Goal: Information Seeking & Learning: Learn about a topic

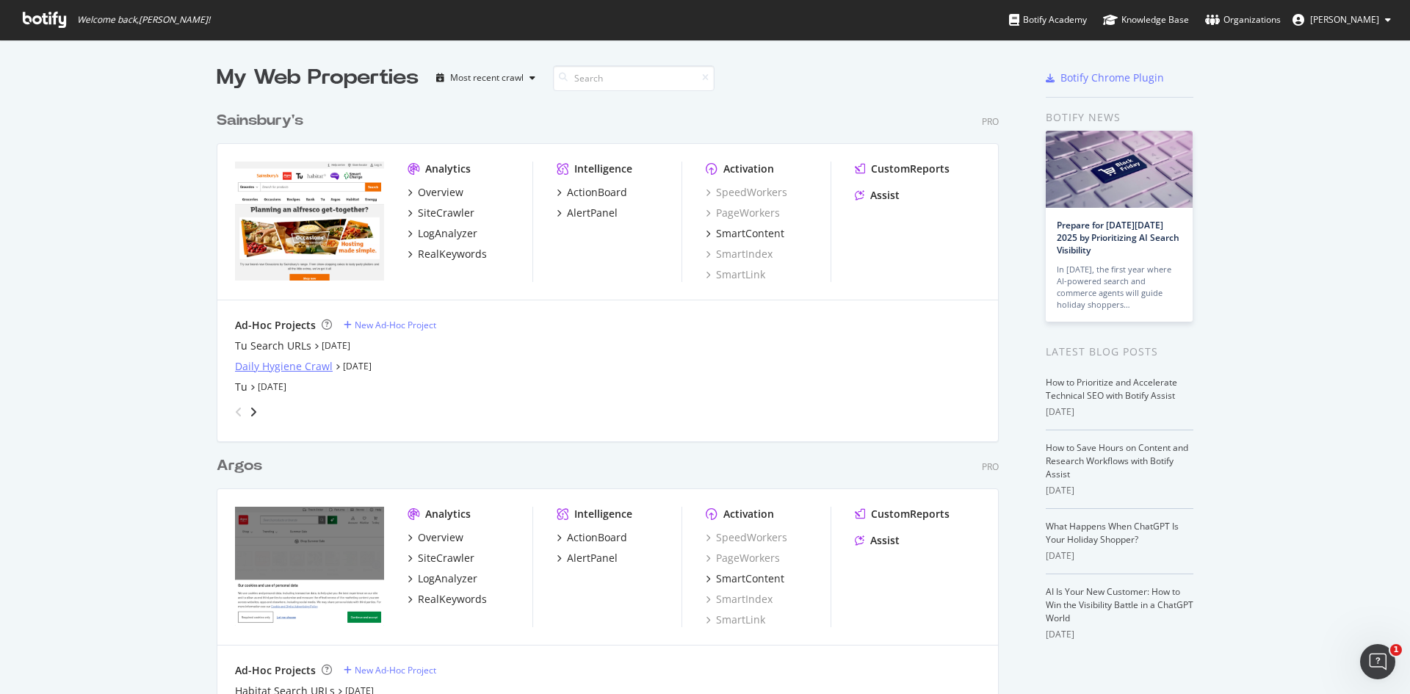
click at [255, 364] on div "Daily Hygiene Crawl" at bounding box center [284, 366] width 98 height 15
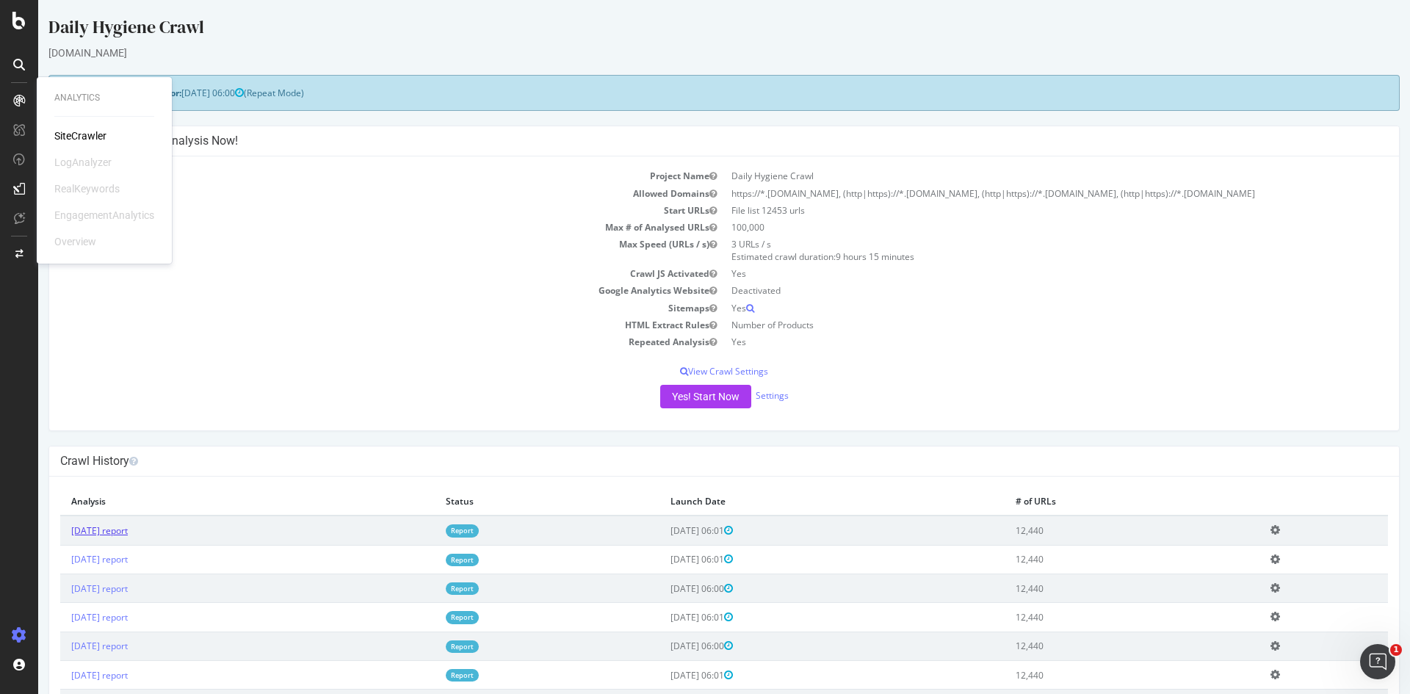
click at [112, 534] on link "2025 Sep. 24th report" at bounding box center [99, 530] width 57 height 12
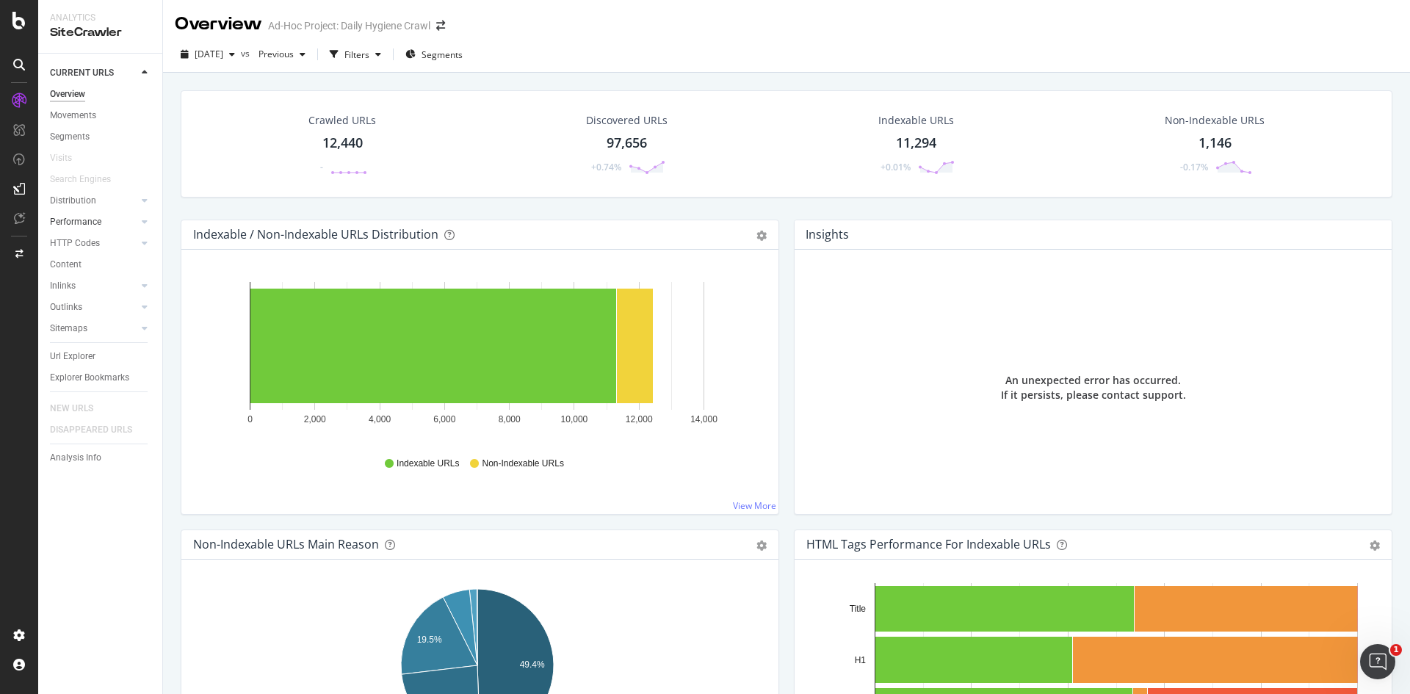
click at [108, 218] on link "Performance" at bounding box center [93, 221] width 87 height 15
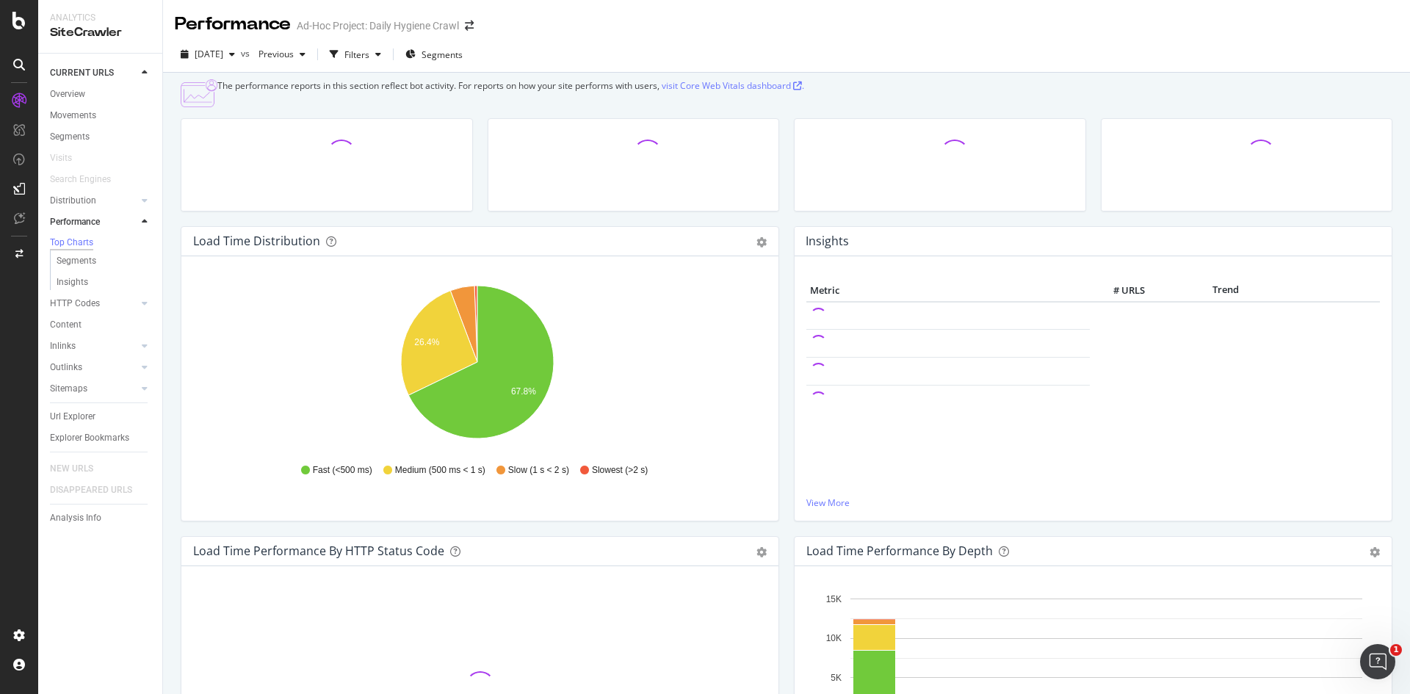
drag, startPoint x: 118, startPoint y: 225, endPoint x: 484, endPoint y: 127, distance: 378.4
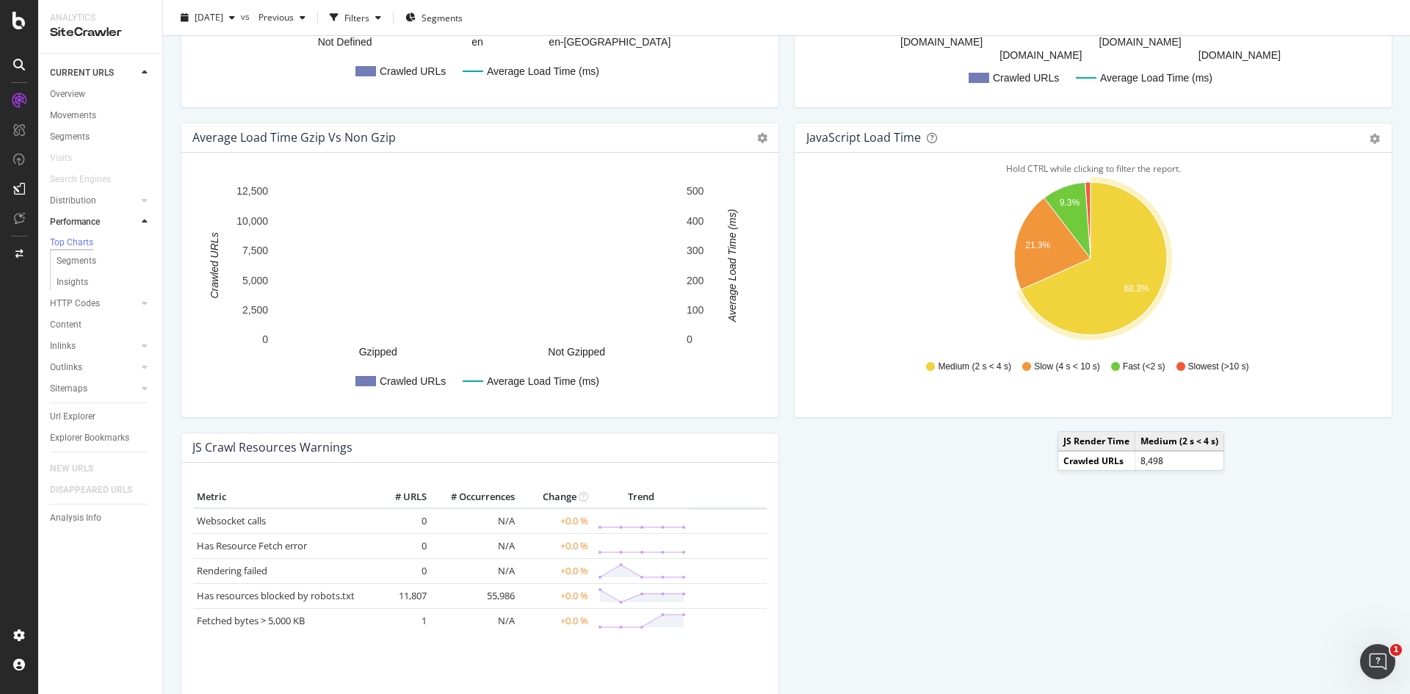
scroll to position [1150, 0]
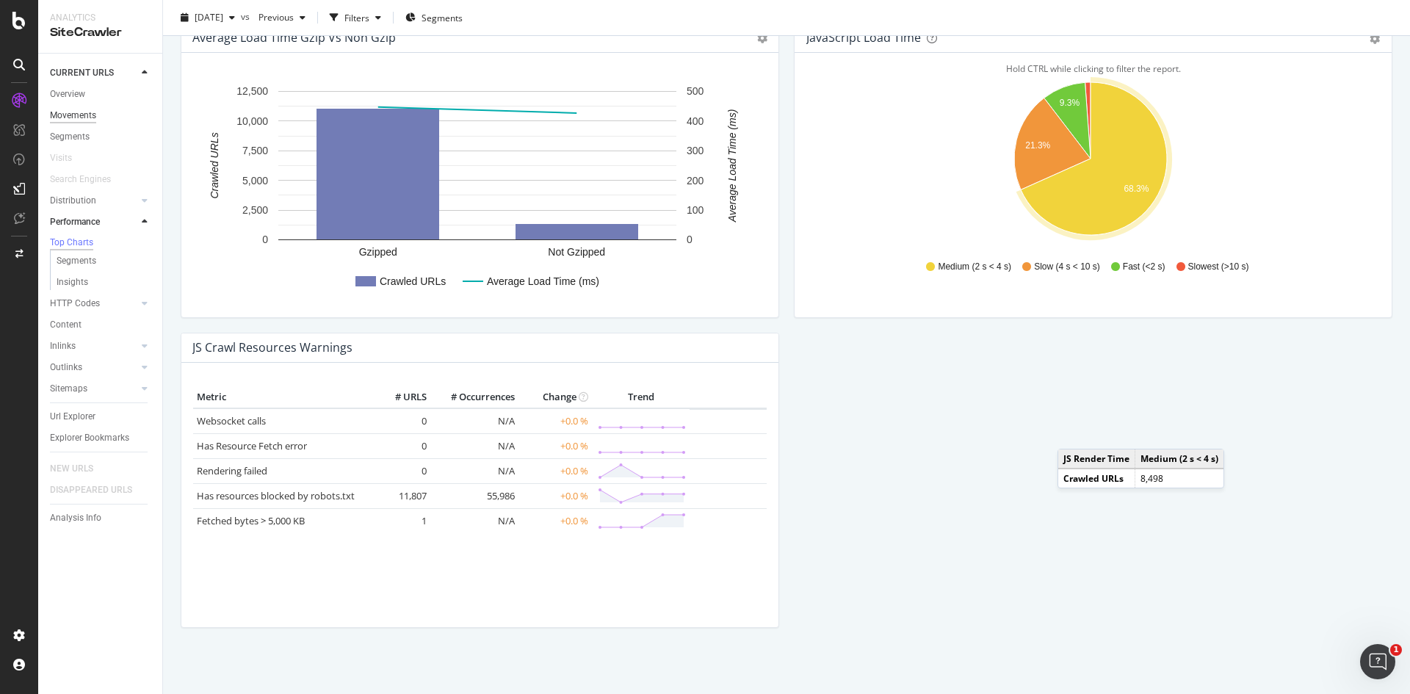
click at [70, 111] on div "Movements" at bounding box center [73, 115] width 46 height 15
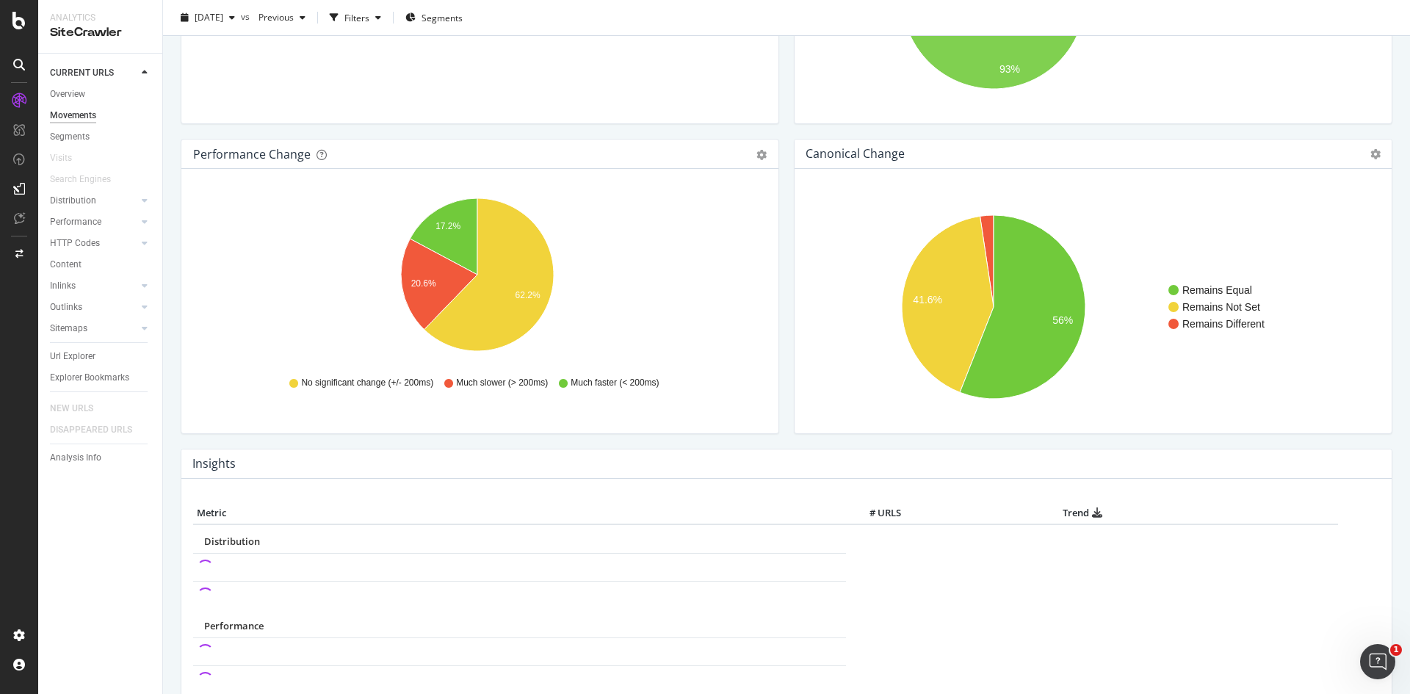
scroll to position [269, 0]
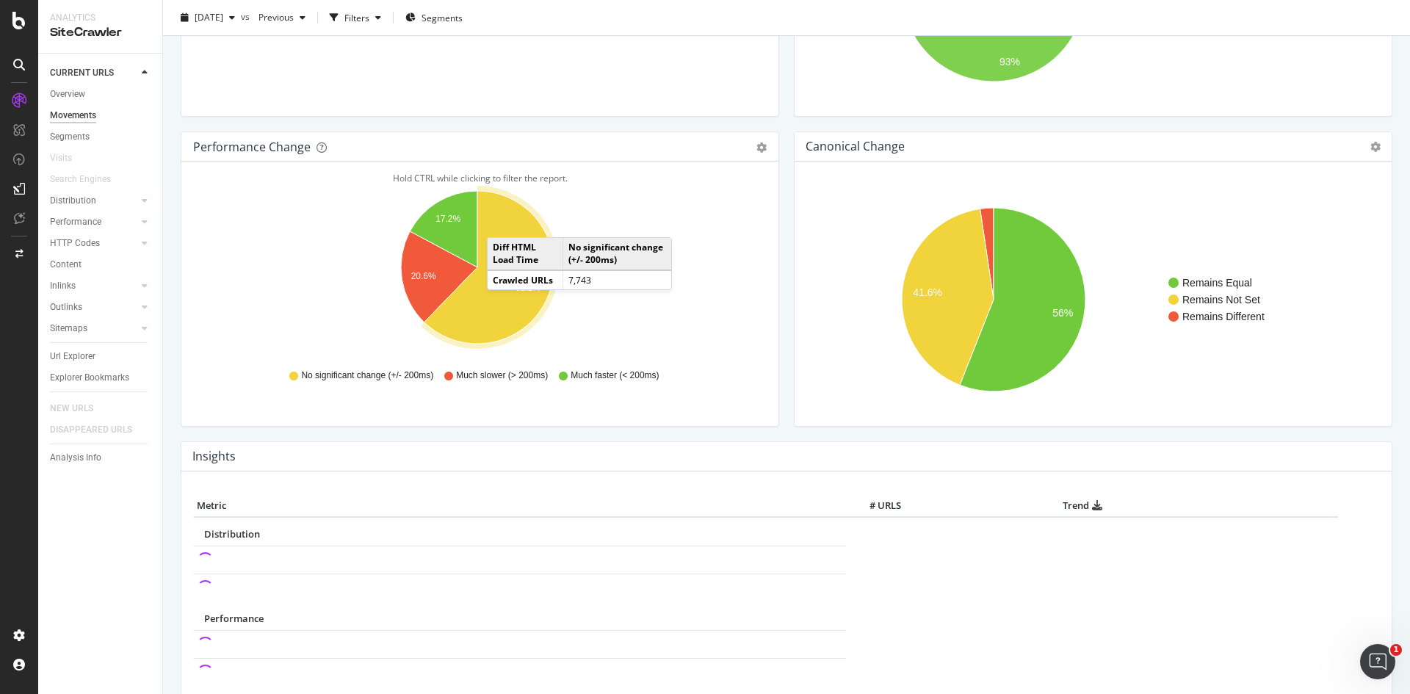
click at [503, 222] on icon "A chart." at bounding box center [488, 267] width 129 height 153
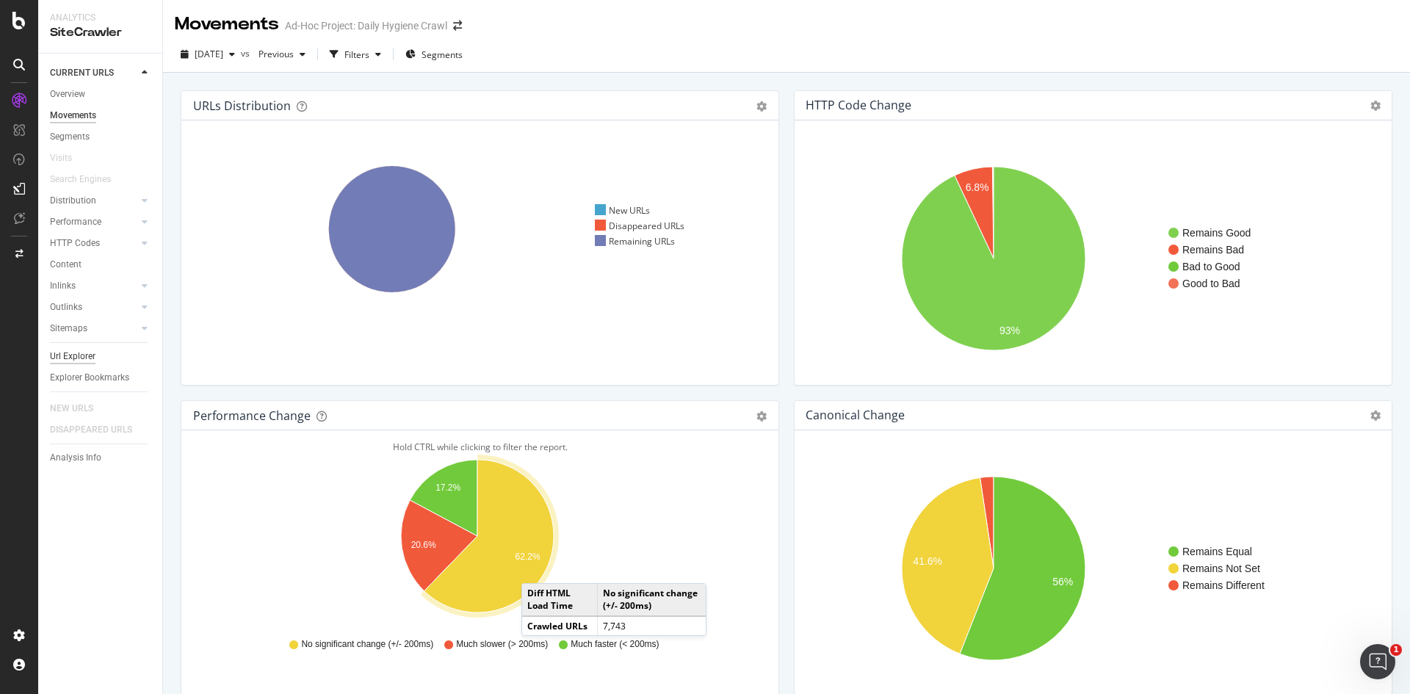
click at [81, 360] on div "Url Explorer" at bounding box center [73, 356] width 46 height 15
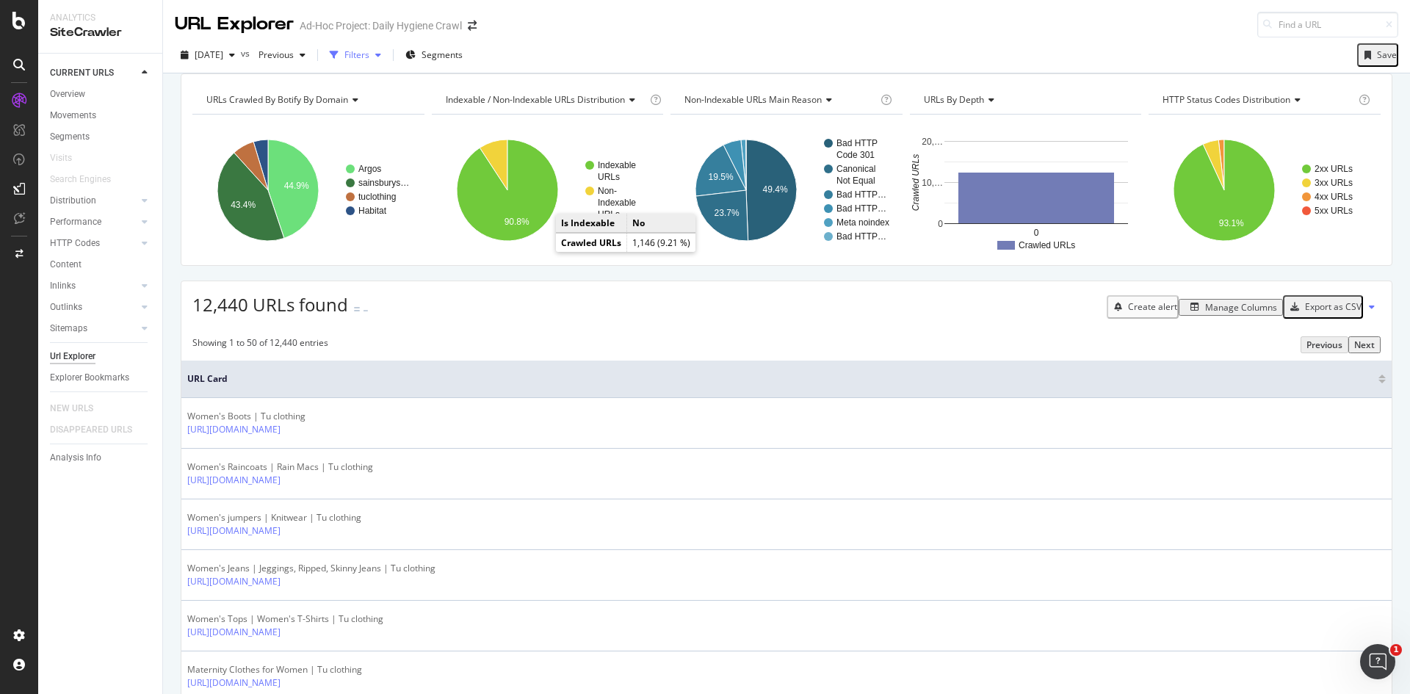
click at [369, 51] on div "Filters" at bounding box center [356, 54] width 25 height 12
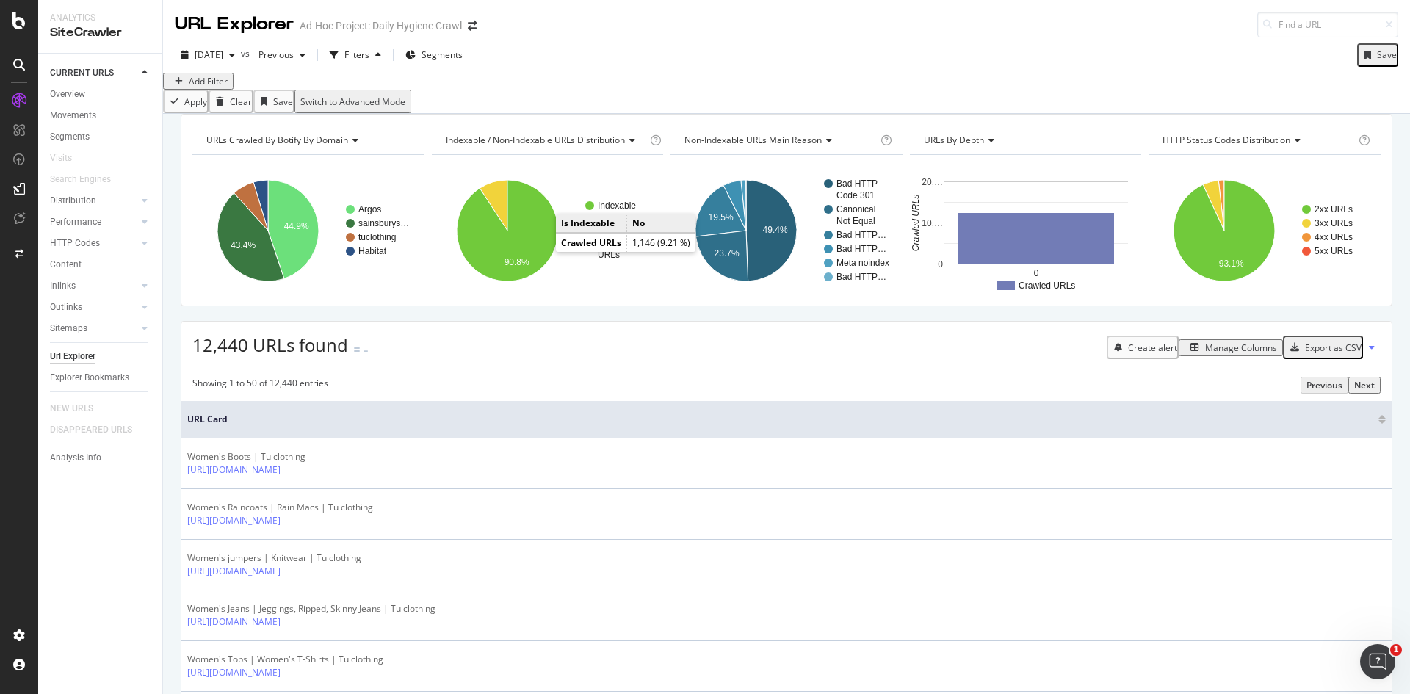
click at [214, 87] on div "Add Filter" at bounding box center [208, 81] width 39 height 12
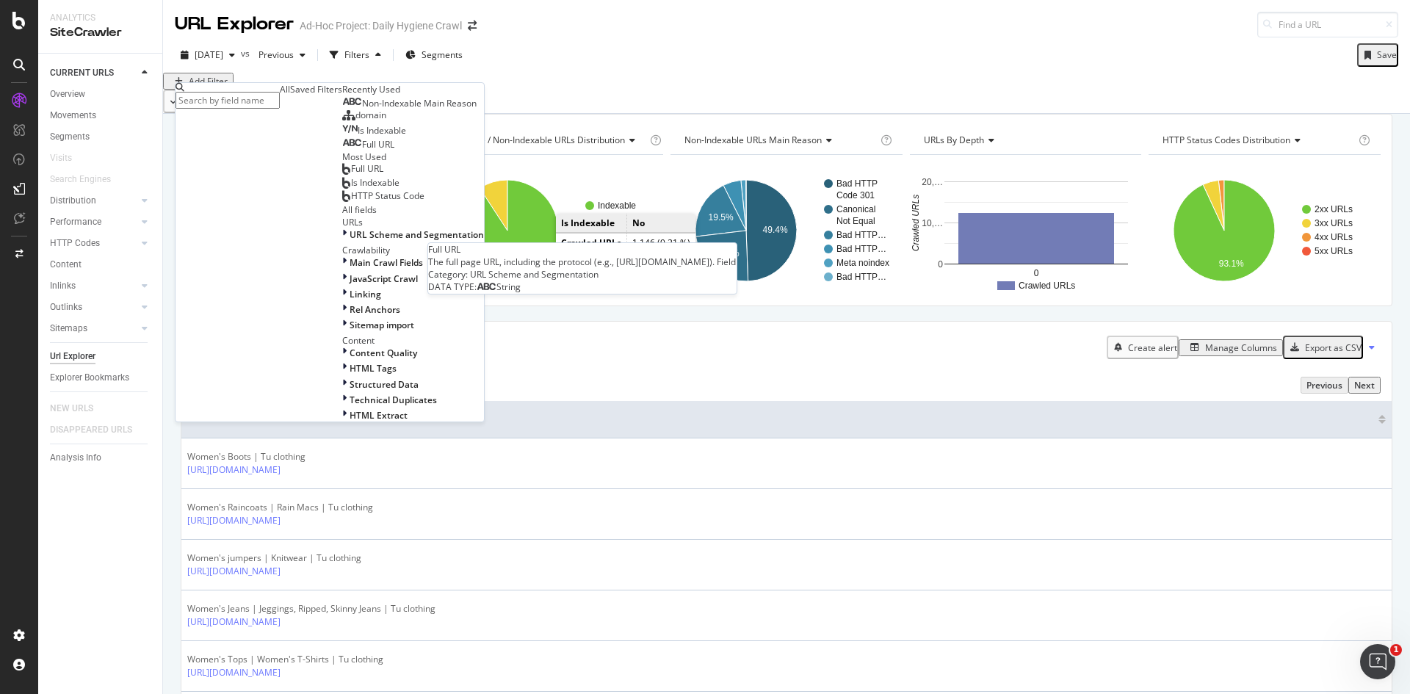
click at [342, 151] on div "Full URL" at bounding box center [368, 145] width 52 height 12
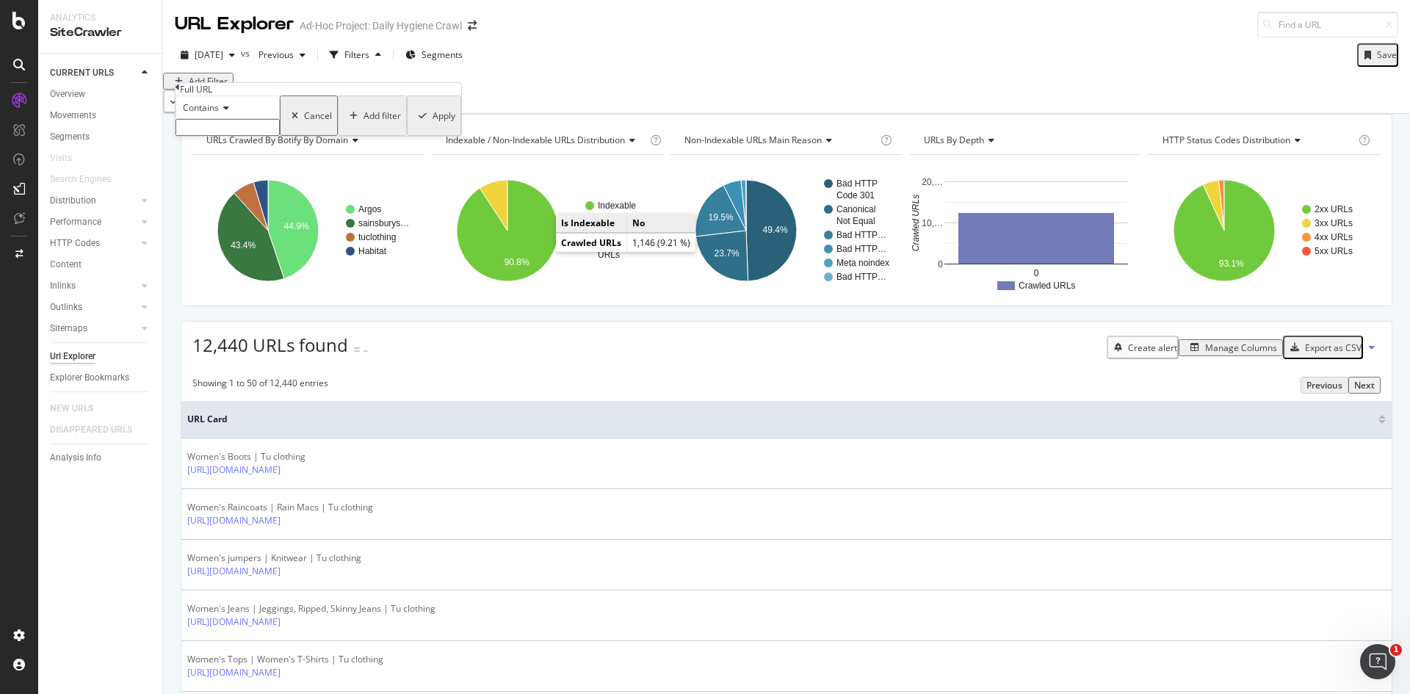
click at [226, 136] on input "text" at bounding box center [227, 127] width 104 height 17
type input "browse"
click at [432, 126] on div "Apply" at bounding box center [443, 120] width 23 height 12
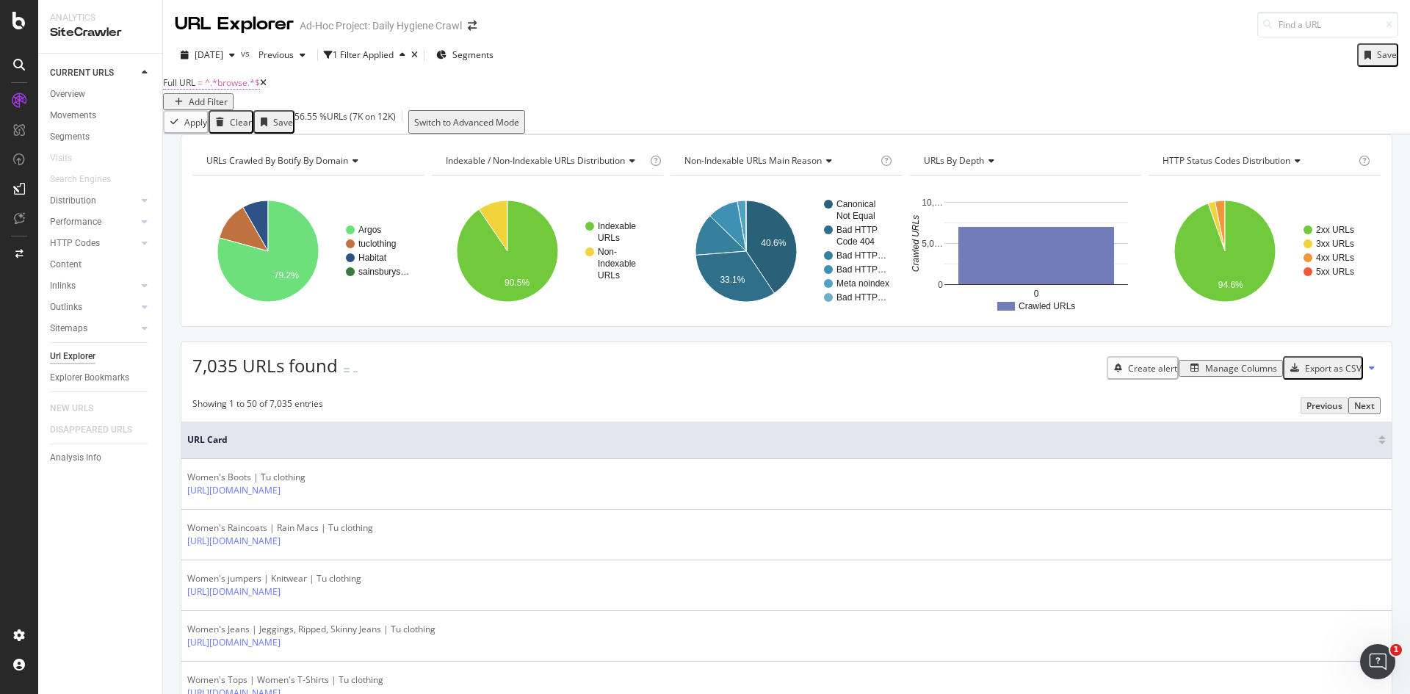
click at [246, 89] on span "^.*browse.*$" at bounding box center [232, 82] width 55 height 12
click at [244, 134] on input "browse" at bounding box center [227, 125] width 104 height 17
type input "gol-ui"
click at [432, 125] on div "Apply" at bounding box center [443, 118] width 23 height 12
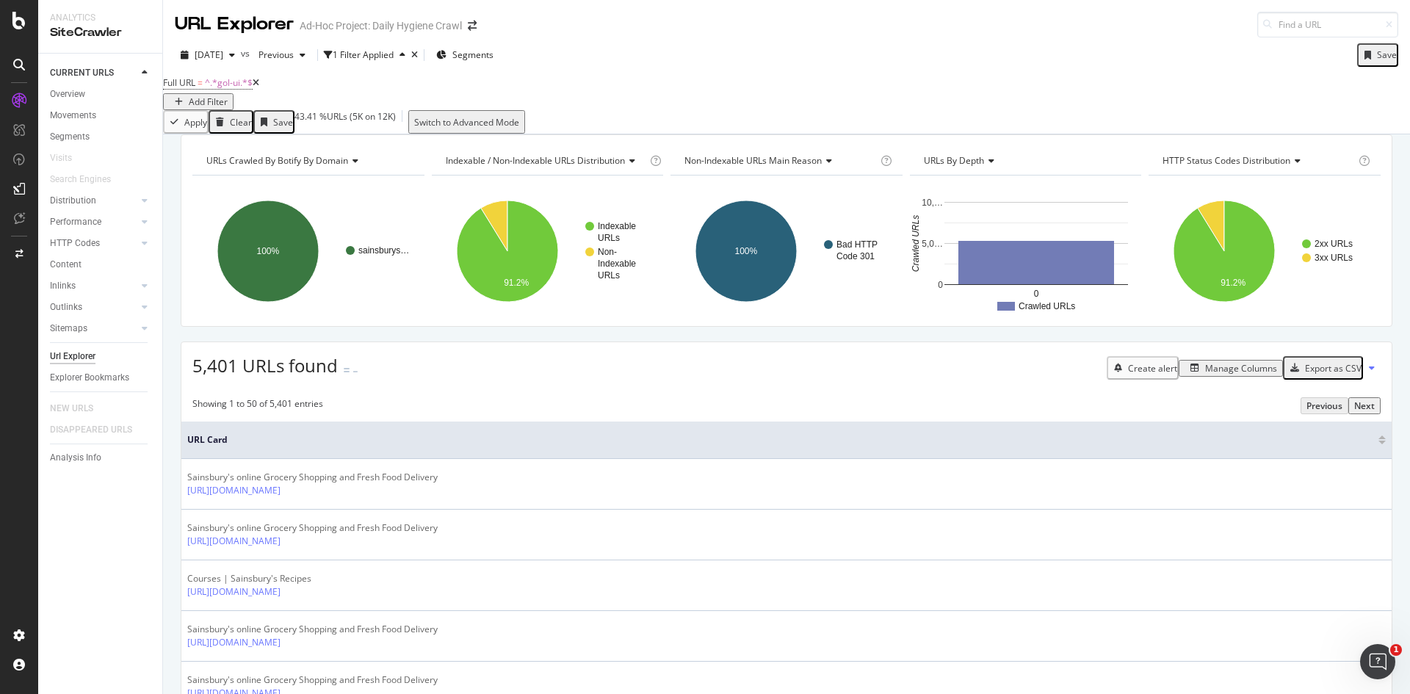
click at [637, 134] on div "URLs Crawled By Botify By domain Chart (by Value) Table Expand Export as CSV Ex…" at bounding box center [786, 134] width 1247 height 0
click at [195, 89] on span "Full URL" at bounding box center [179, 82] width 32 height 12
click at [225, 111] on icon at bounding box center [224, 106] width 10 height 9
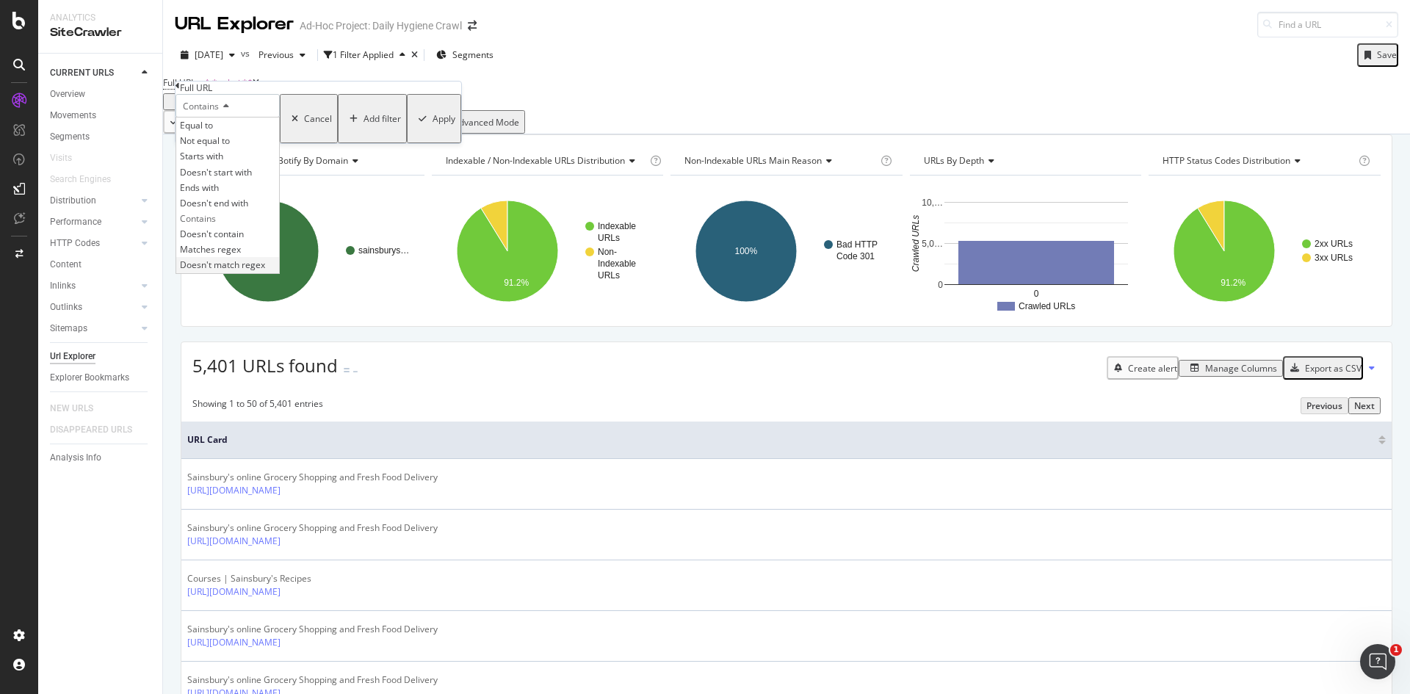
click at [241, 272] on div "Doesn't match regex" at bounding box center [227, 264] width 103 height 15
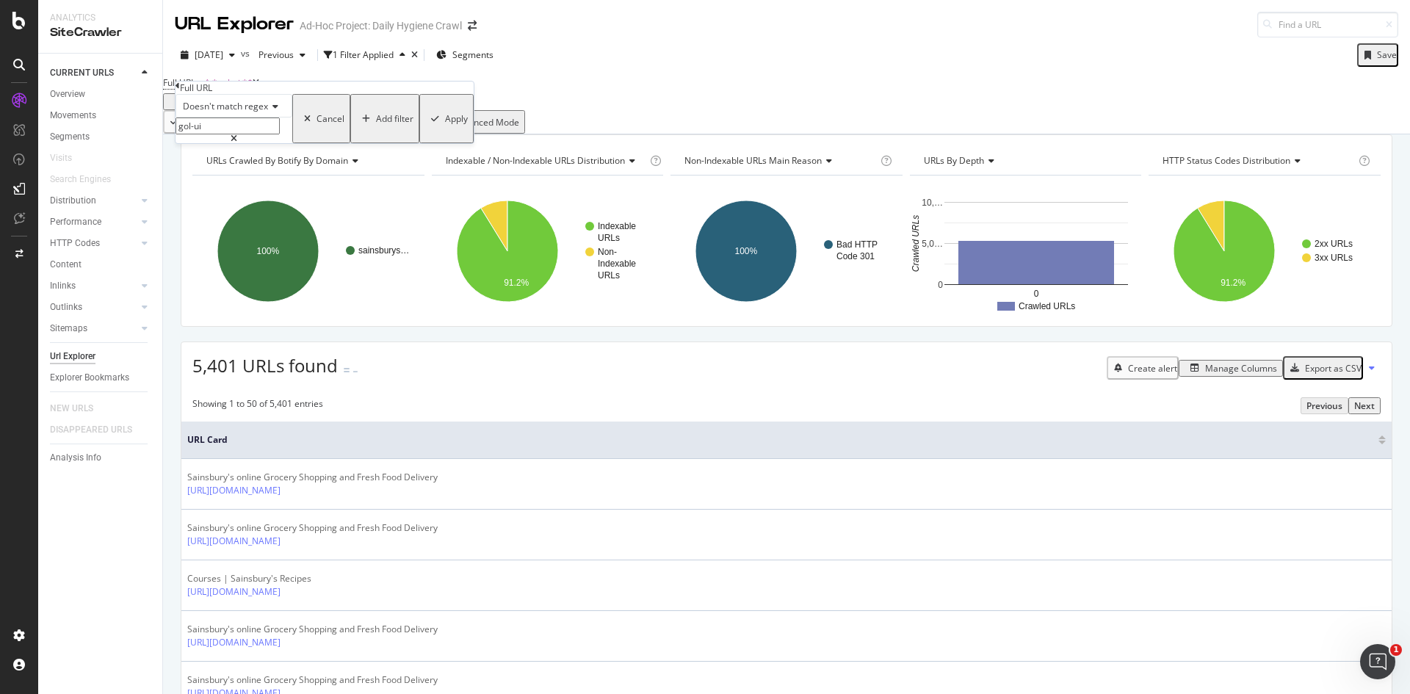
click at [250, 134] on input "gol-ui" at bounding box center [227, 125] width 104 height 17
type input "browse|gol-ui"
click at [349, 143] on div "Doesn't match regex browse|gol-ui Cancel Add filter Apply" at bounding box center [324, 118] width 298 height 49
click at [445, 125] on div "Apply" at bounding box center [456, 118] width 23 height 12
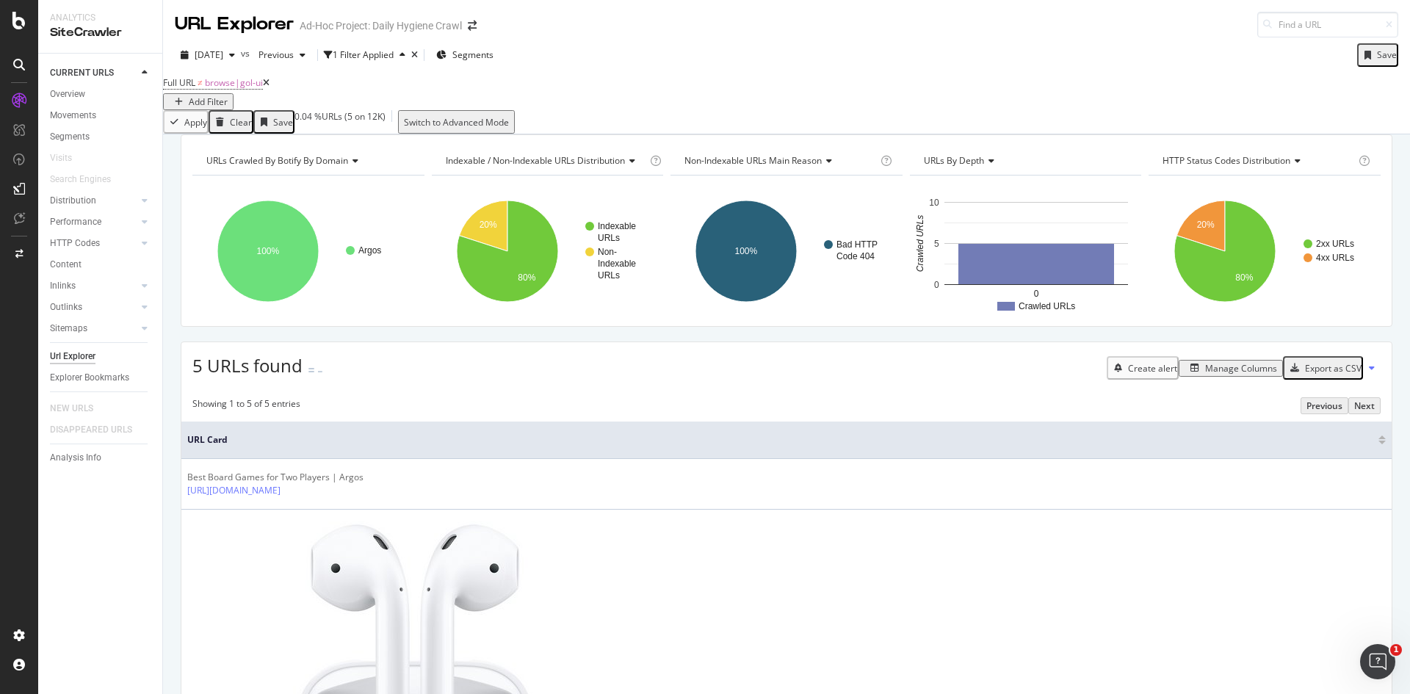
click at [606, 1] on div "URL Explorer Ad-Hoc Project: Daily Hygiene Crawl" at bounding box center [786, 18] width 1247 height 37
click at [15, 625] on div at bounding box center [18, 634] width 35 height 23
click at [142, 561] on div "Settings Project settings" at bounding box center [137, 563] width 194 height 26
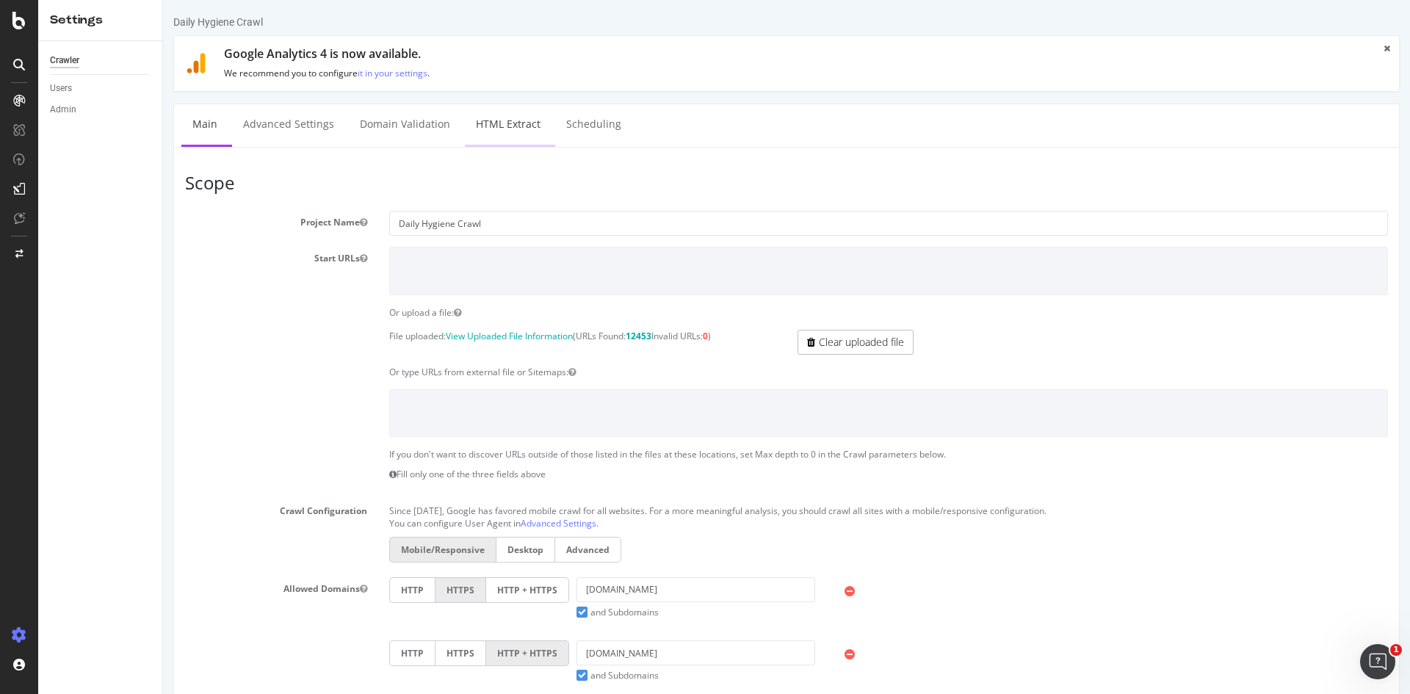
click at [498, 126] on link "HTML Extract" at bounding box center [508, 124] width 87 height 40
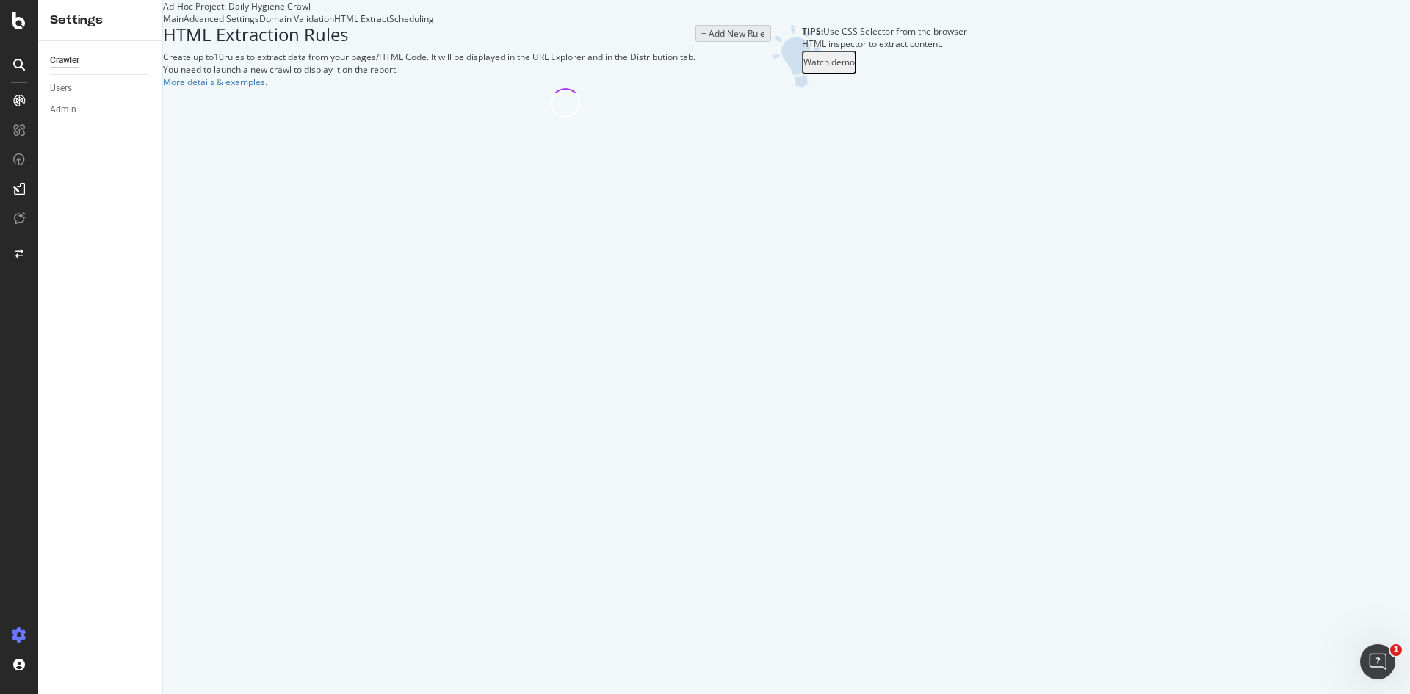
select select "i"
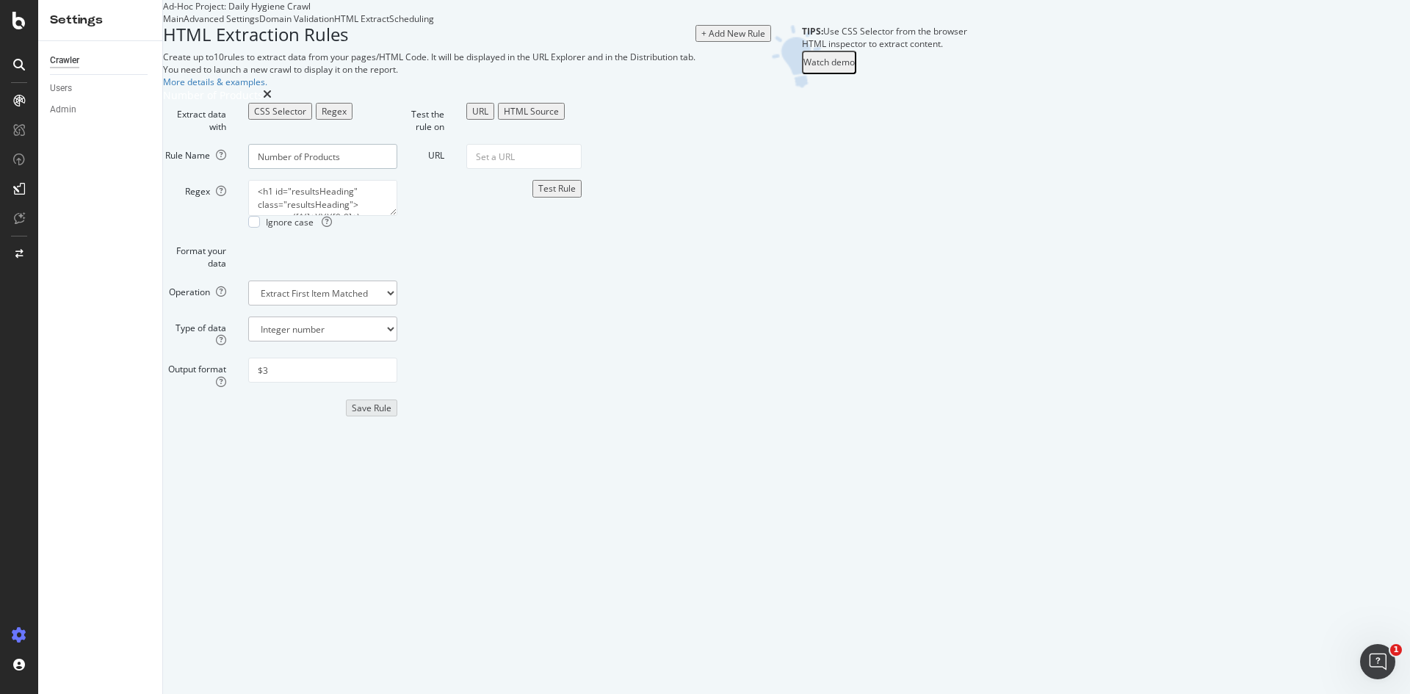
drag, startPoint x: 529, startPoint y: 339, endPoint x: 386, endPoint y: 329, distance: 142.8
click at [386, 169] on div "Rule Name Number of Products" at bounding box center [280, 156] width 256 height 25
click at [406, 88] on div "HTML Extraction Rules Create up to 10 rules to extract data from your pages/HTM…" at bounding box center [429, 56] width 532 height 63
click at [184, 25] on div "Main" at bounding box center [173, 18] width 21 height 12
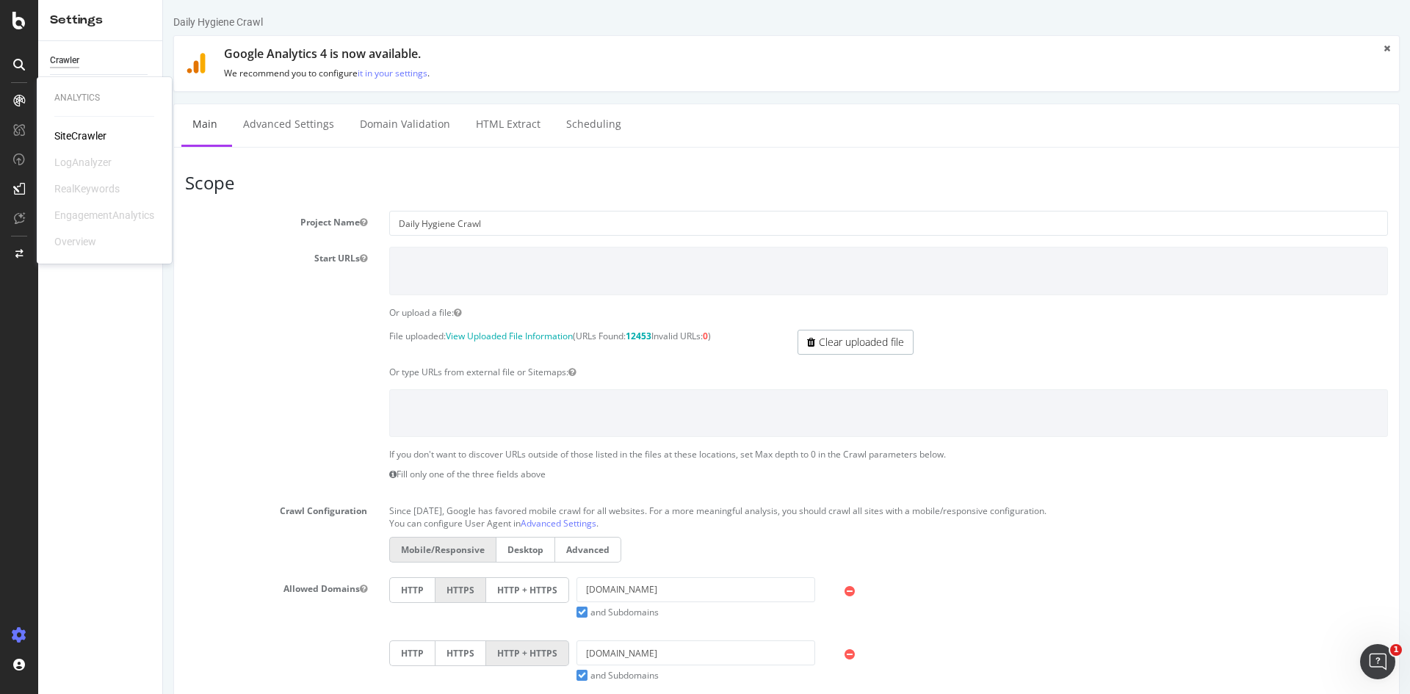
click at [70, 126] on div "Analytics SiteCrawler LogAnalyzer RealKeywords EngagementAnalytics Overview" at bounding box center [104, 170] width 123 height 181
click at [73, 131] on div "SiteCrawler" at bounding box center [80, 135] width 52 height 15
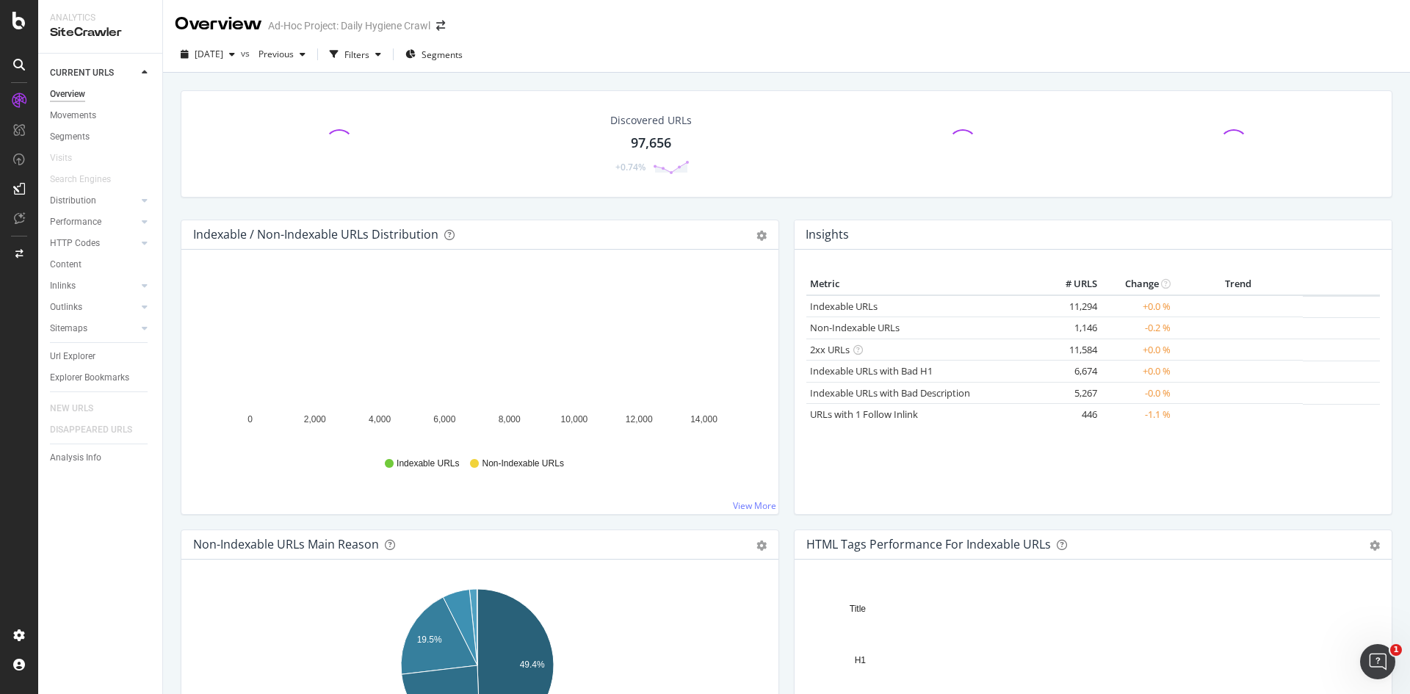
scroll to position [367, 0]
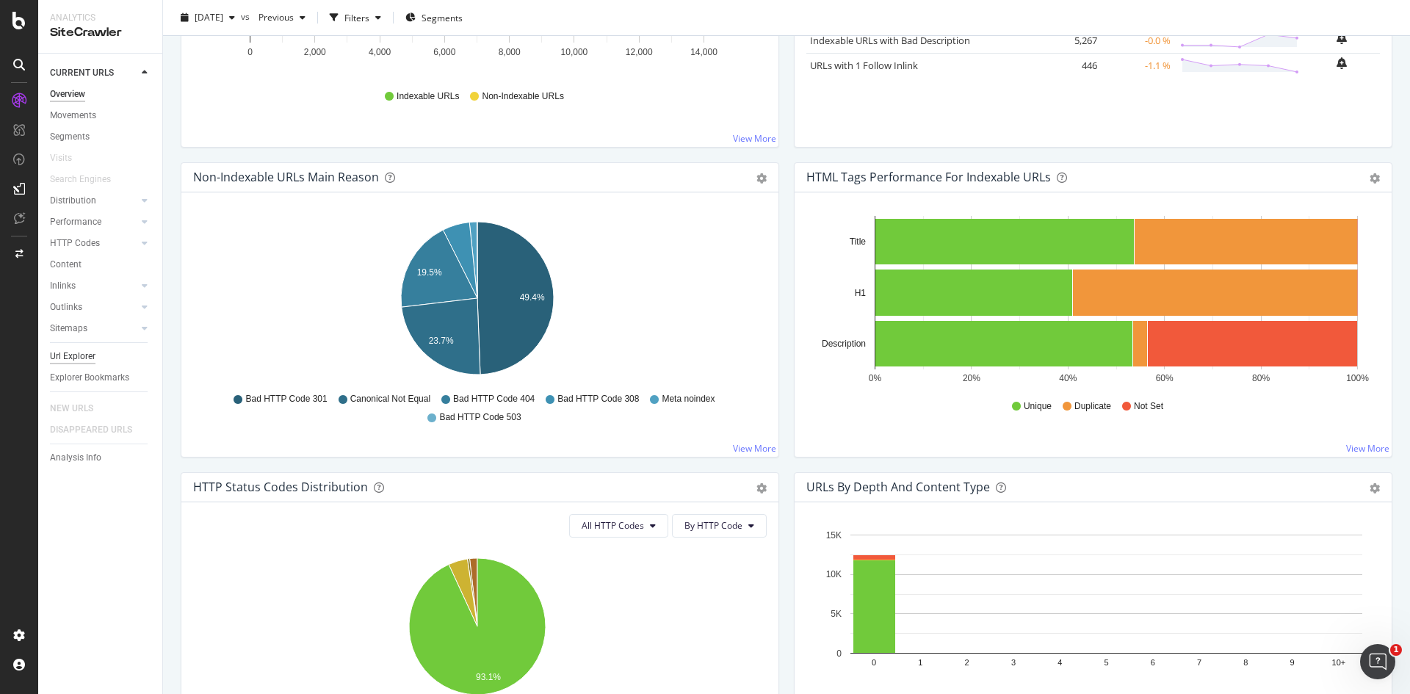
click at [76, 355] on div "Url Explorer" at bounding box center [73, 356] width 46 height 15
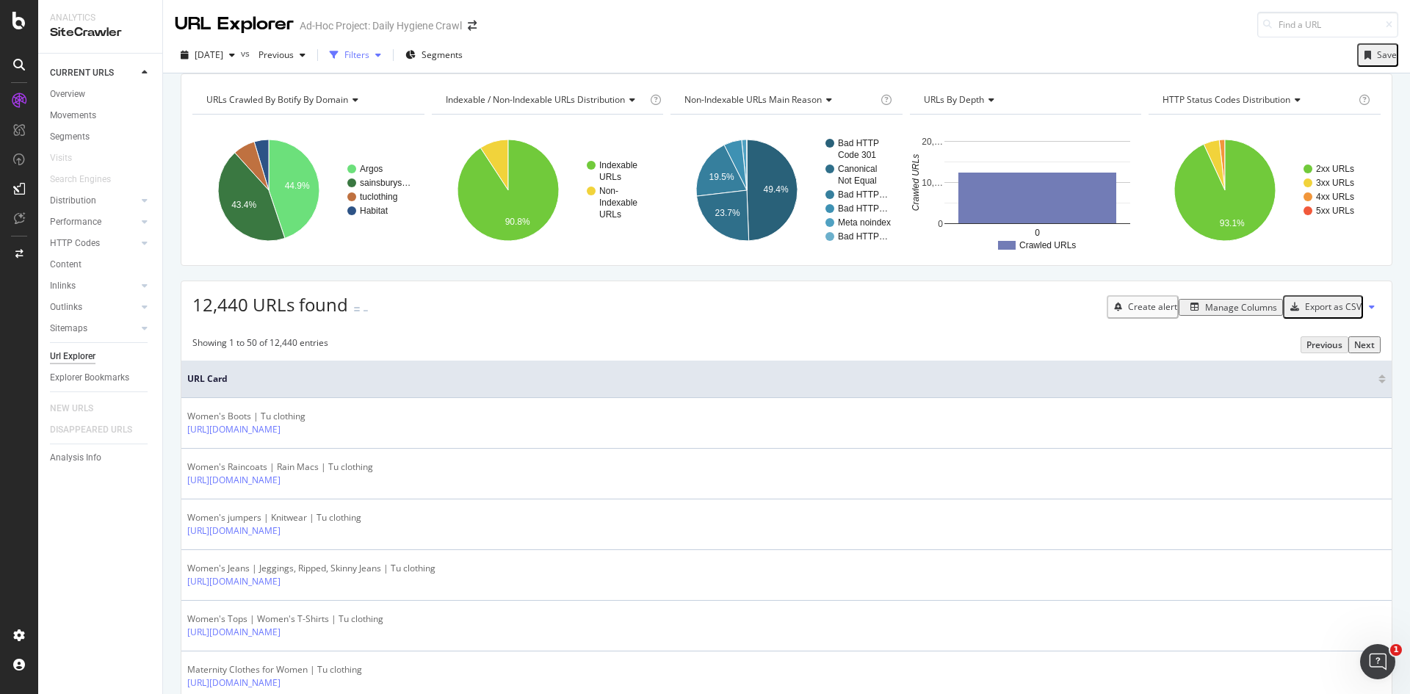
click at [381, 58] on icon "button" at bounding box center [378, 55] width 6 height 9
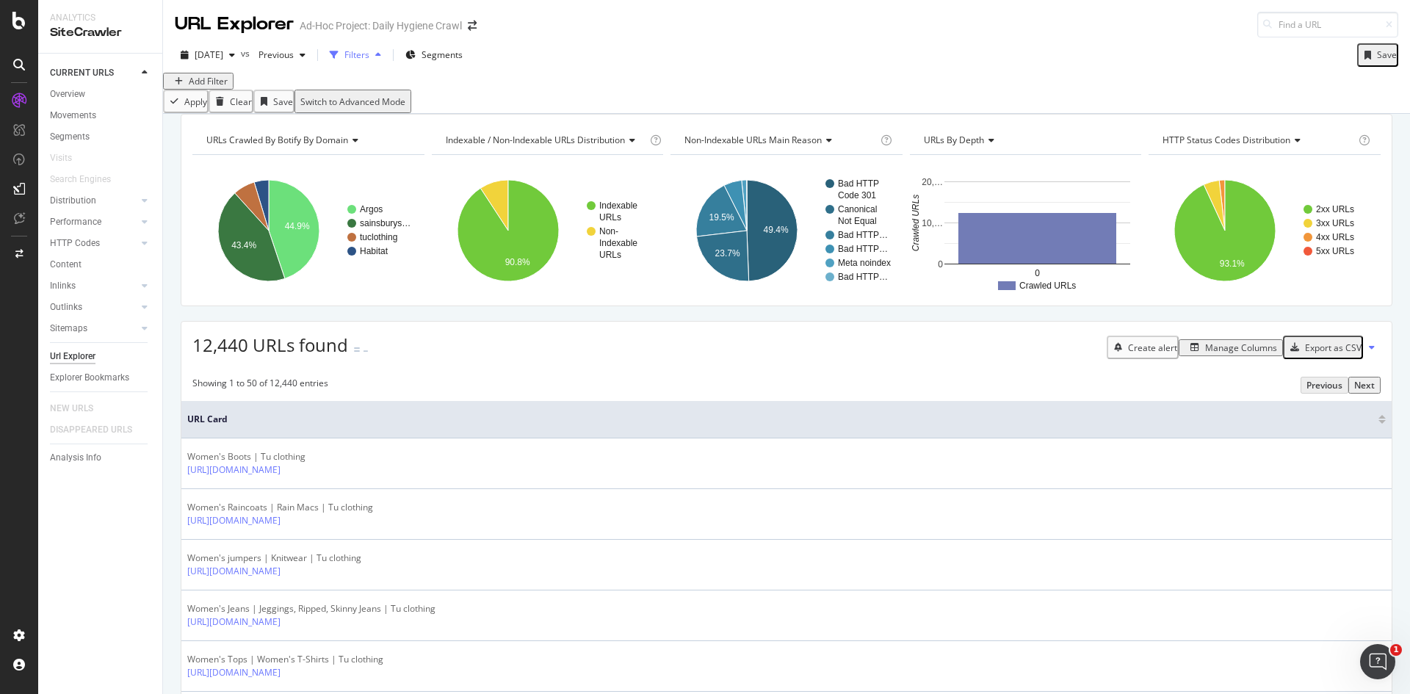
click at [369, 56] on div "Filters" at bounding box center [356, 54] width 25 height 12
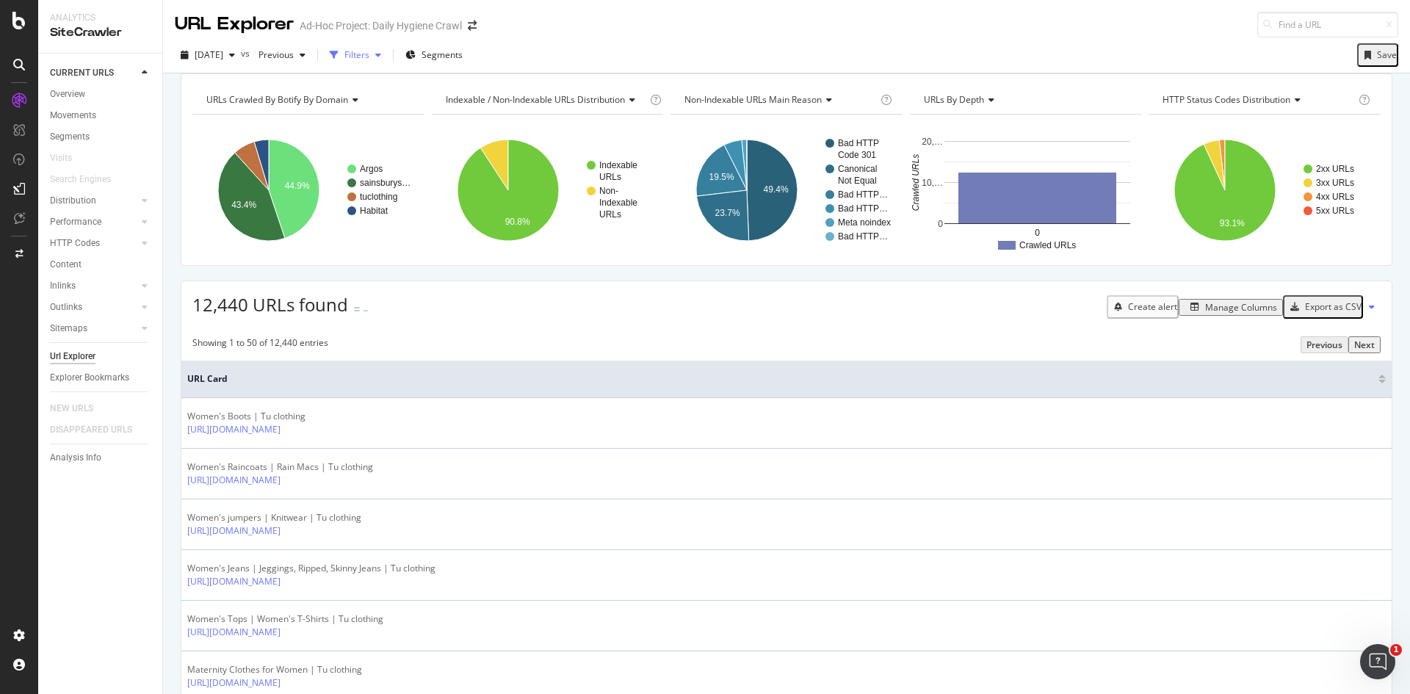
click at [369, 54] on div "Filters" at bounding box center [356, 54] width 25 height 12
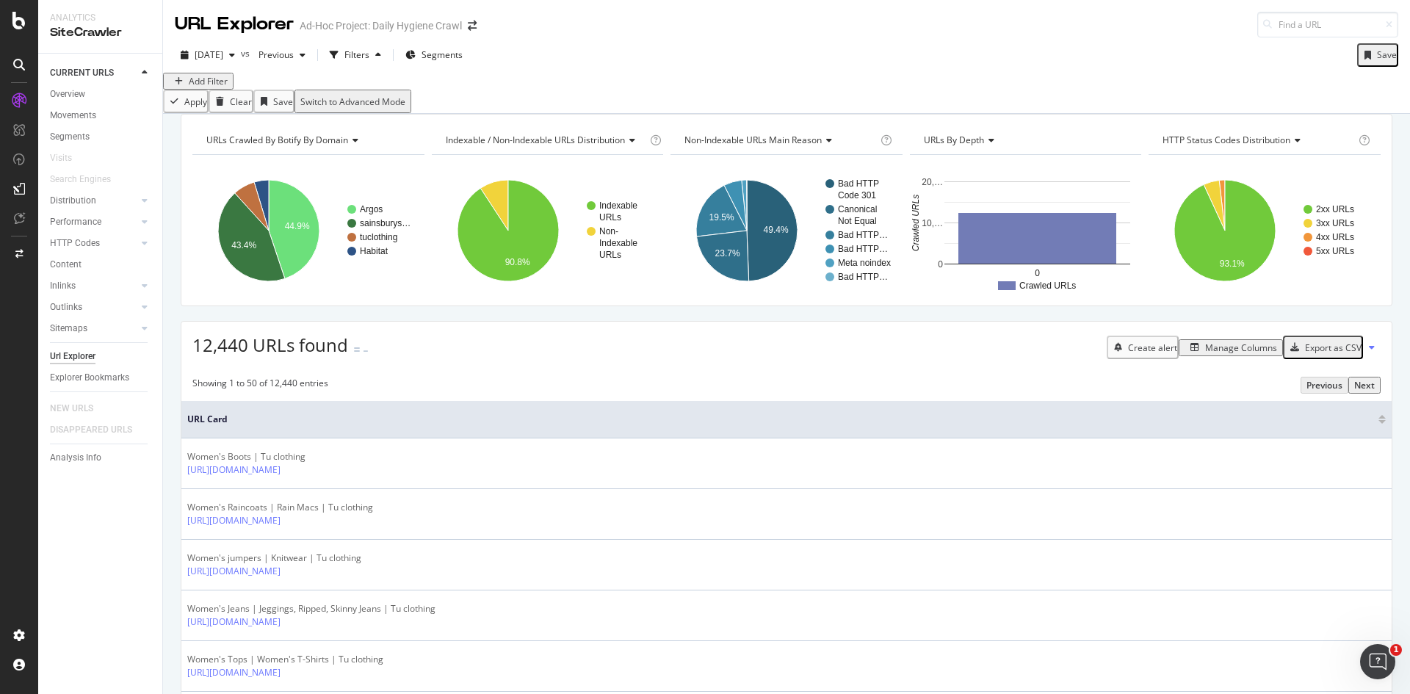
drag, startPoint x: 197, startPoint y: 80, endPoint x: 207, endPoint y: 89, distance: 13.0
click at [197, 81] on div "Add Filter" at bounding box center [786, 81] width 1247 height 17
click at [209, 87] on div "Add Filter" at bounding box center [208, 81] width 39 height 12
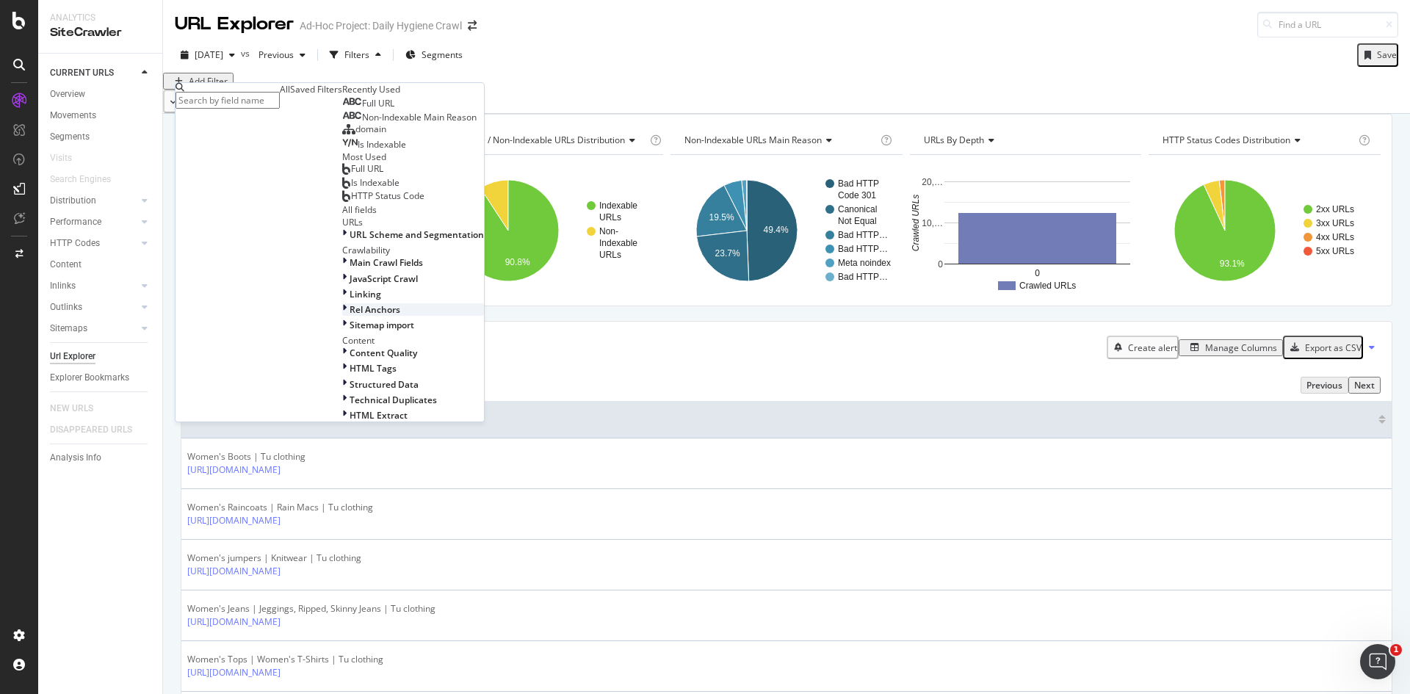
scroll to position [295, 0]
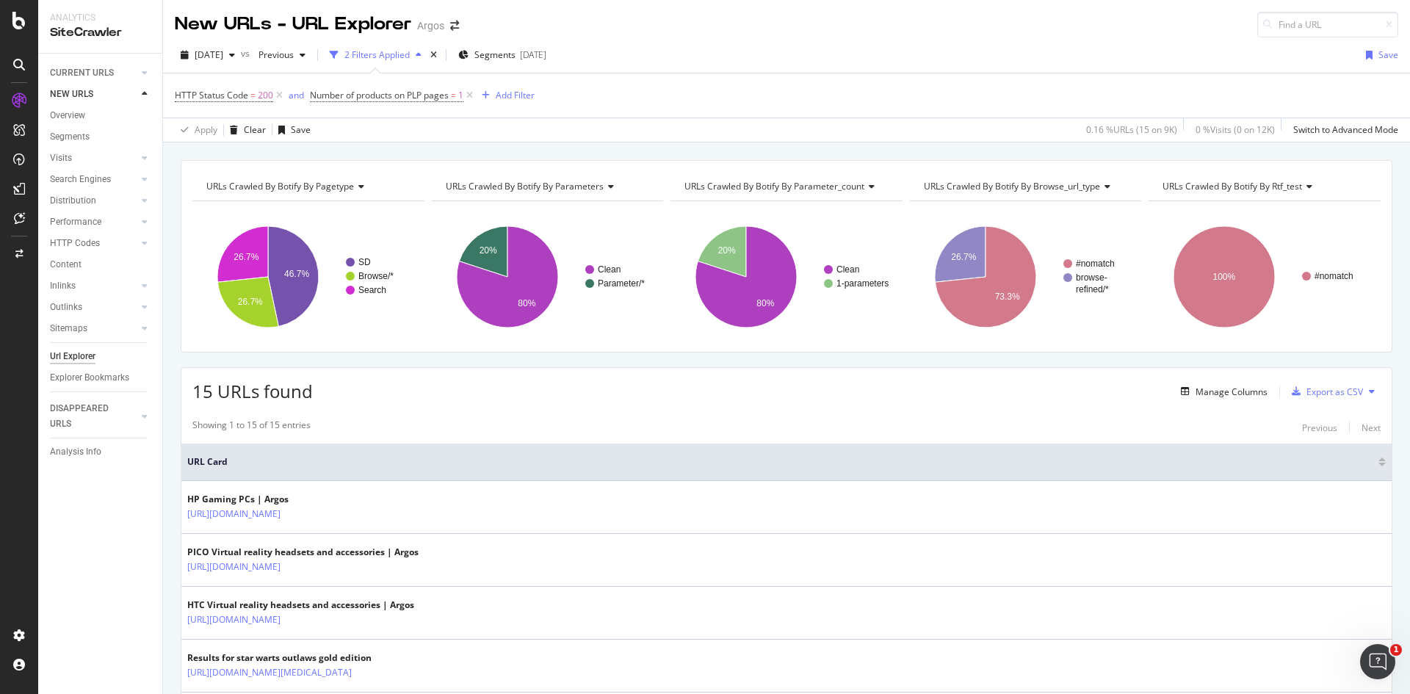
drag, startPoint x: 613, startPoint y: 139, endPoint x: 495, endPoint y: 362, distance: 251.9
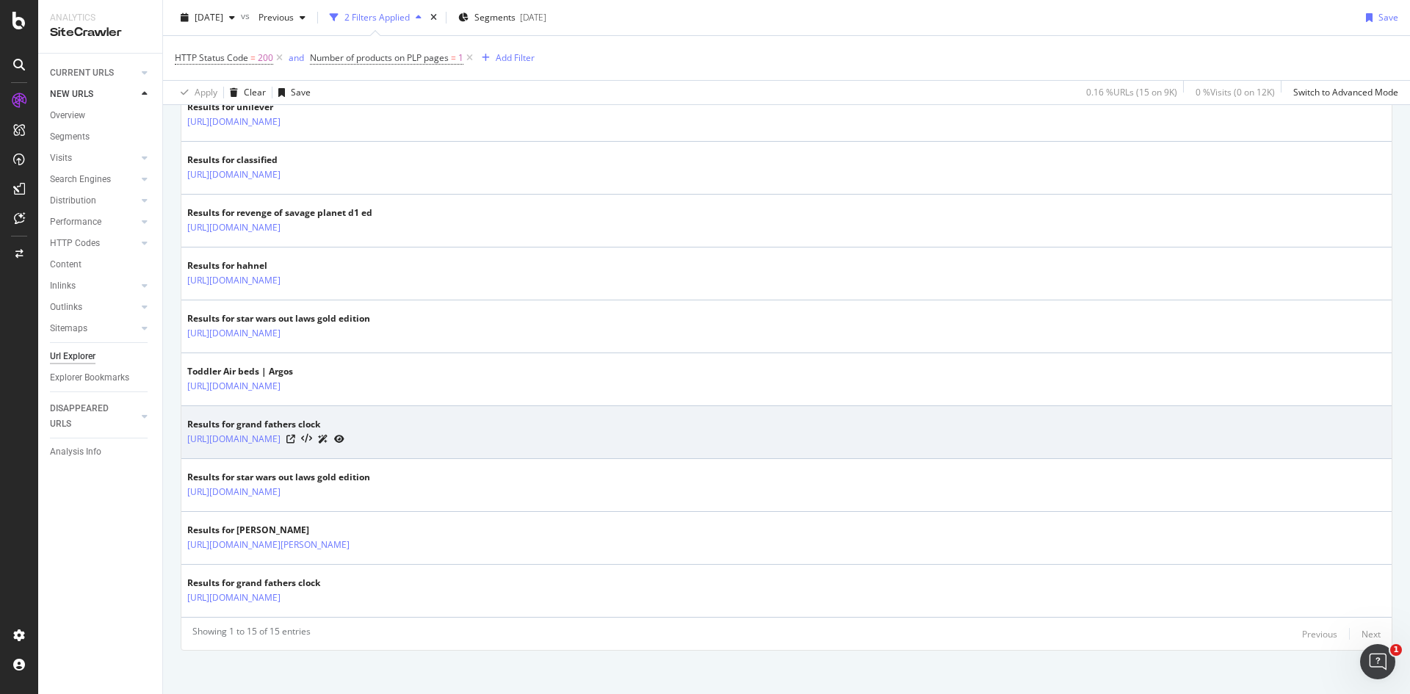
scroll to position [664, 0]
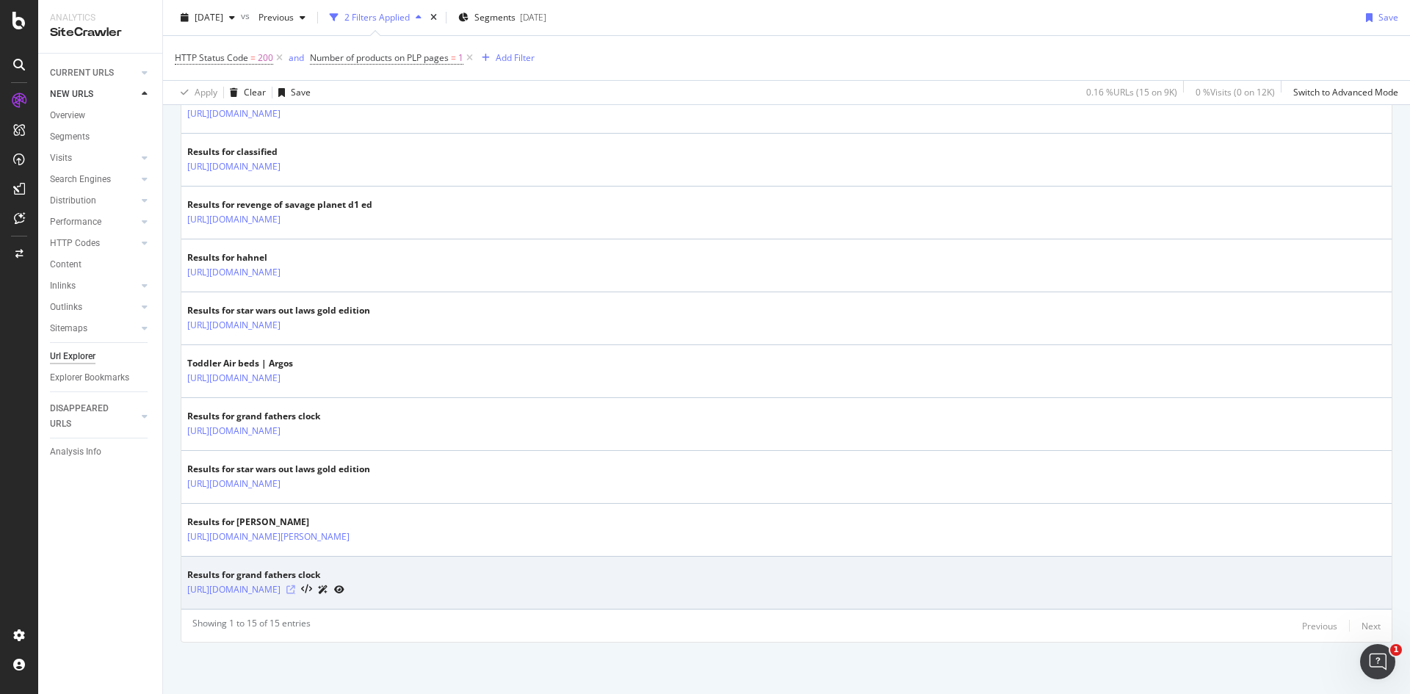
click at [295, 588] on icon at bounding box center [290, 589] width 9 height 9
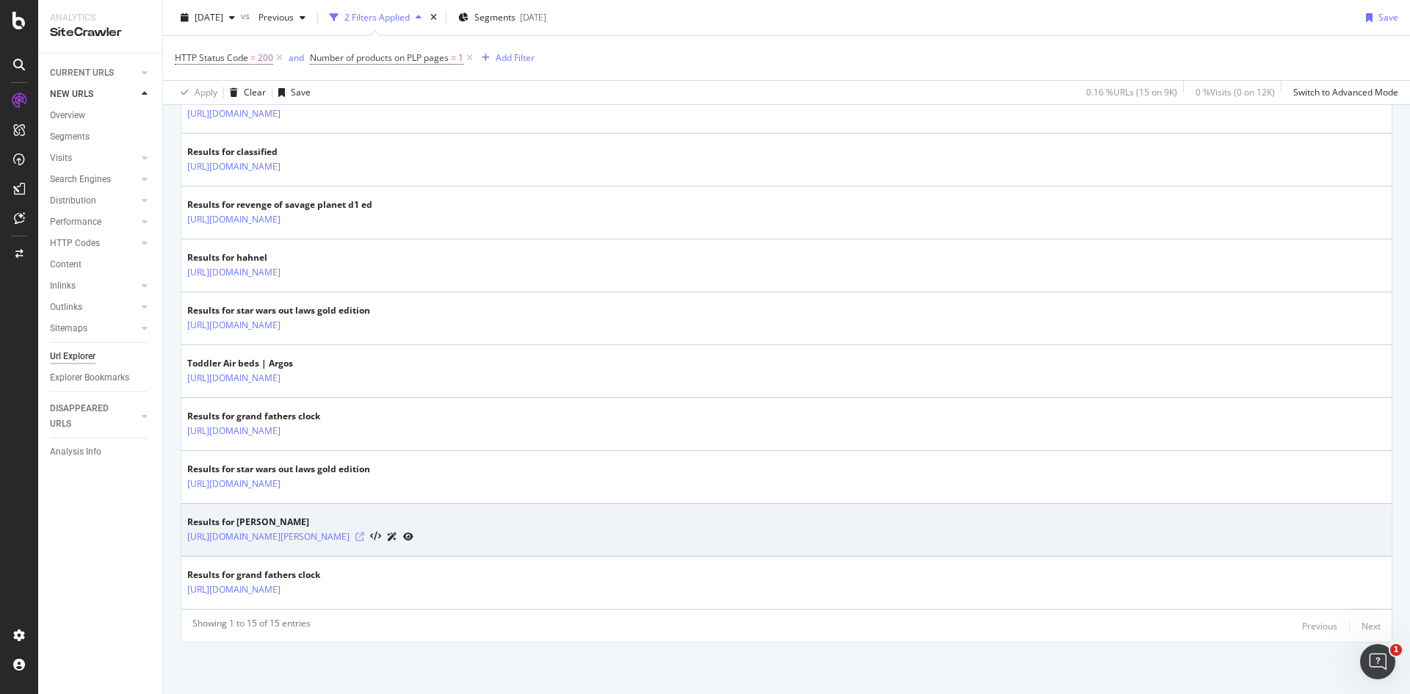
click at [355, 533] on icon at bounding box center [359, 536] width 9 height 9
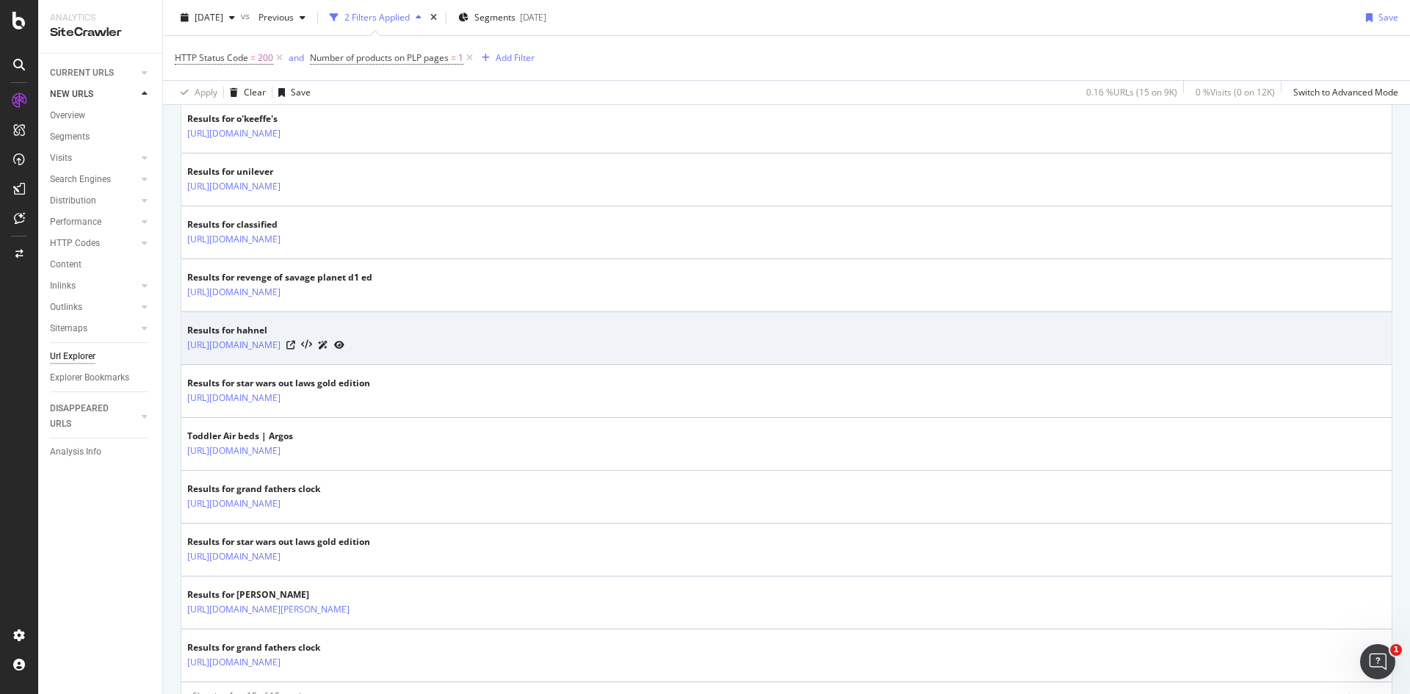
scroll to position [591, 0]
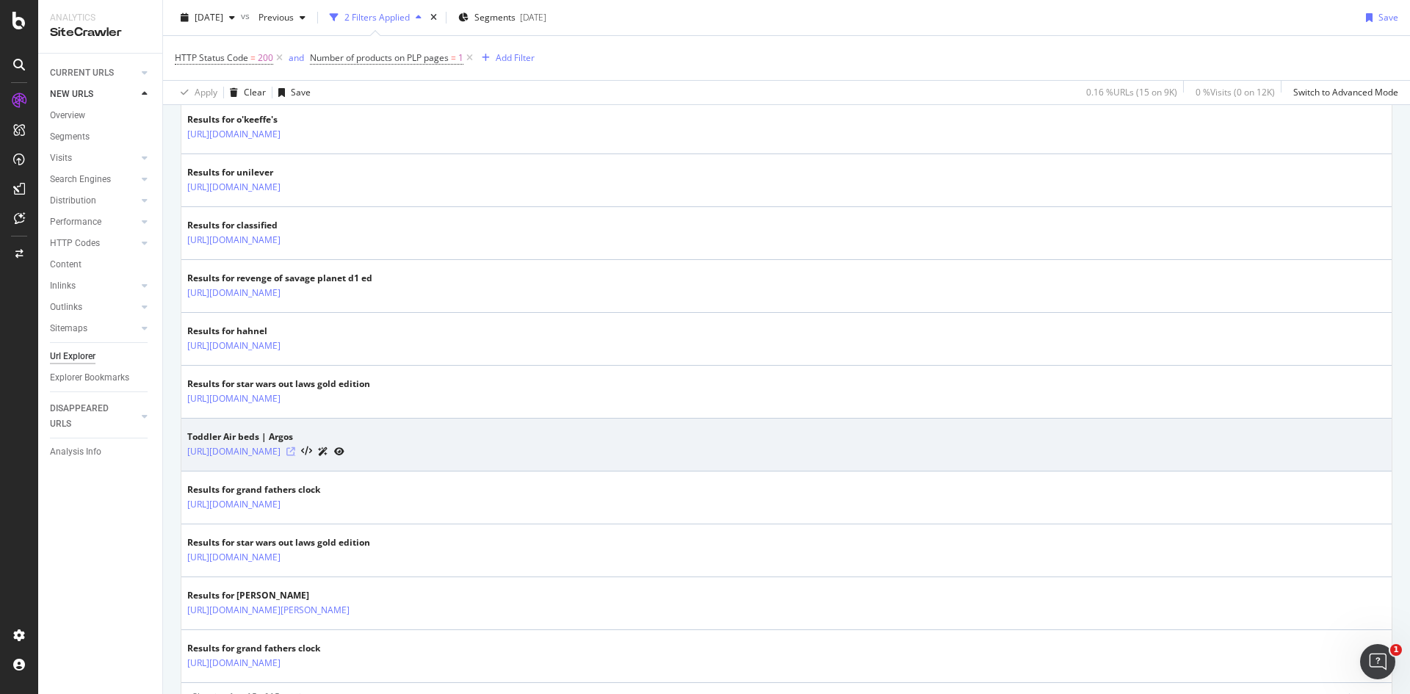
click at [295, 451] on icon at bounding box center [290, 451] width 9 height 9
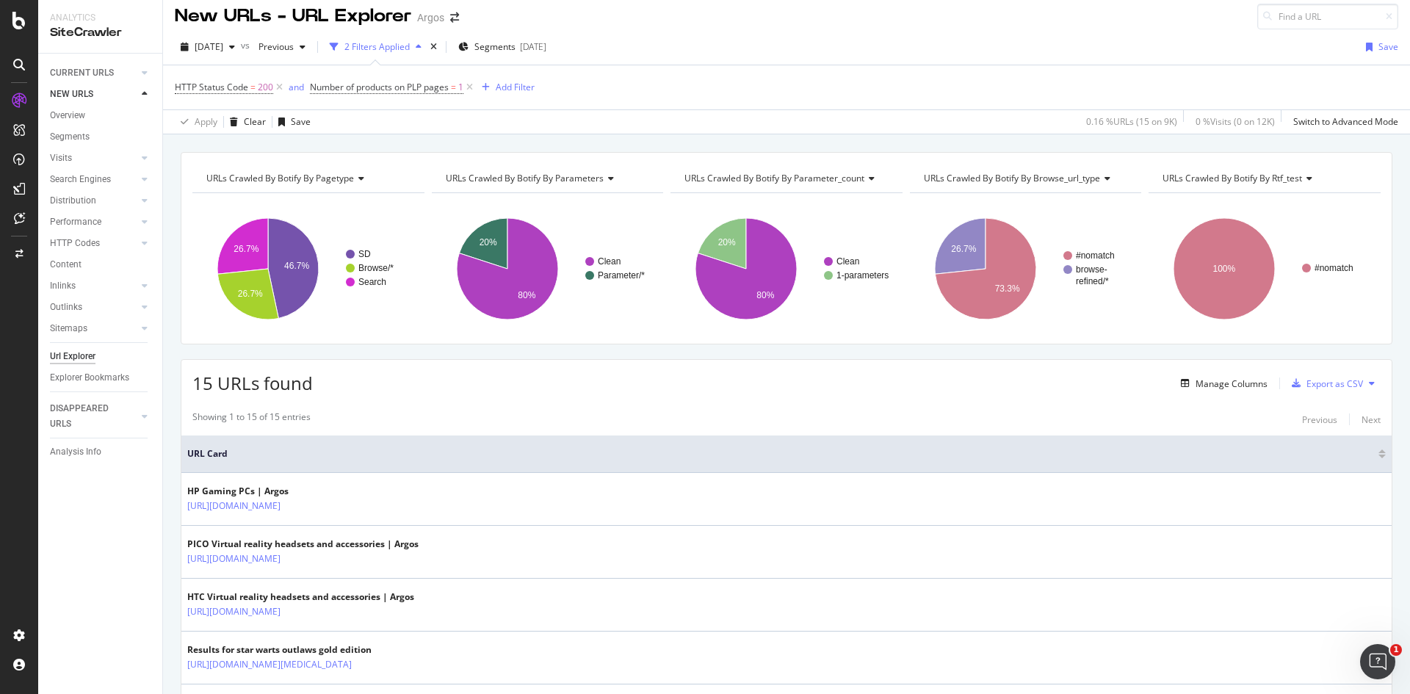
scroll to position [0, 0]
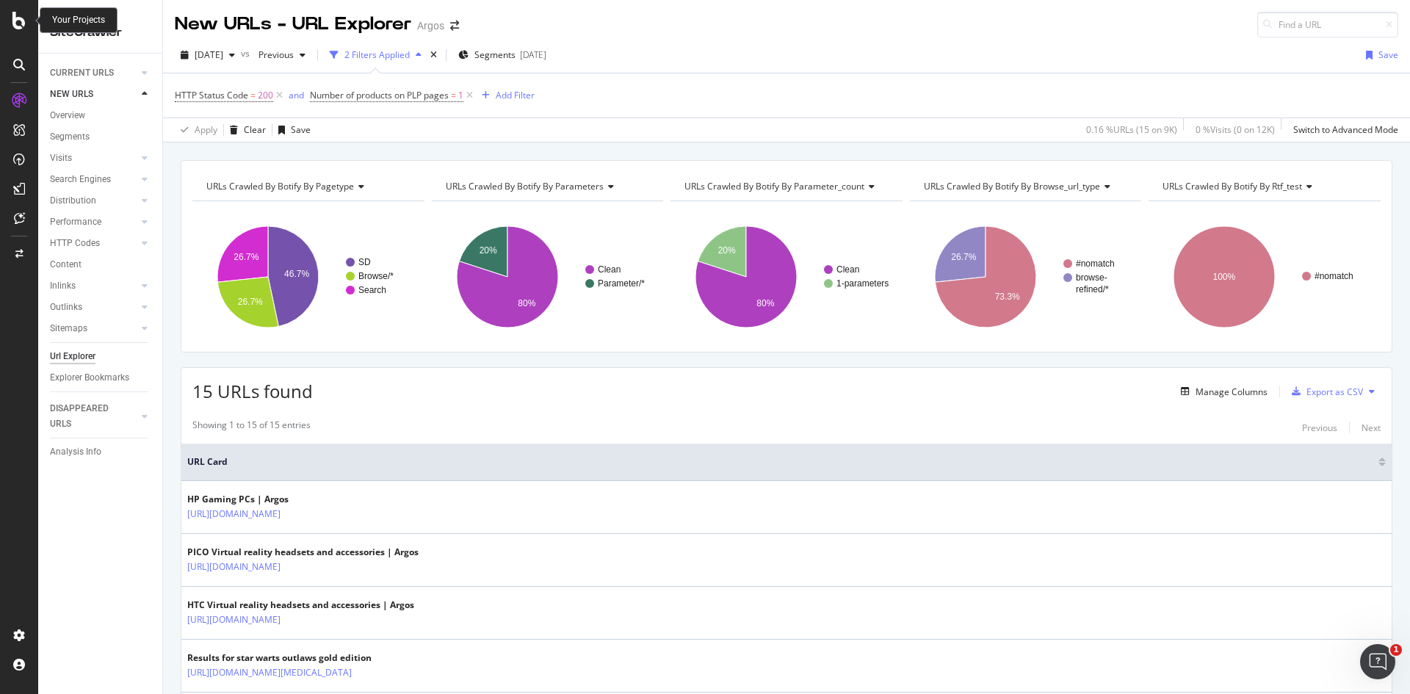
click at [18, 21] on icon at bounding box center [18, 21] width 13 height 18
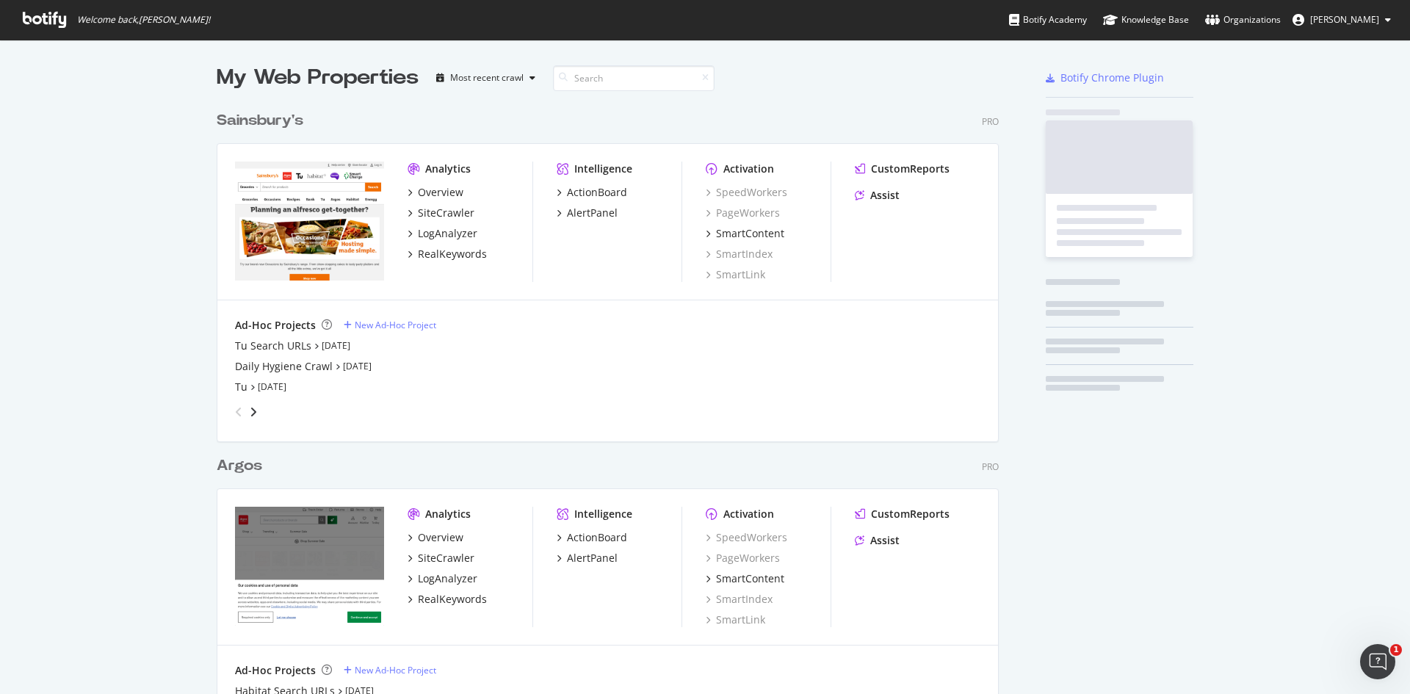
scroll to position [679, 783]
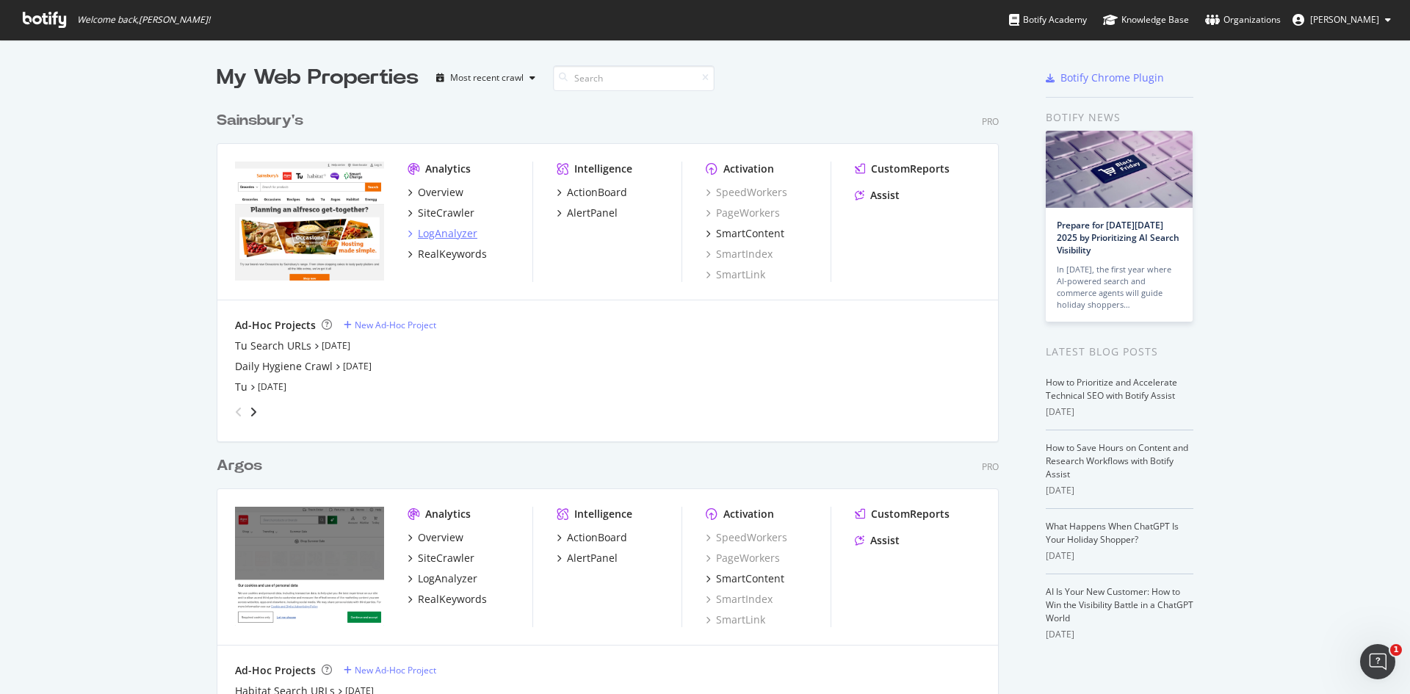
click at [443, 233] on div "LogAnalyzer" at bounding box center [447, 233] width 59 height 15
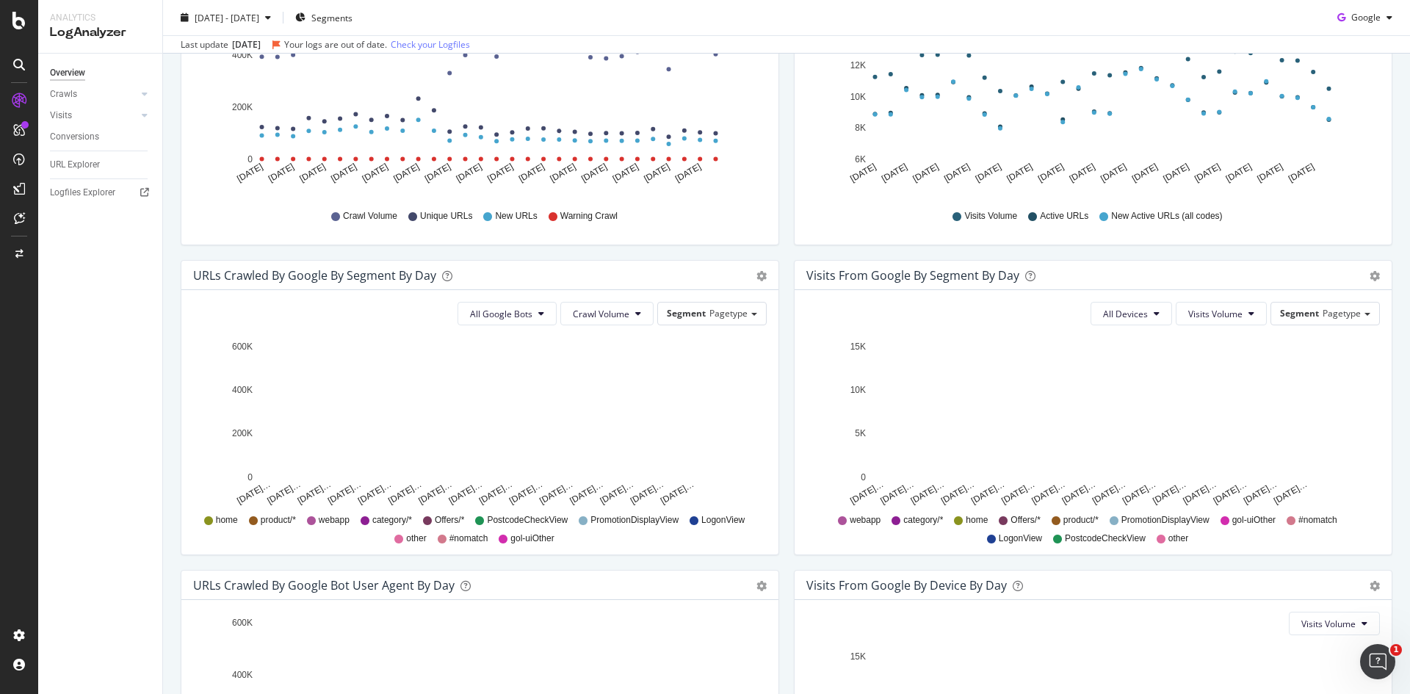
scroll to position [294, 0]
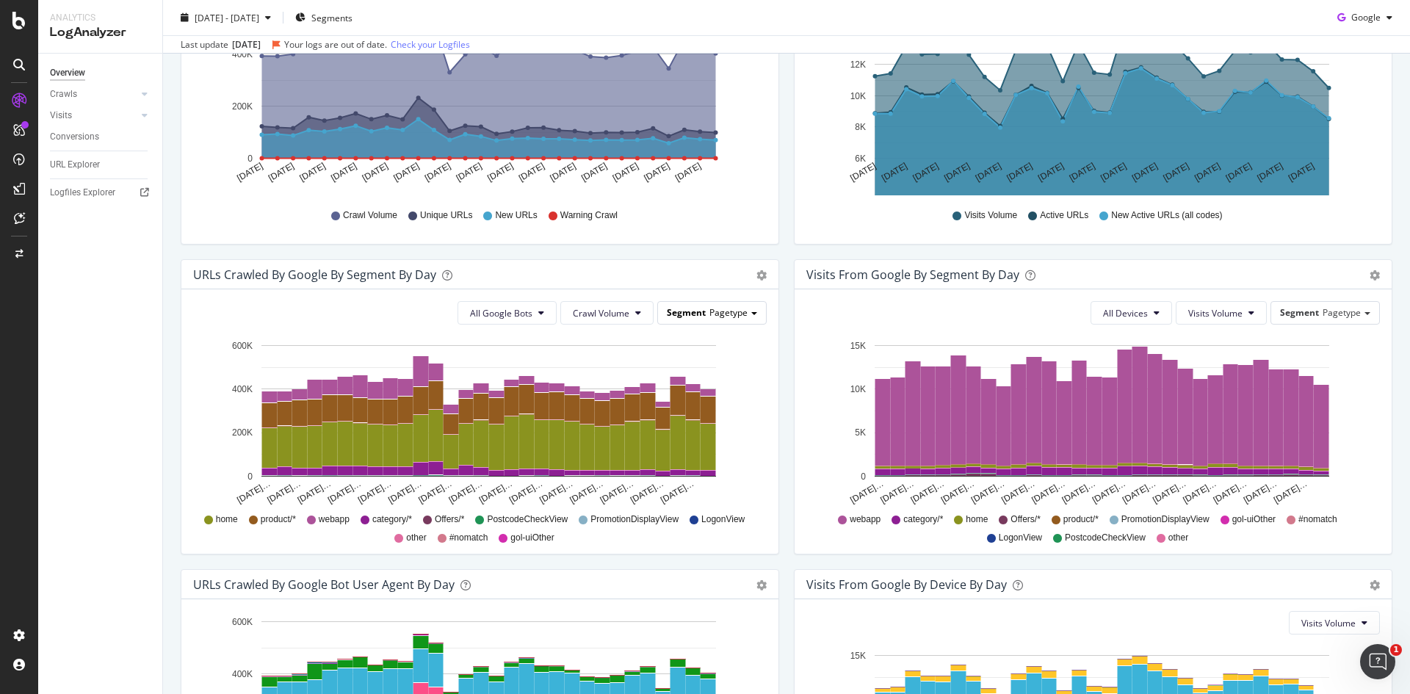
click at [691, 316] on span "Segment" at bounding box center [686, 312] width 39 height 12
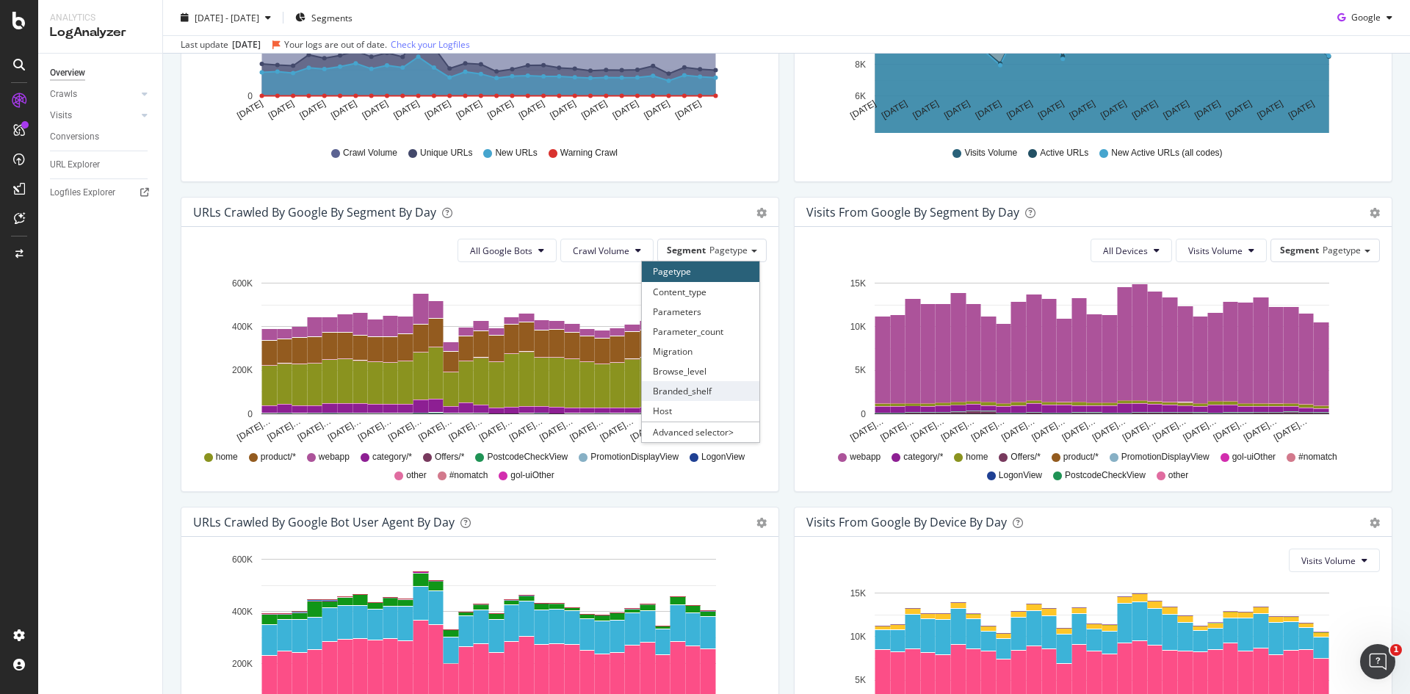
scroll to position [440, 0]
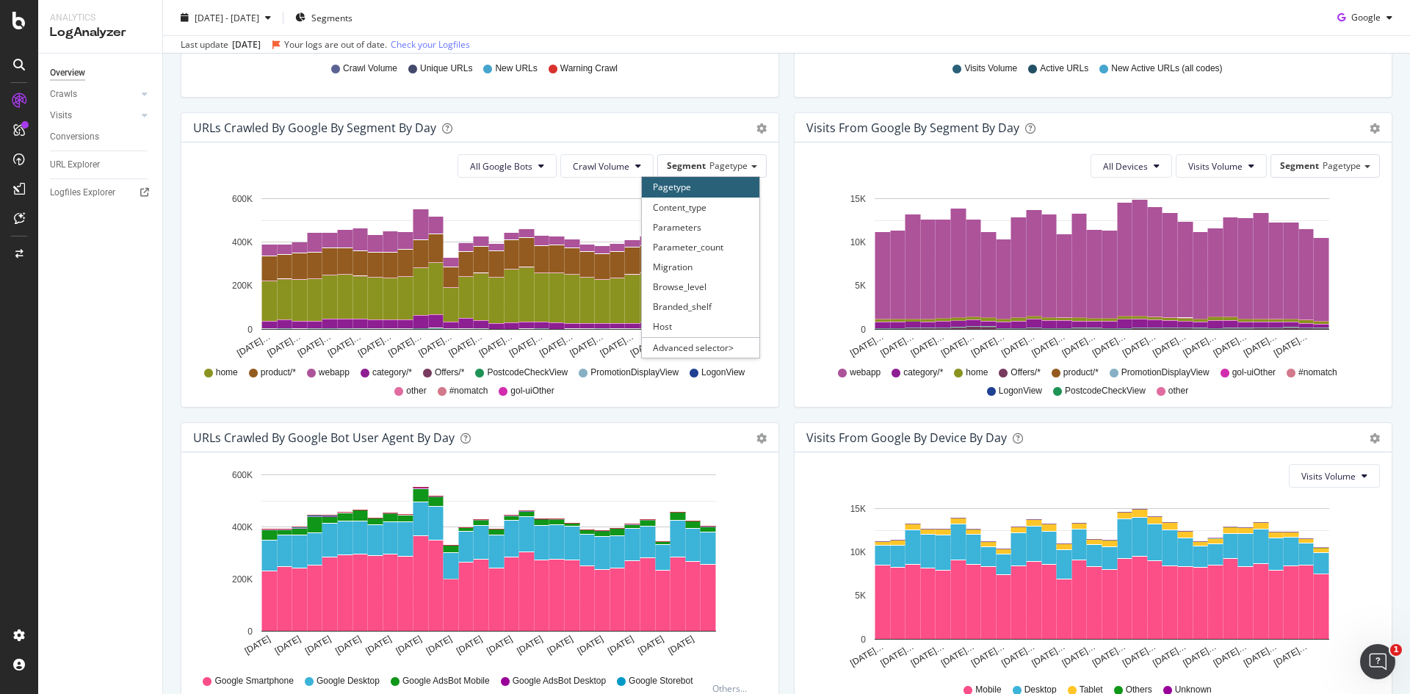
drag, startPoint x: 108, startPoint y: 366, endPoint x: 109, endPoint y: 355, distance: 10.3
click at [108, 365] on div "Overview Crawls Daily Distribution Segments Distribution HTTP Codes Resources V…" at bounding box center [100, 374] width 124 height 640
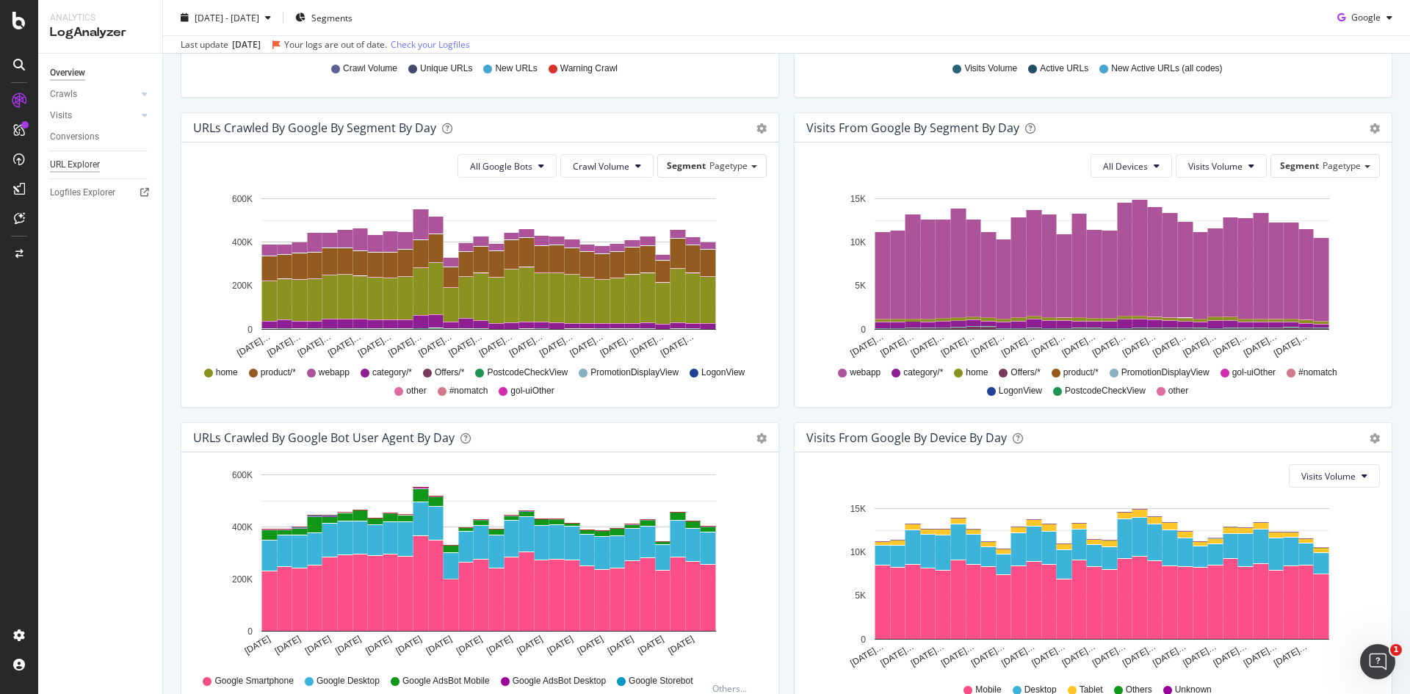
click at [79, 164] on div "URL Explorer" at bounding box center [75, 164] width 50 height 15
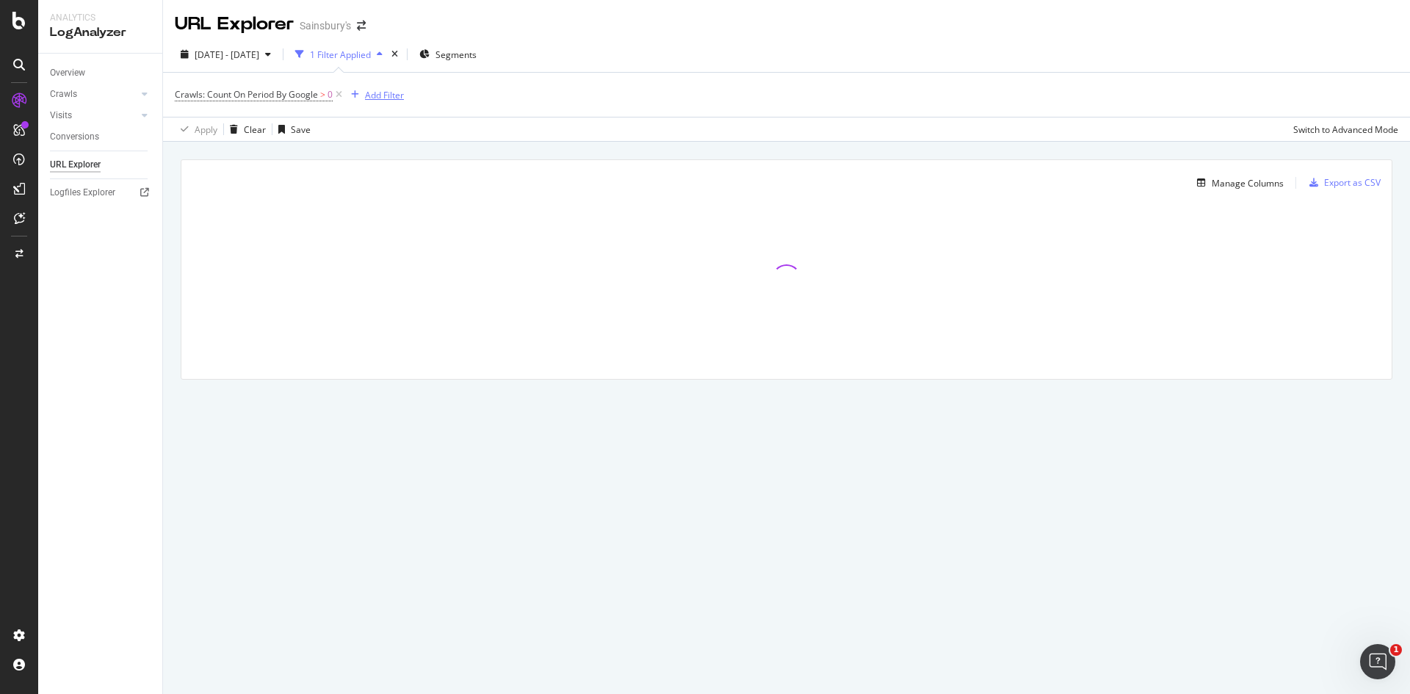
click at [383, 95] on div "Add Filter" at bounding box center [384, 95] width 39 height 12
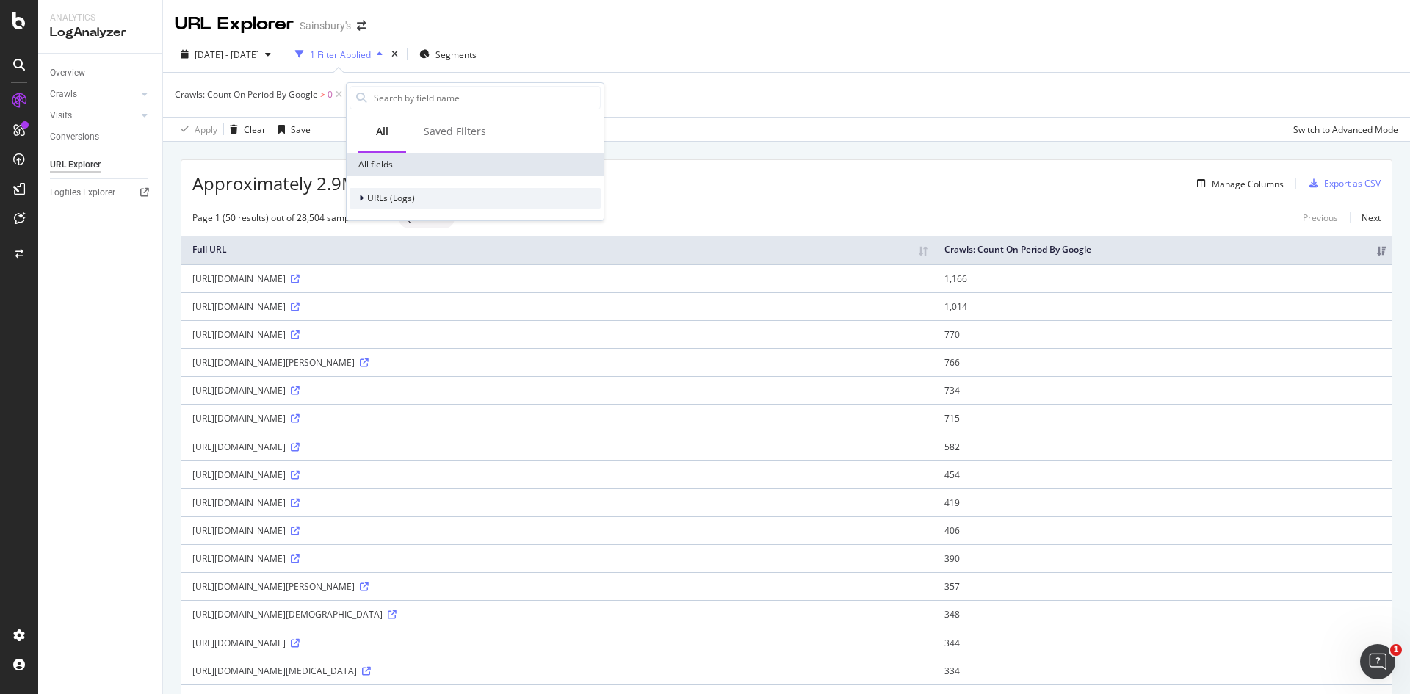
click at [374, 200] on span "URLs (Logs)" at bounding box center [391, 198] width 48 height 12
click at [430, 217] on div "URL Scheme" at bounding box center [474, 219] width 251 height 21
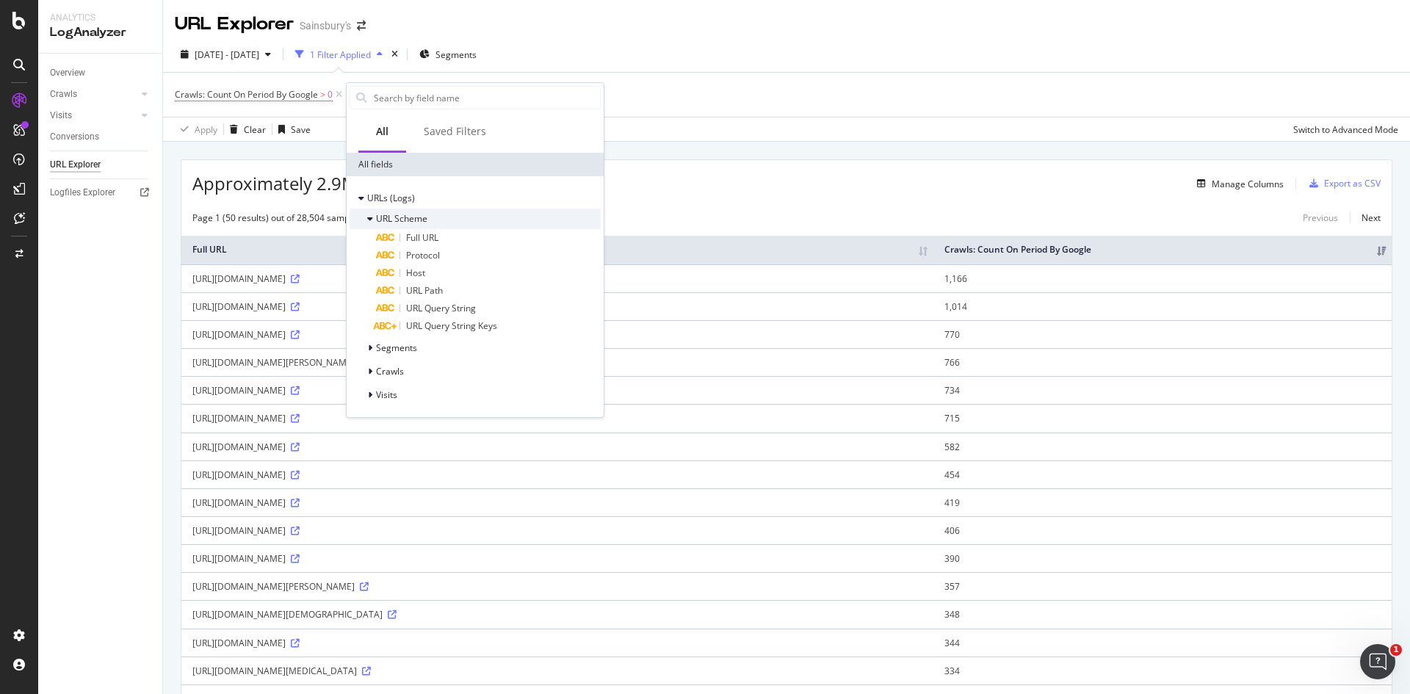
click at [443, 216] on div "URL Scheme" at bounding box center [474, 219] width 251 height 21
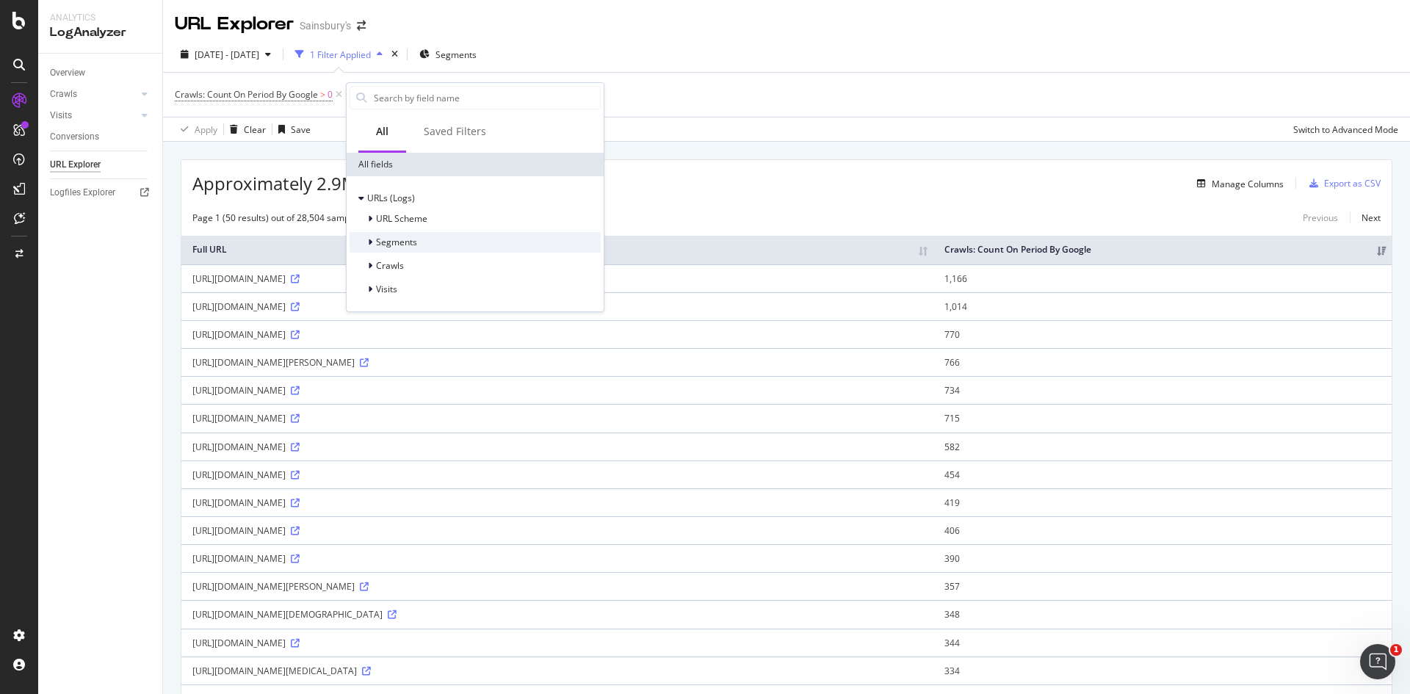
click at [410, 237] on span "Segments" at bounding box center [396, 242] width 41 height 12
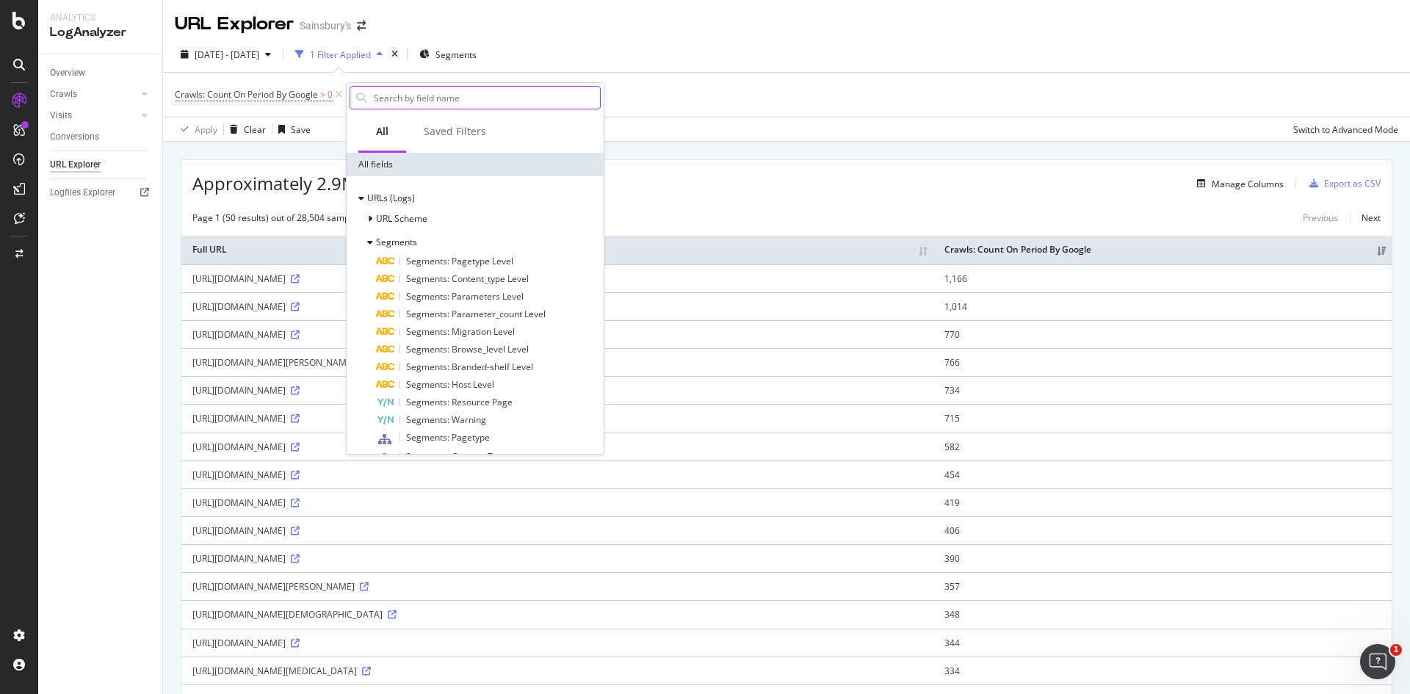
click at [418, 104] on input "text" at bounding box center [486, 98] width 228 height 22
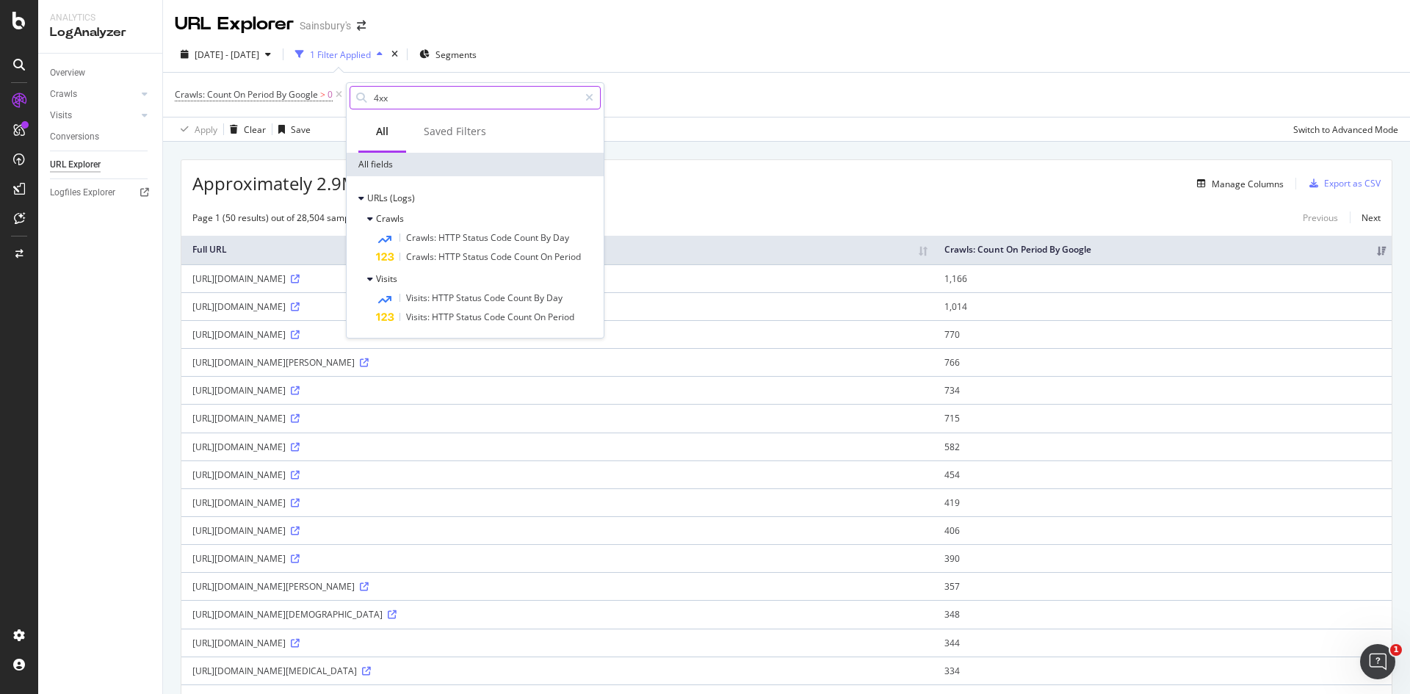
click at [418, 104] on input "4xx" at bounding box center [475, 98] width 206 height 22
click at [399, 98] on input "404" at bounding box center [475, 98] width 206 height 22
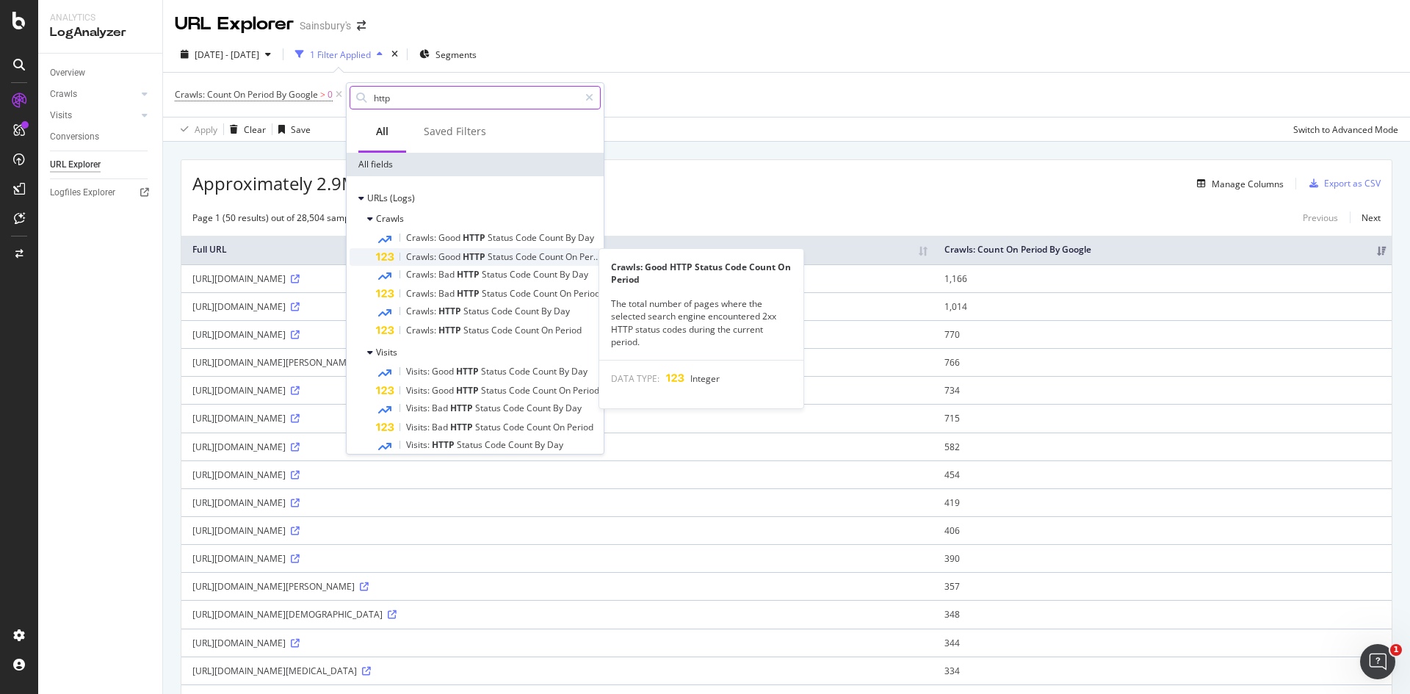
type input "http"
click at [422, 258] on span "Crawls:" at bounding box center [422, 256] width 32 height 12
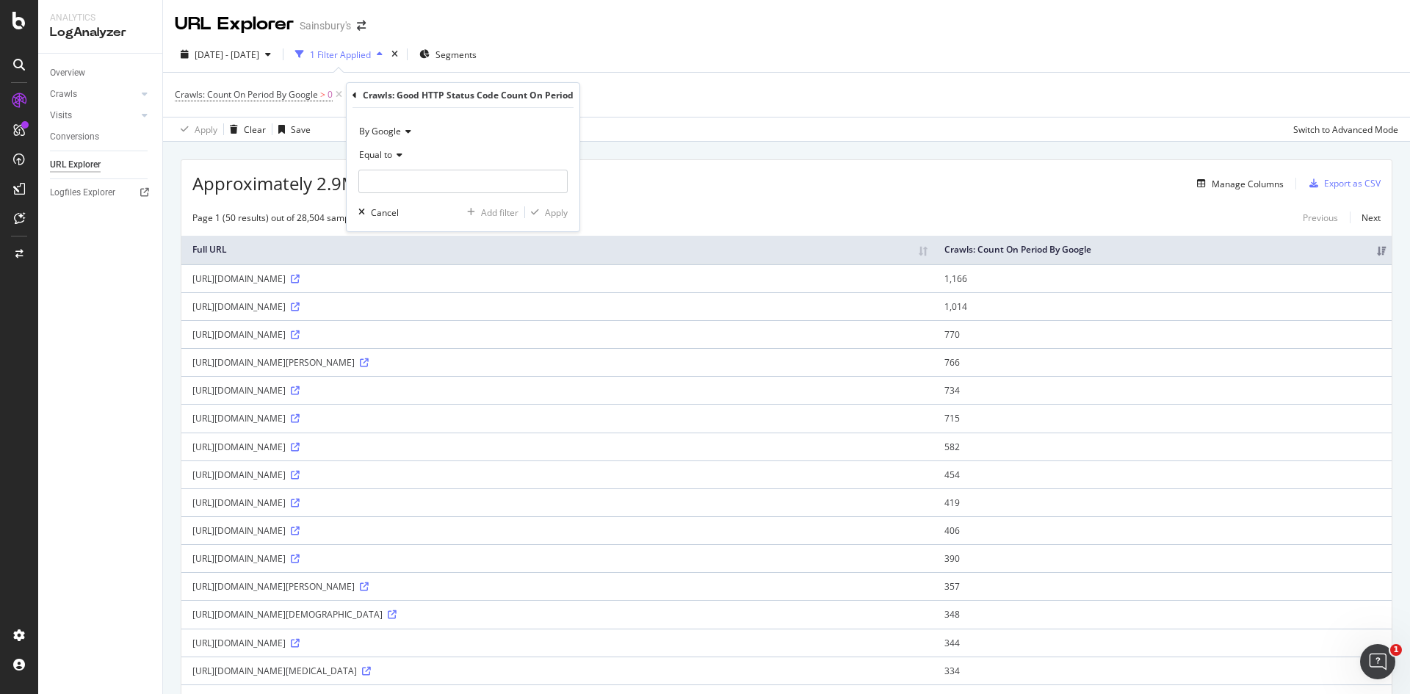
click at [396, 154] on icon at bounding box center [397, 155] width 10 height 9
click at [385, 303] on span "Between" at bounding box center [384, 300] width 36 height 12
click at [416, 192] on input "0" at bounding box center [462, 181] width 209 height 23
click at [417, 192] on input "0" at bounding box center [462, 181] width 209 height 23
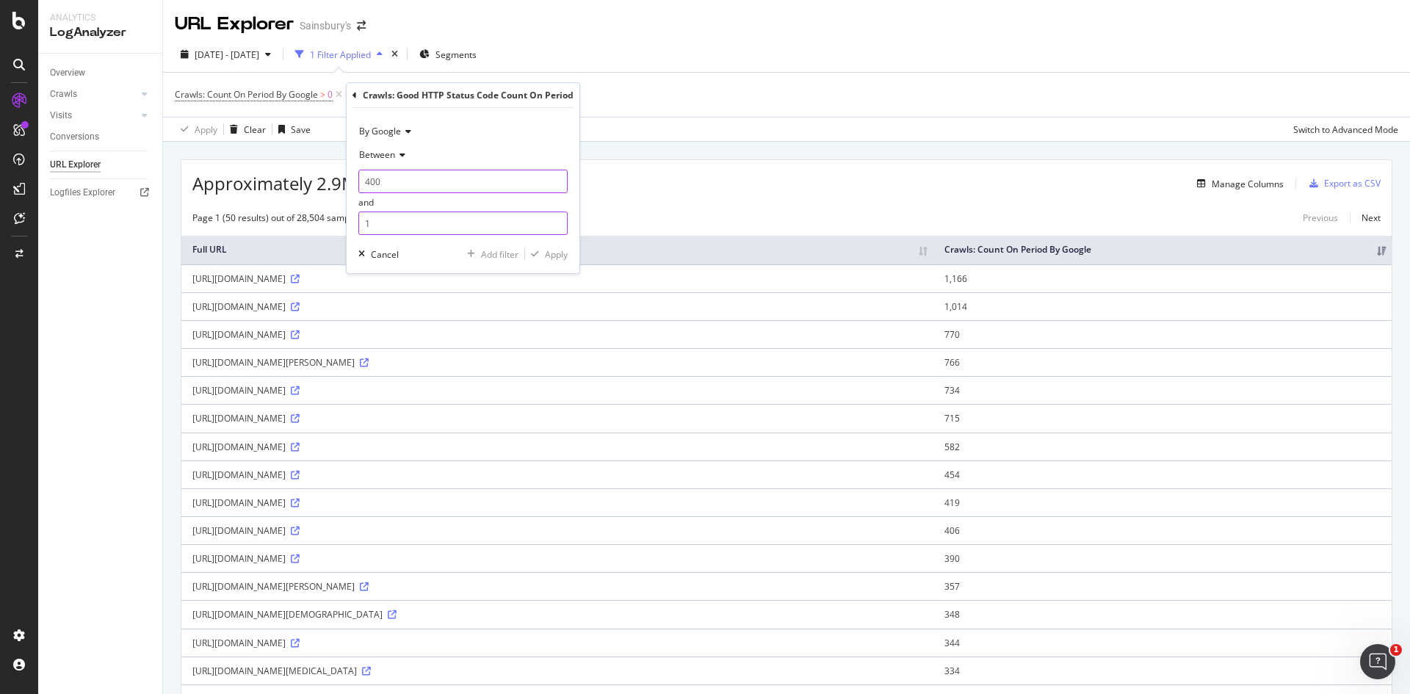
type input "400"
click at [411, 227] on input "1" at bounding box center [462, 222] width 209 height 23
type input "410"
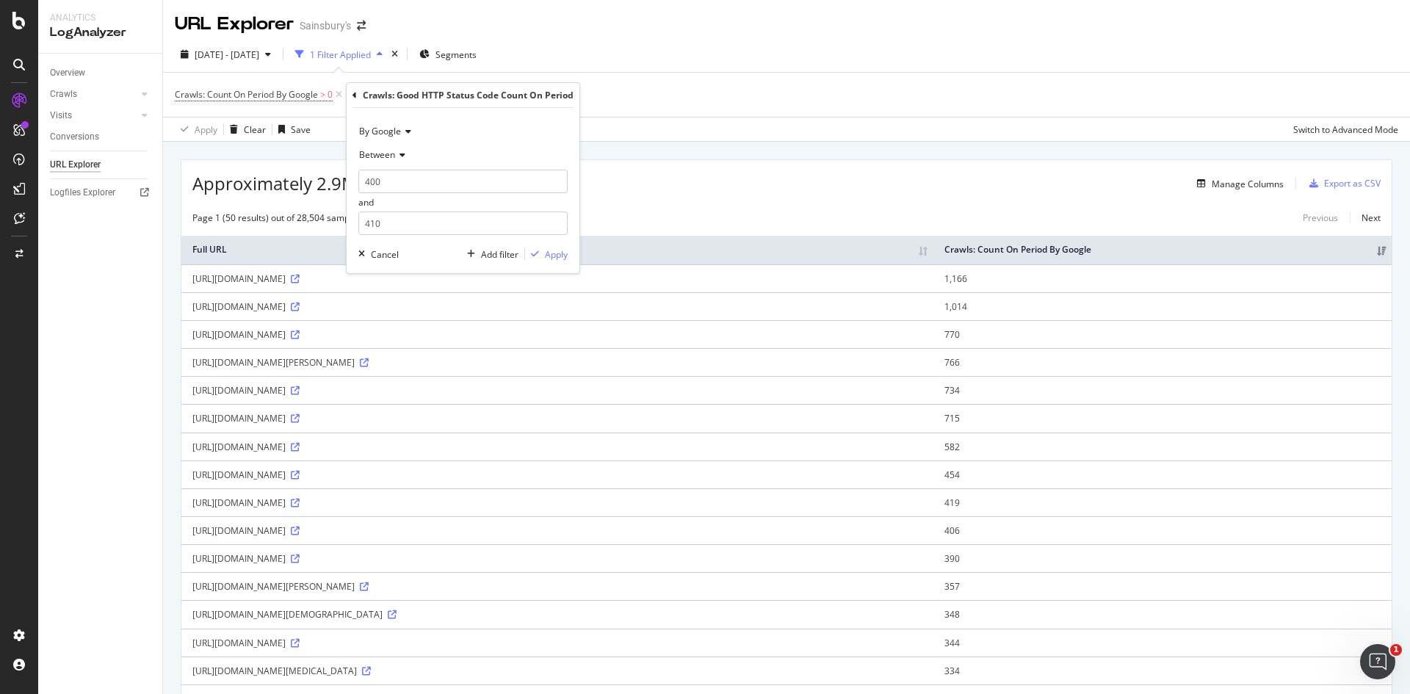
click at [568, 257] on div "By Google Between 400 and 410 Cancel Add filter Apply" at bounding box center [463, 190] width 233 height 165
click at [564, 257] on div "Apply" at bounding box center [556, 254] width 23 height 12
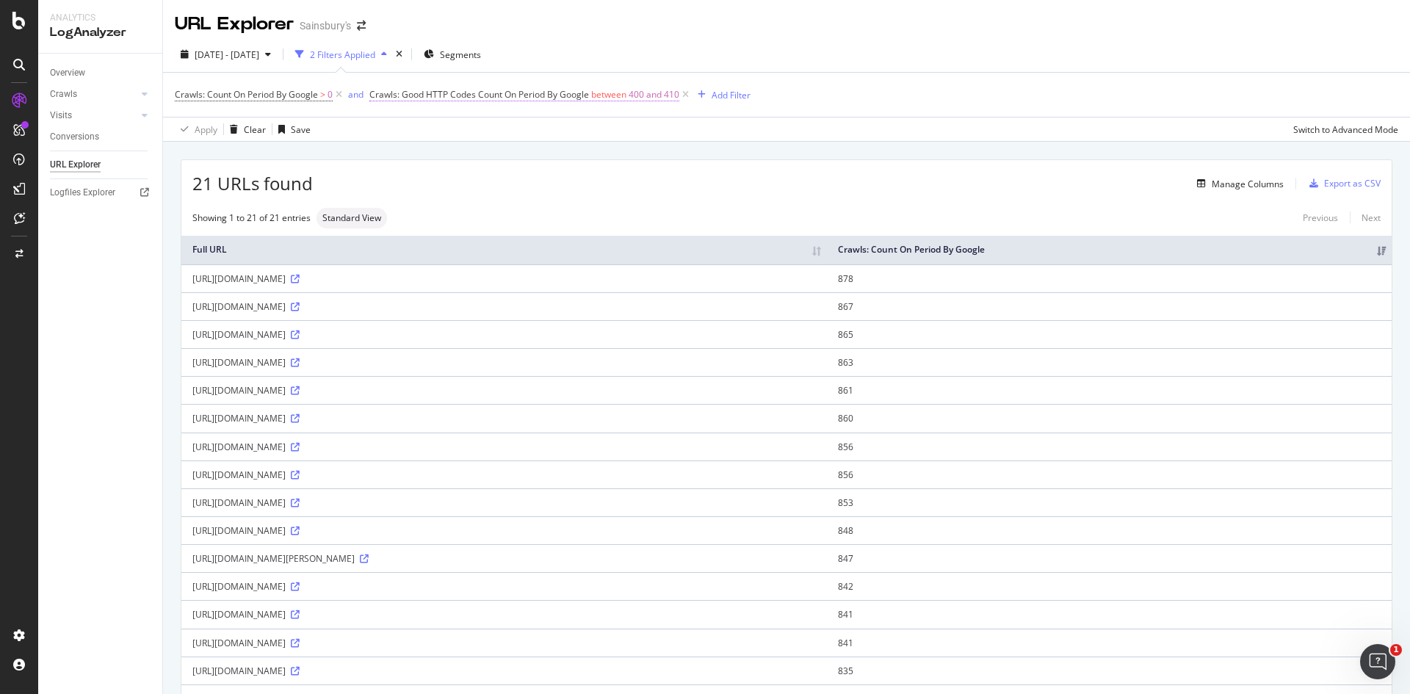
click at [460, 95] on span "Crawls: Good HTTP Codes Count On Period By Google" at bounding box center [479, 94] width 220 height 12
click at [436, 90] on div "Crawls: Good HTTP Status Code Count On Period" at bounding box center [492, 93] width 211 height 12
click at [378, 91] on icon at bounding box center [379, 93] width 4 height 9
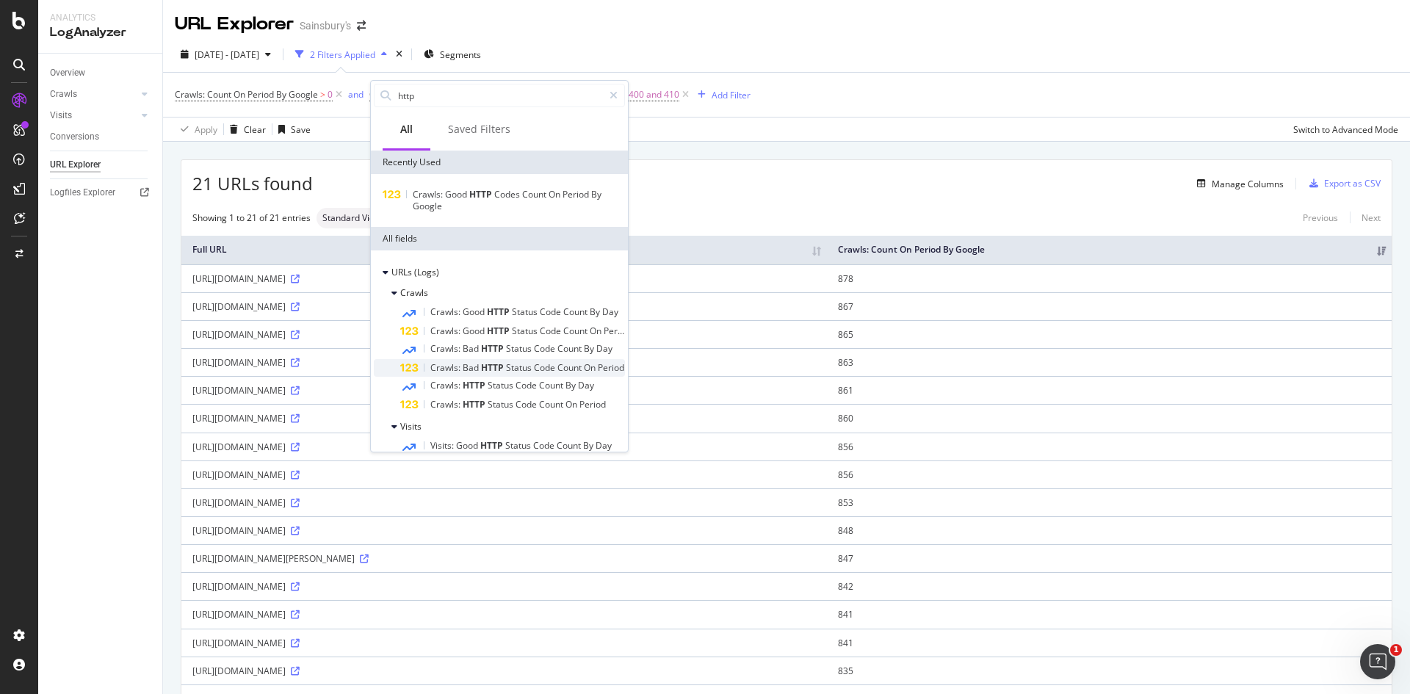
click at [512, 364] on span "Status" at bounding box center [520, 367] width 28 height 12
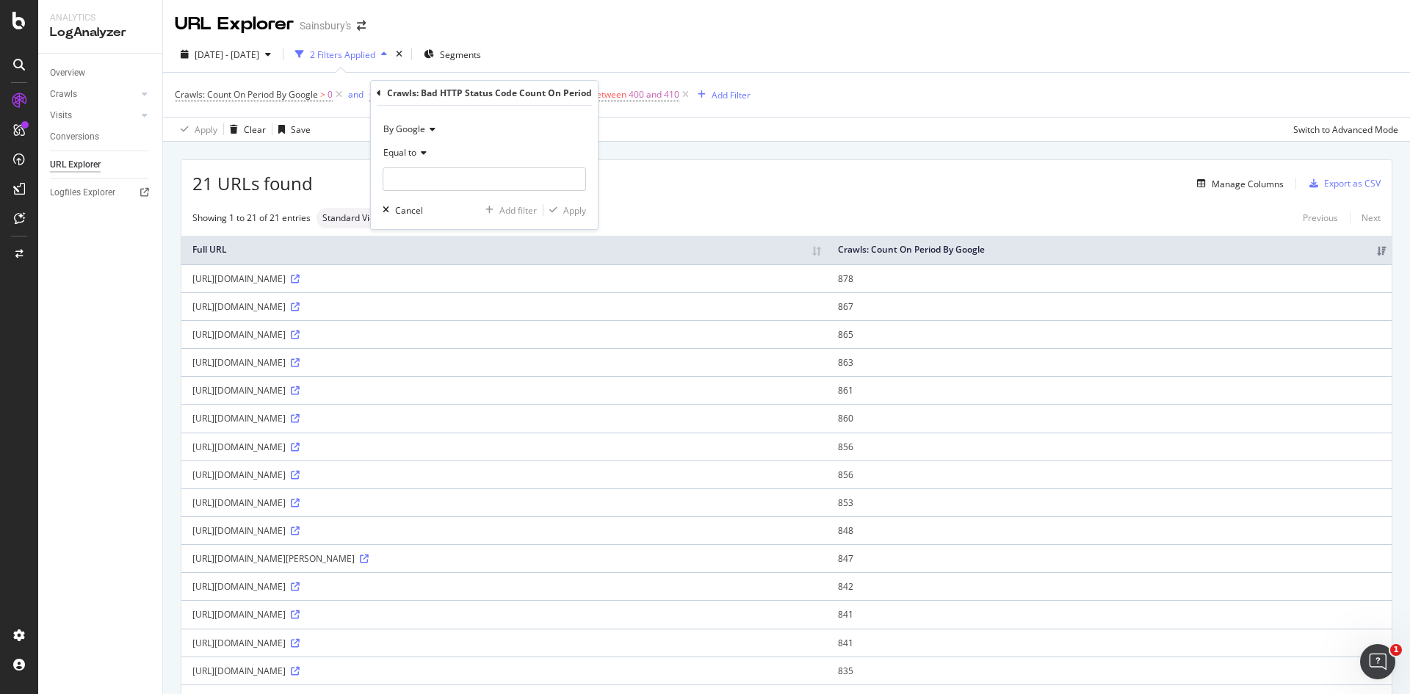
click at [418, 152] on icon at bounding box center [421, 152] width 10 height 9
click at [413, 291] on span "Between" at bounding box center [408, 297] width 36 height 12
click at [439, 168] on input "0" at bounding box center [483, 178] width 203 height 23
drag, startPoint x: 436, startPoint y: 177, endPoint x: 380, endPoint y: 177, distance: 56.5
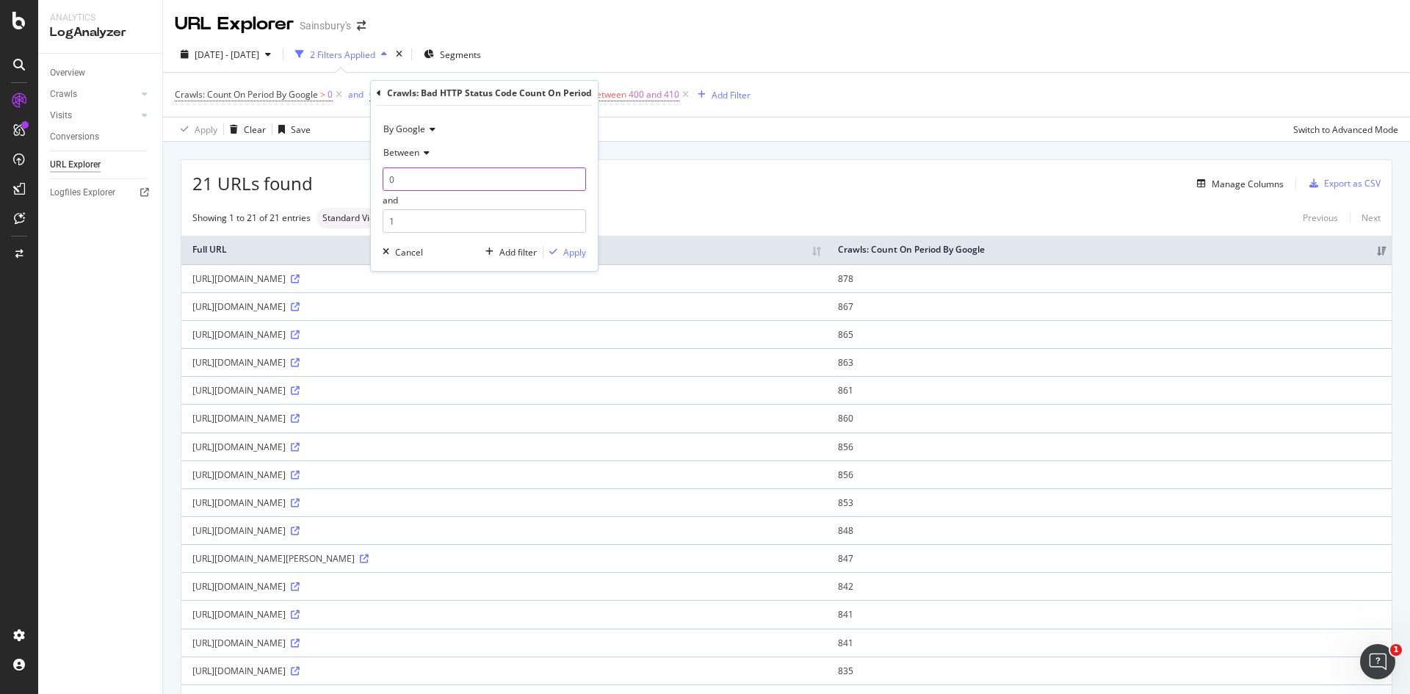
click at [380, 177] on div "By Google Between 0 and 1 Cancel Add filter Apply" at bounding box center [484, 188] width 227 height 165
type input "400"
drag, startPoint x: 410, startPoint y: 214, endPoint x: 376, endPoint y: 220, distance: 35.1
click at [376, 220] on div "By Google Between 400 and 1 Cancel Add filter Apply" at bounding box center [484, 188] width 227 height 165
type input "410"
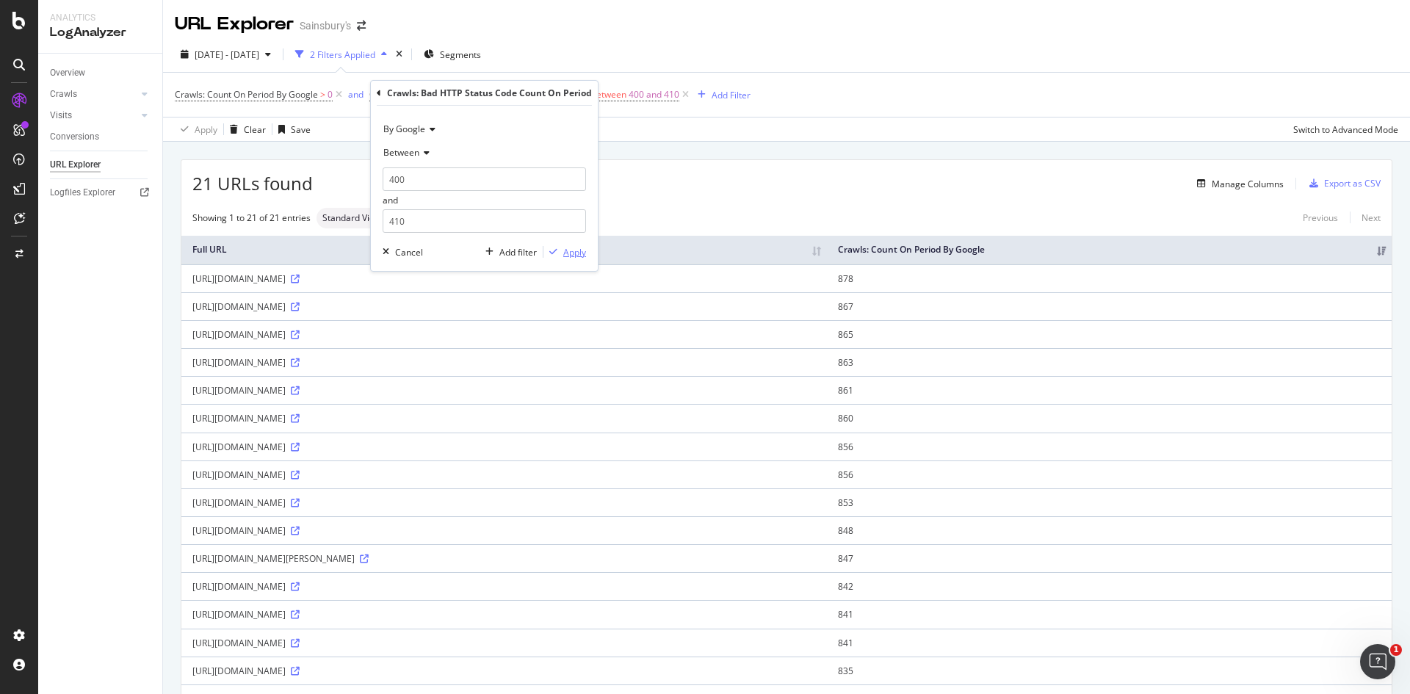
click at [562, 250] on div "button" at bounding box center [553, 251] width 20 height 9
click at [460, 285] on div "[URL][DOMAIN_NAME]" at bounding box center [503, 278] width 623 height 12
click at [300, 283] on icon at bounding box center [295, 279] width 9 height 9
click at [490, 164] on div "35 URLs found Manage Columns Export as CSV" at bounding box center [786, 178] width 1210 height 36
click at [93, 68] on link "Overview" at bounding box center [101, 72] width 102 height 15
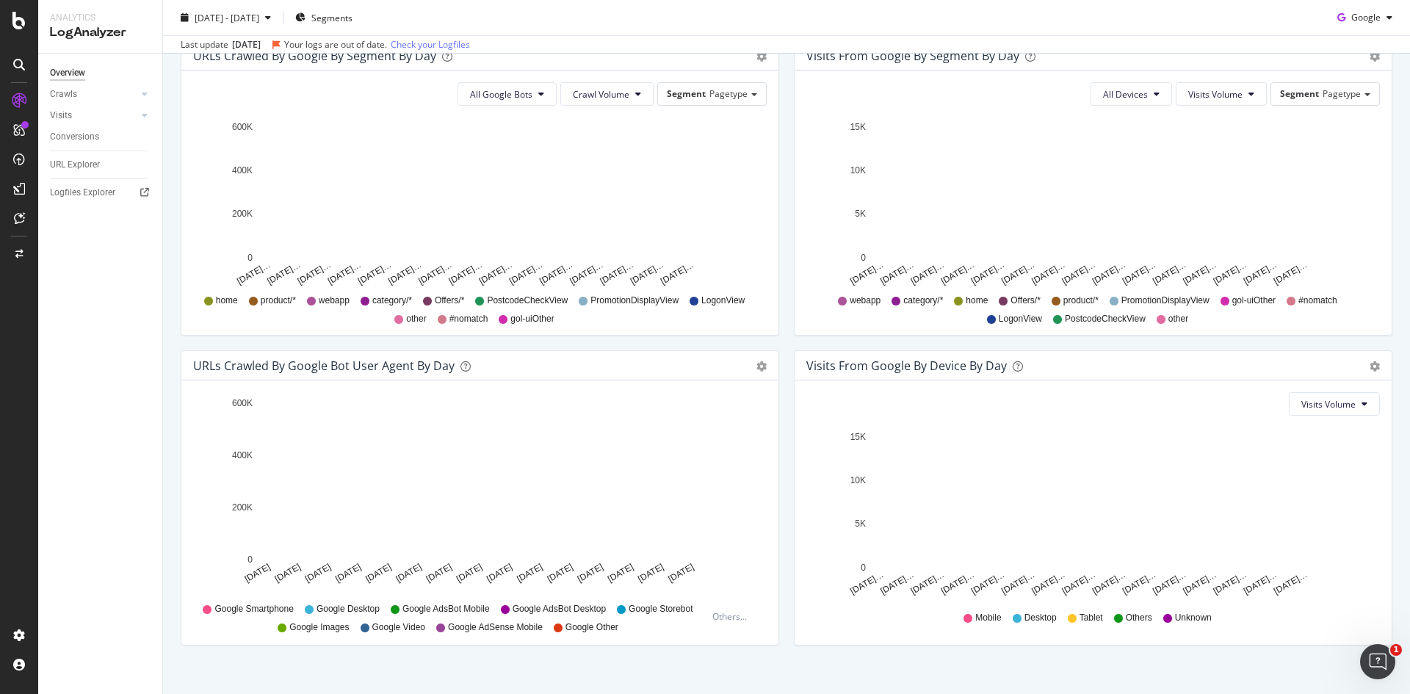
scroll to position [530, 0]
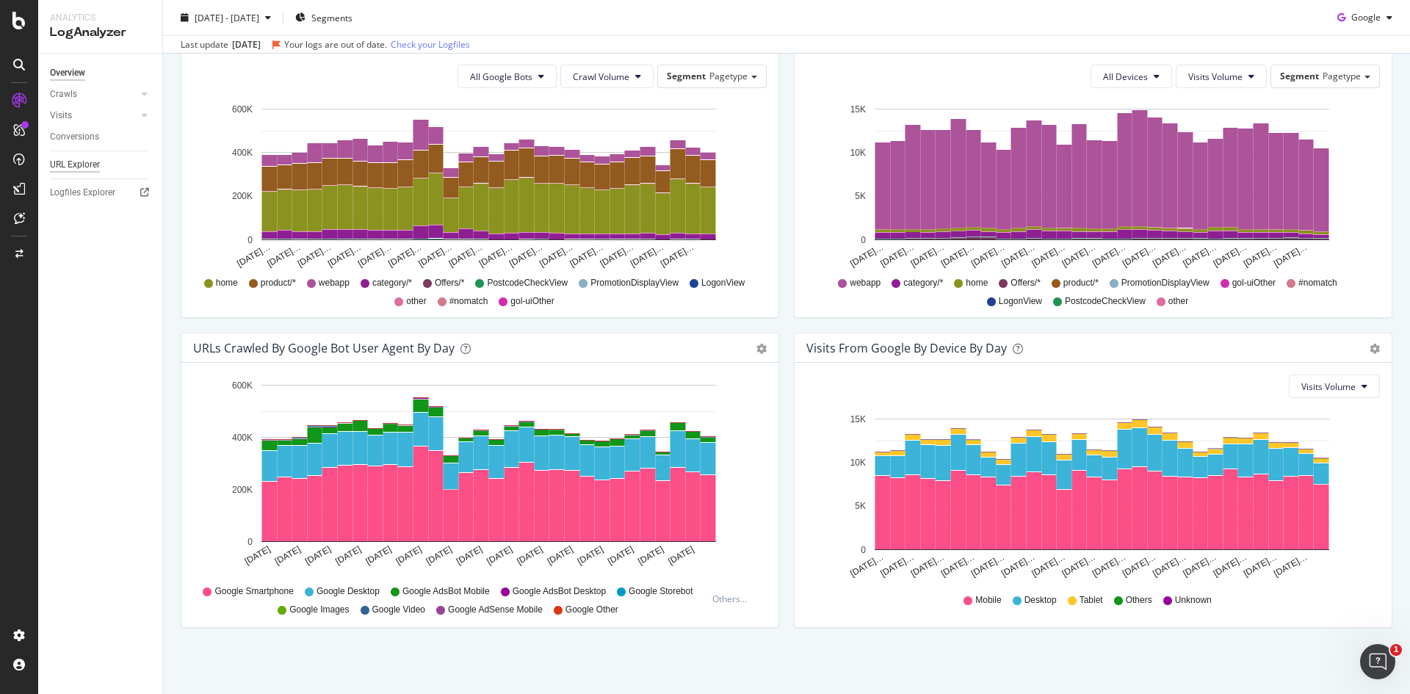
click at [73, 161] on div "URL Explorer" at bounding box center [75, 164] width 50 height 15
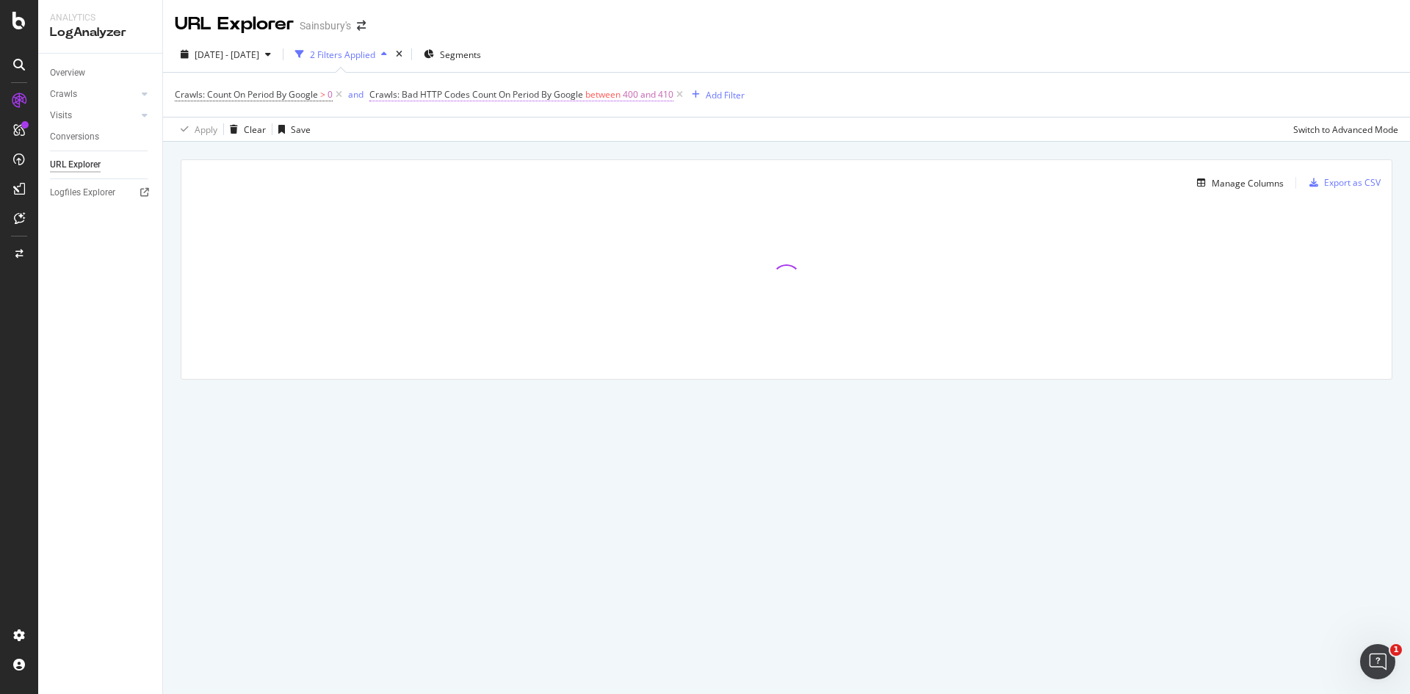
click at [532, 93] on span "Crawls: Bad HTTP Codes Count On Period By Google" at bounding box center [476, 94] width 214 height 12
click at [293, 92] on span "Crawls: Count On Period By Google" at bounding box center [246, 94] width 143 height 12
click at [175, 93] on div "Crawls: Count On Period By Google Greater than 0 Cancel Add filter Apply" at bounding box center [268, 155] width 186 height 150
click at [179, 91] on div "Crawls: Count On Period By Google Greater than 0 Cancel Add filter Apply" at bounding box center [267, 155] width 185 height 148
click at [184, 90] on icon at bounding box center [183, 93] width 4 height 9
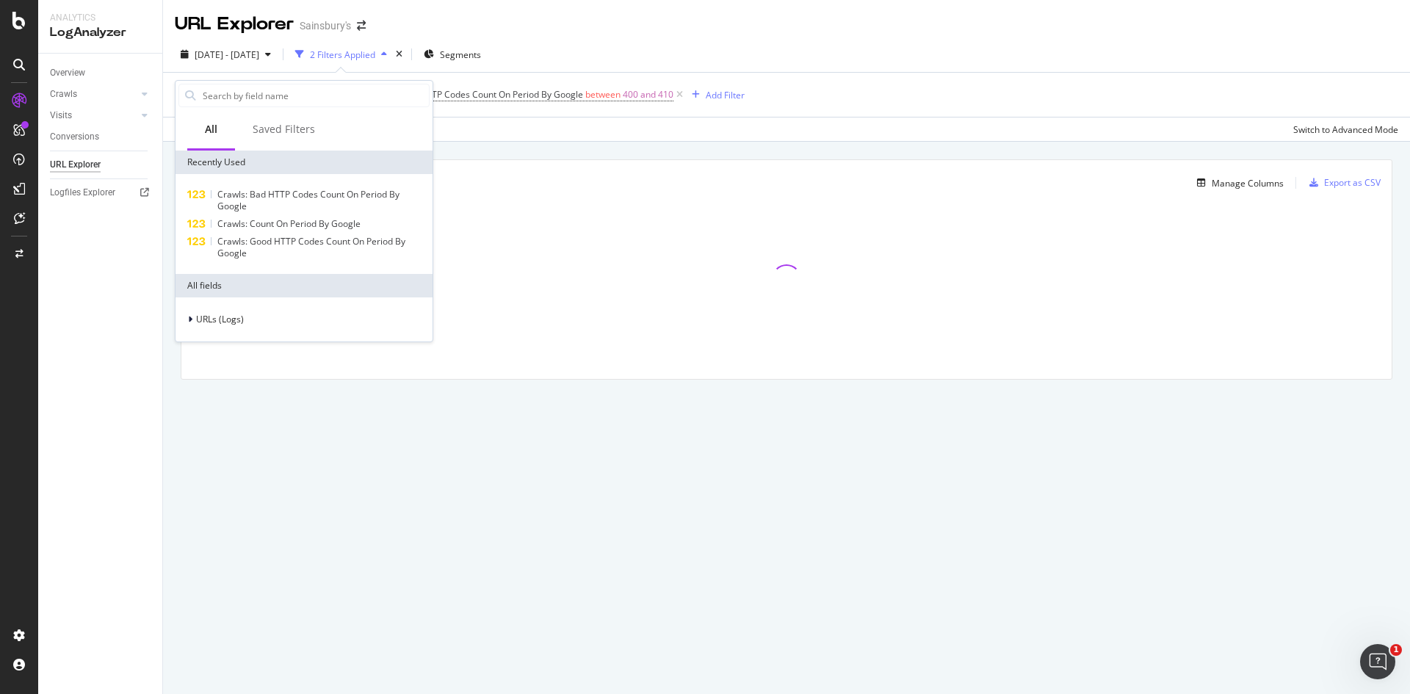
drag, startPoint x: 678, startPoint y: 210, endPoint x: 646, endPoint y: 192, distance: 36.8
click at [678, 211] on div at bounding box center [786, 279] width 1210 height 147
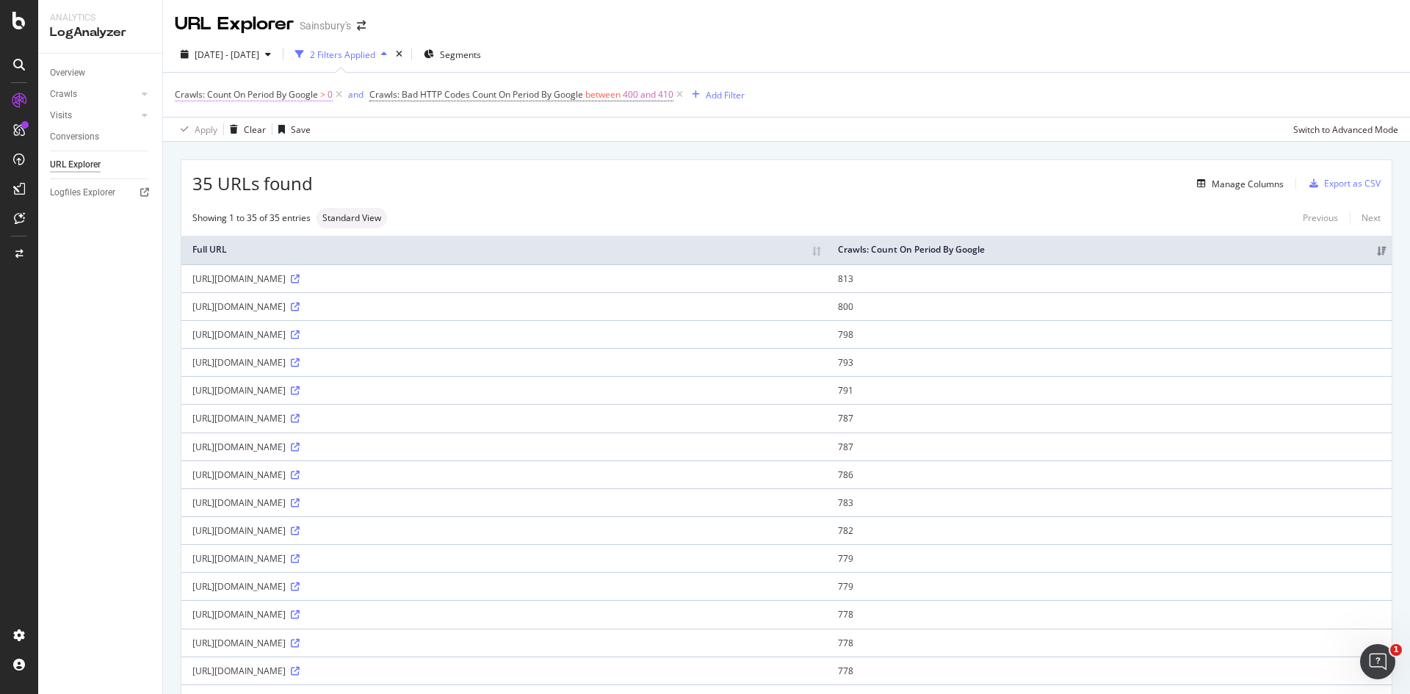
click at [338, 94] on icon at bounding box center [339, 94] width 12 height 15
click at [521, 87] on div "Add Filter" at bounding box center [520, 95] width 59 height 16
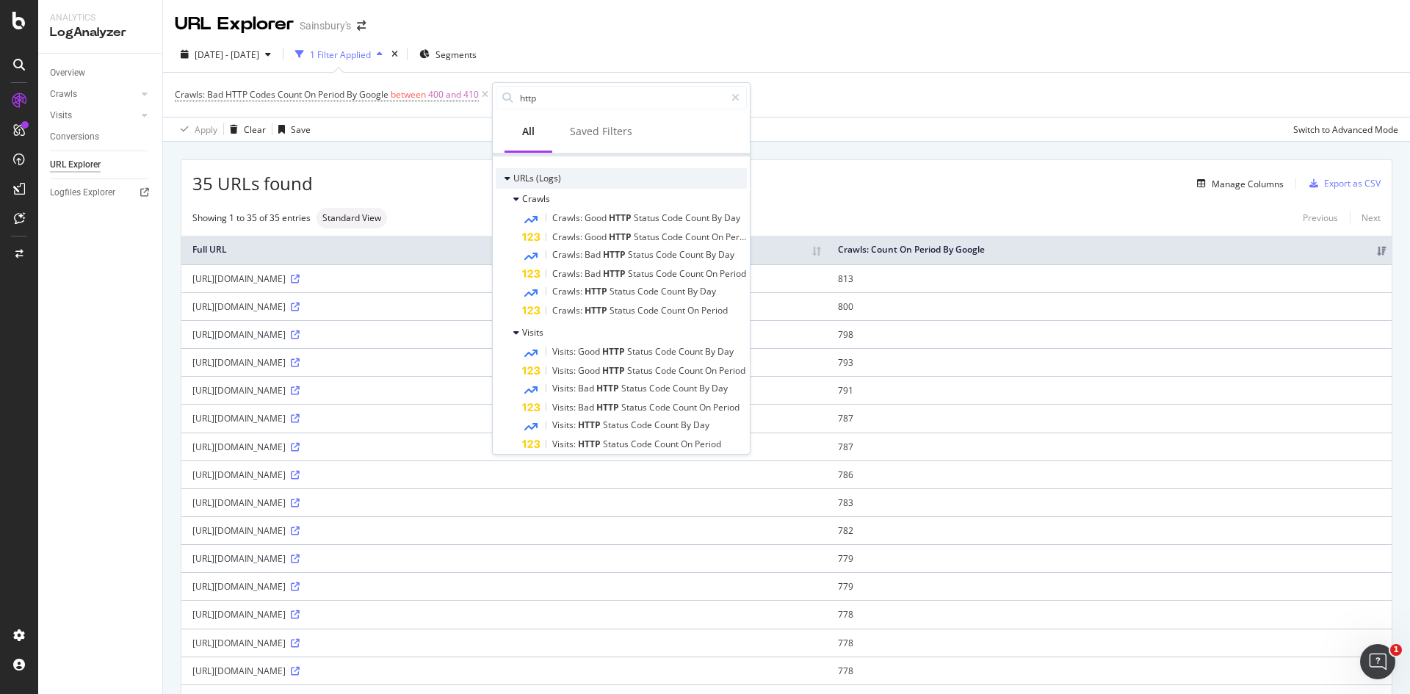
scroll to position [137, 0]
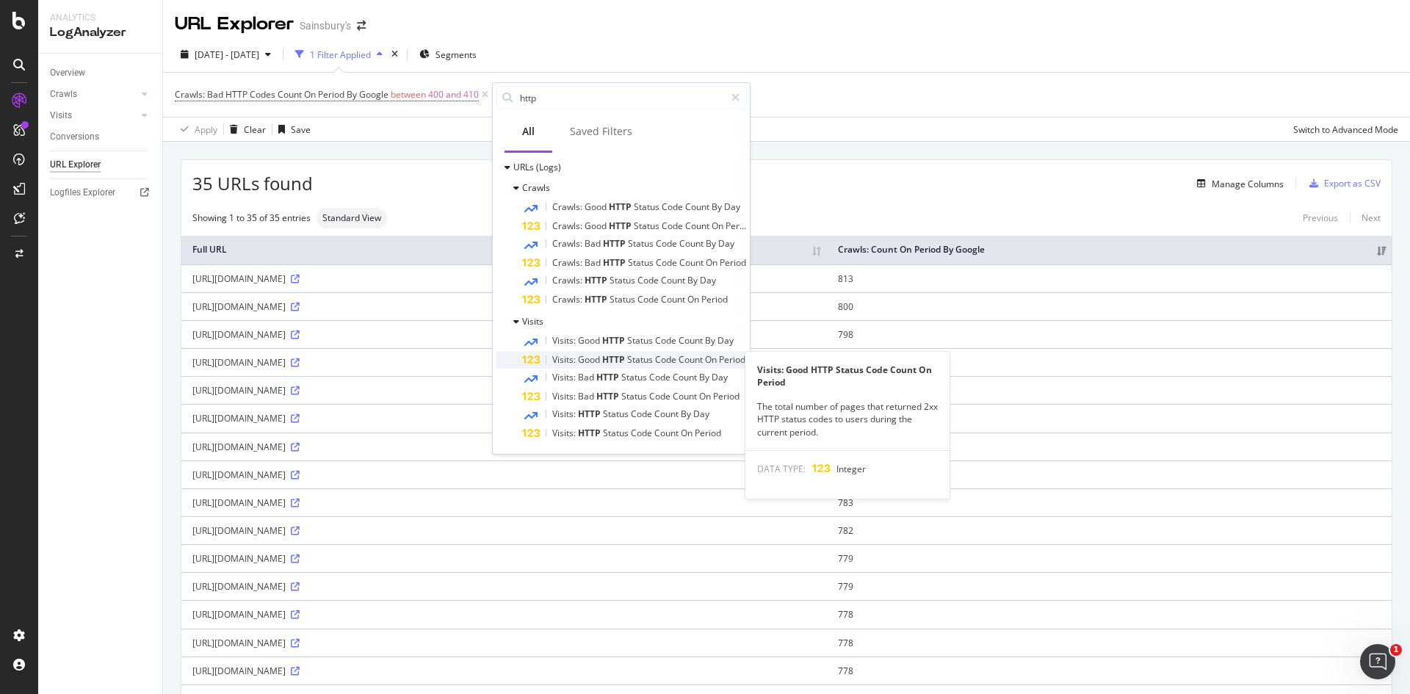
type input "http"
click at [600, 362] on span "Good" at bounding box center [590, 359] width 24 height 12
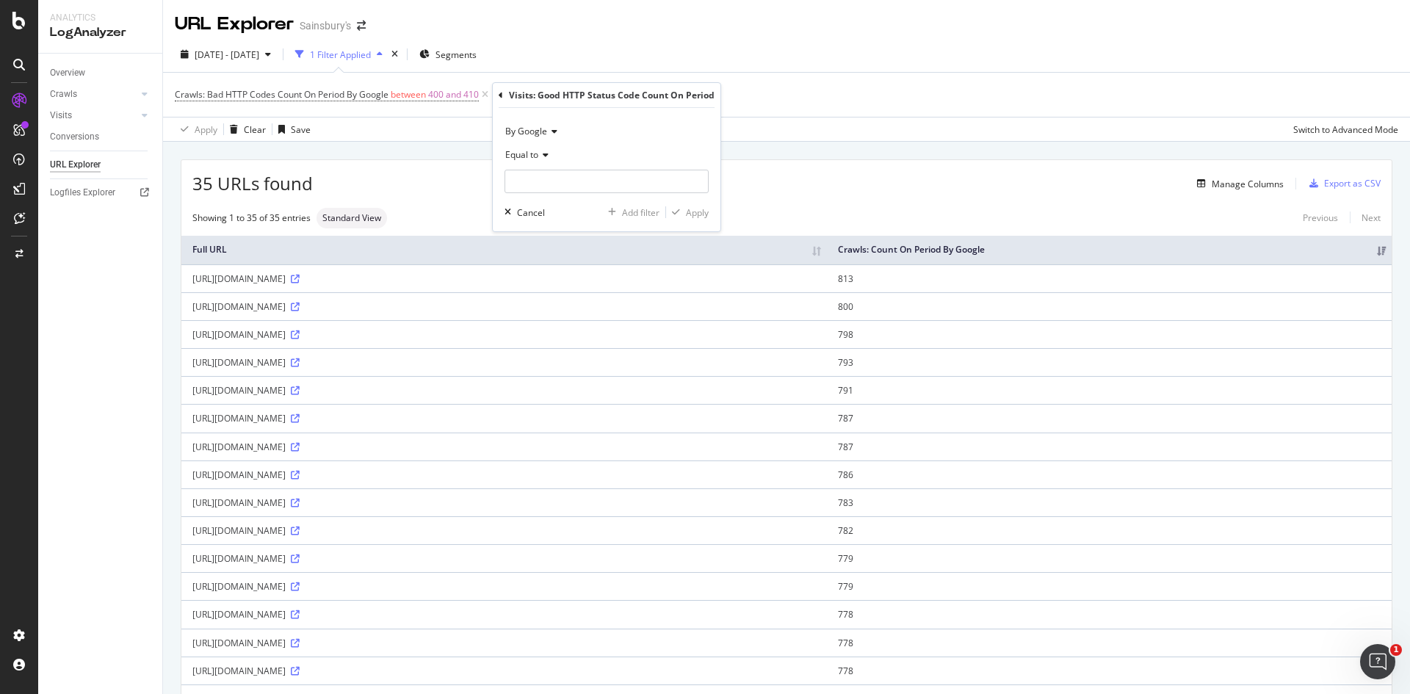
click at [553, 157] on div "Equal to" at bounding box center [606, 154] width 204 height 23
click at [543, 298] on span "Between" at bounding box center [530, 300] width 36 height 12
click at [556, 184] on input "0" at bounding box center [606, 181] width 204 height 23
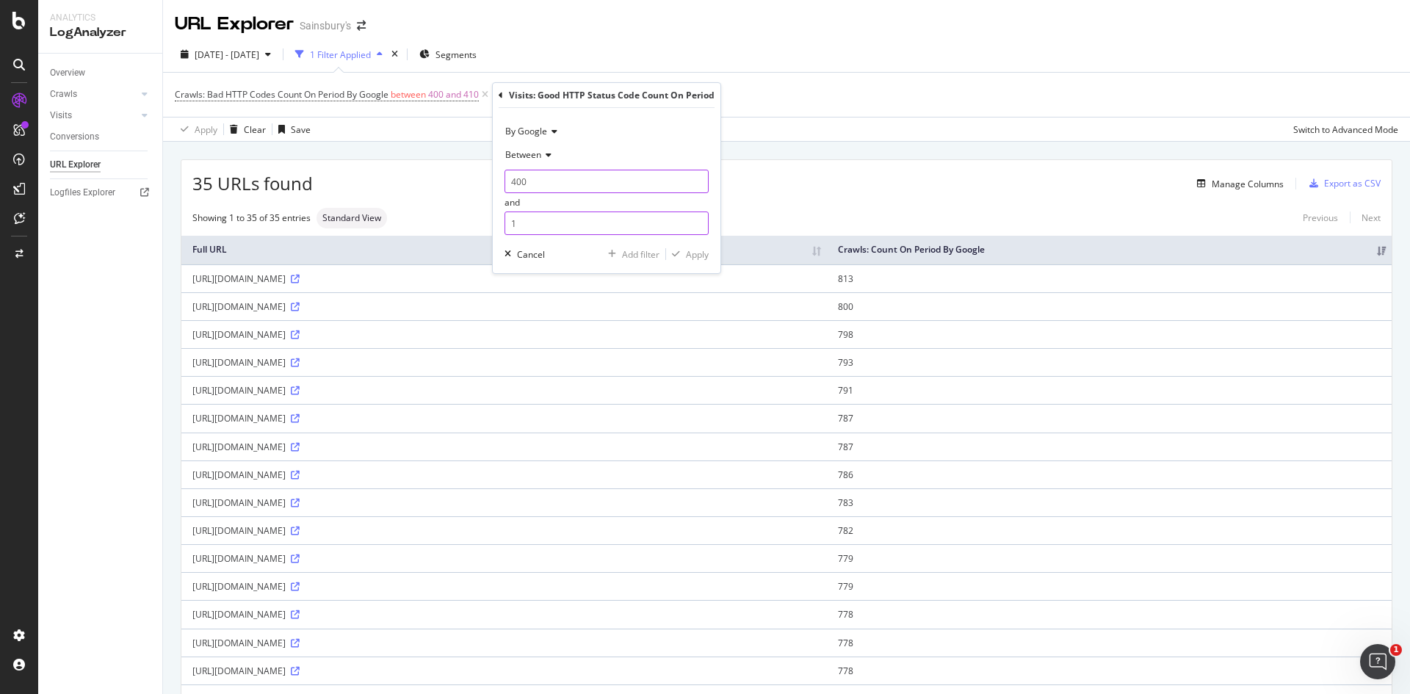
type input "400"
click at [527, 222] on input "1" at bounding box center [606, 222] width 204 height 23
type input "410"
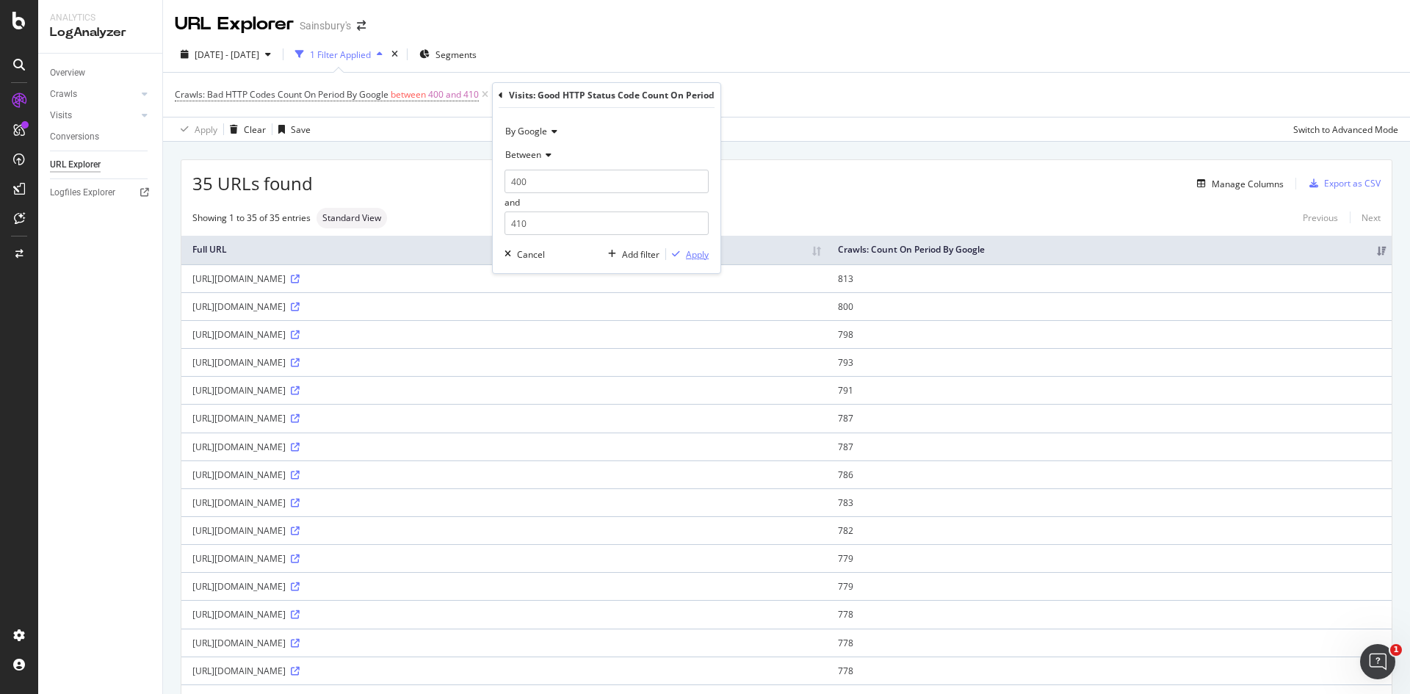
click at [686, 251] on div "Apply" at bounding box center [697, 254] width 23 height 12
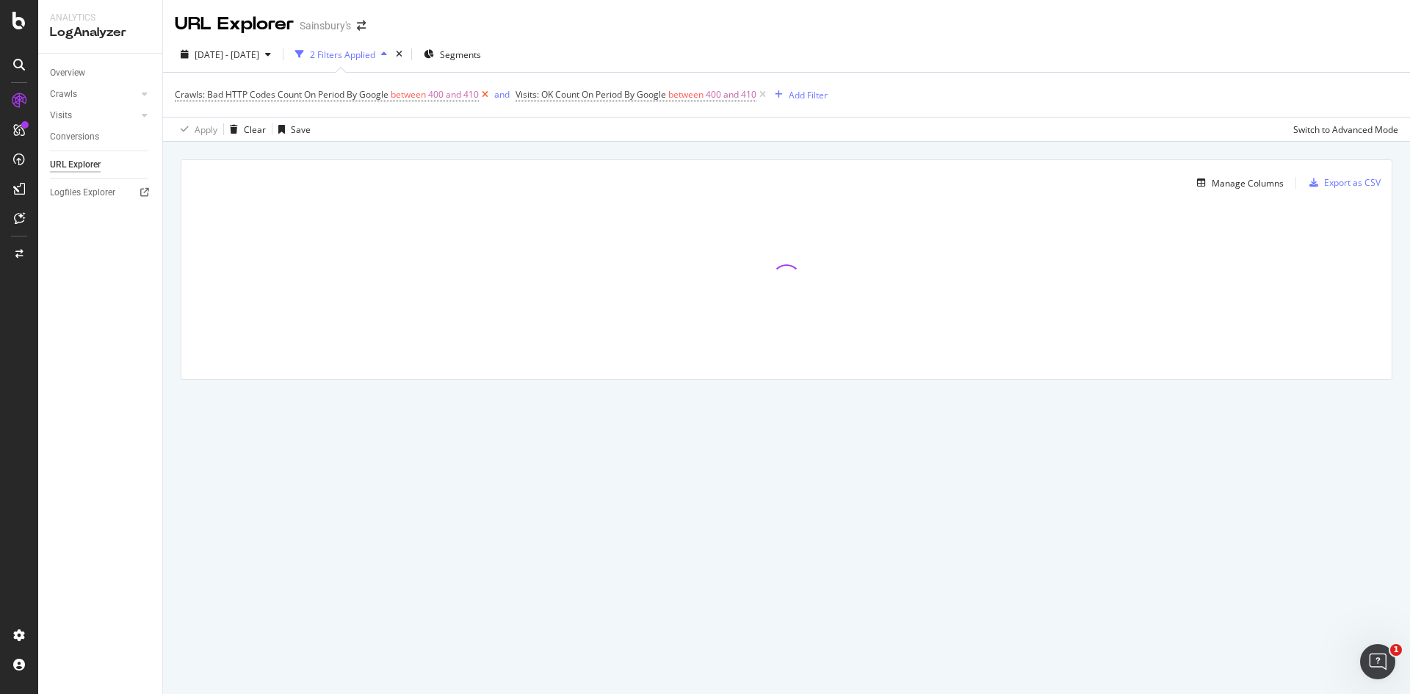
click at [483, 93] on icon at bounding box center [485, 94] width 12 height 15
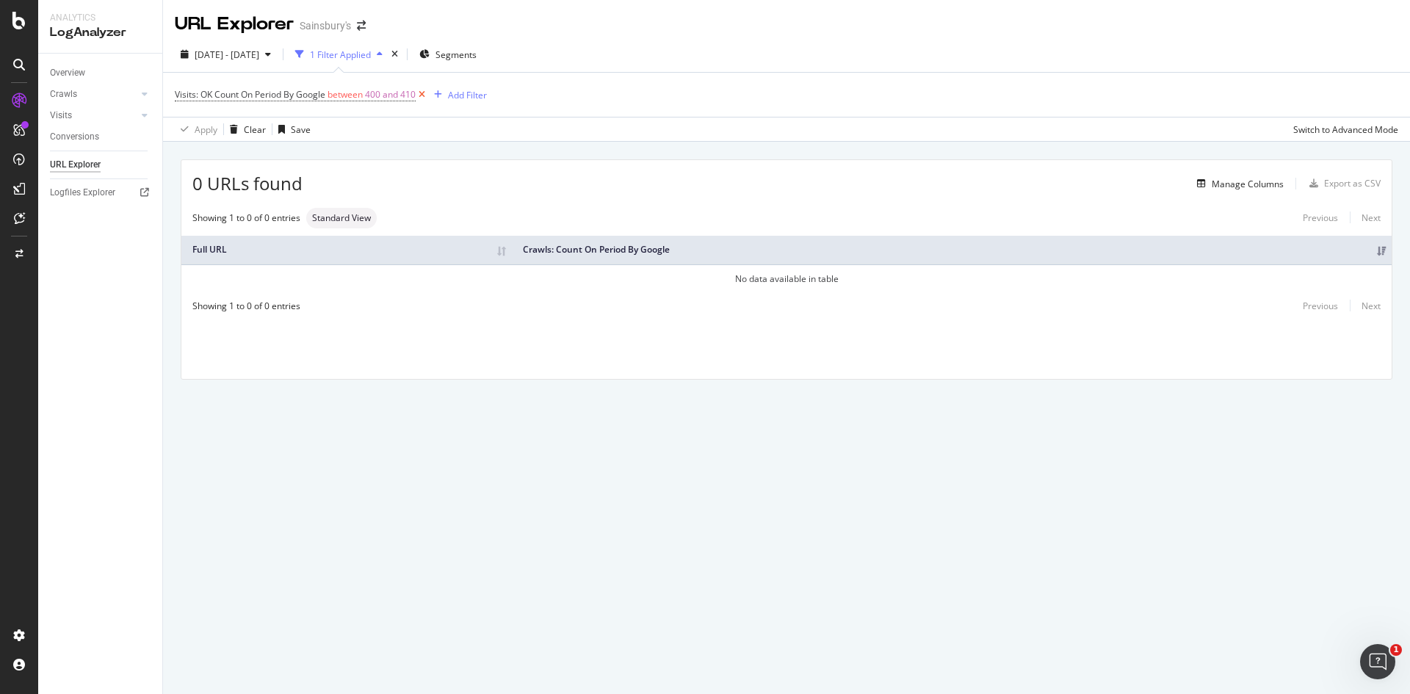
click at [421, 93] on icon at bounding box center [422, 94] width 12 height 15
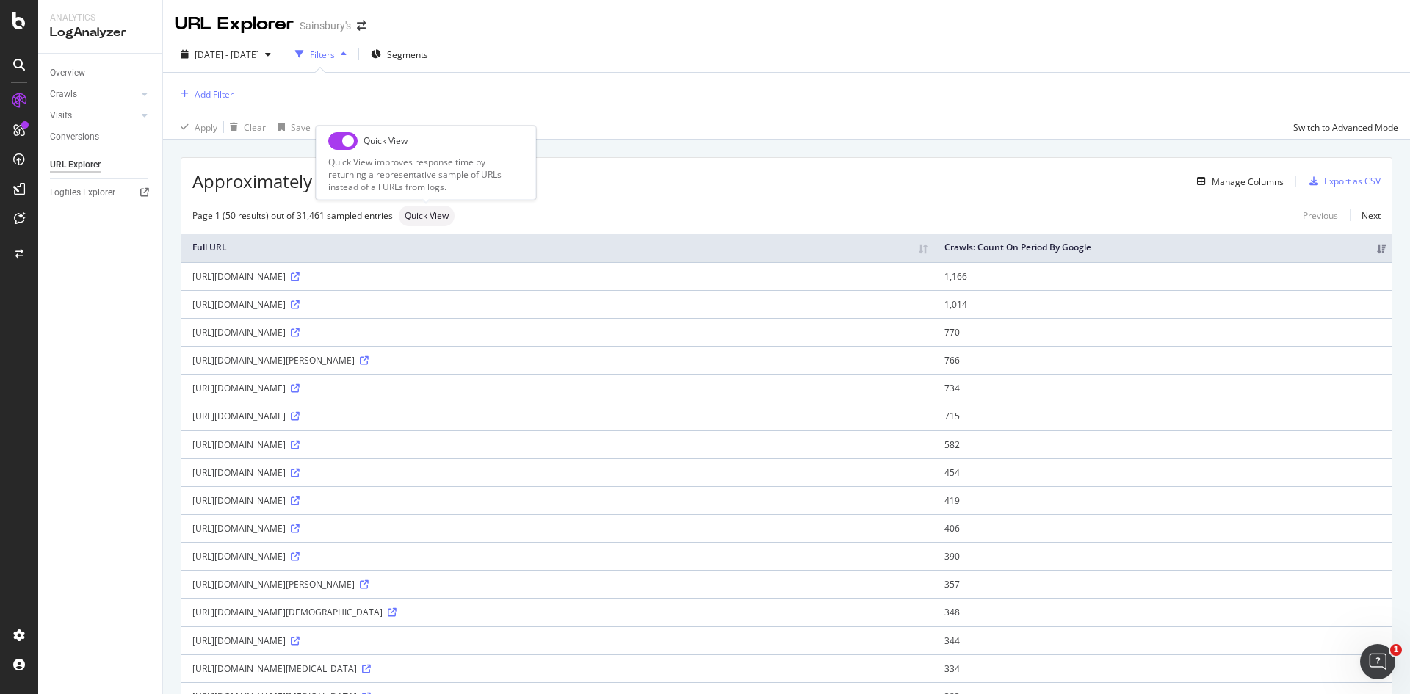
click at [349, 135] on input "checkbox" at bounding box center [342, 141] width 29 height 18
checkbox input "true"
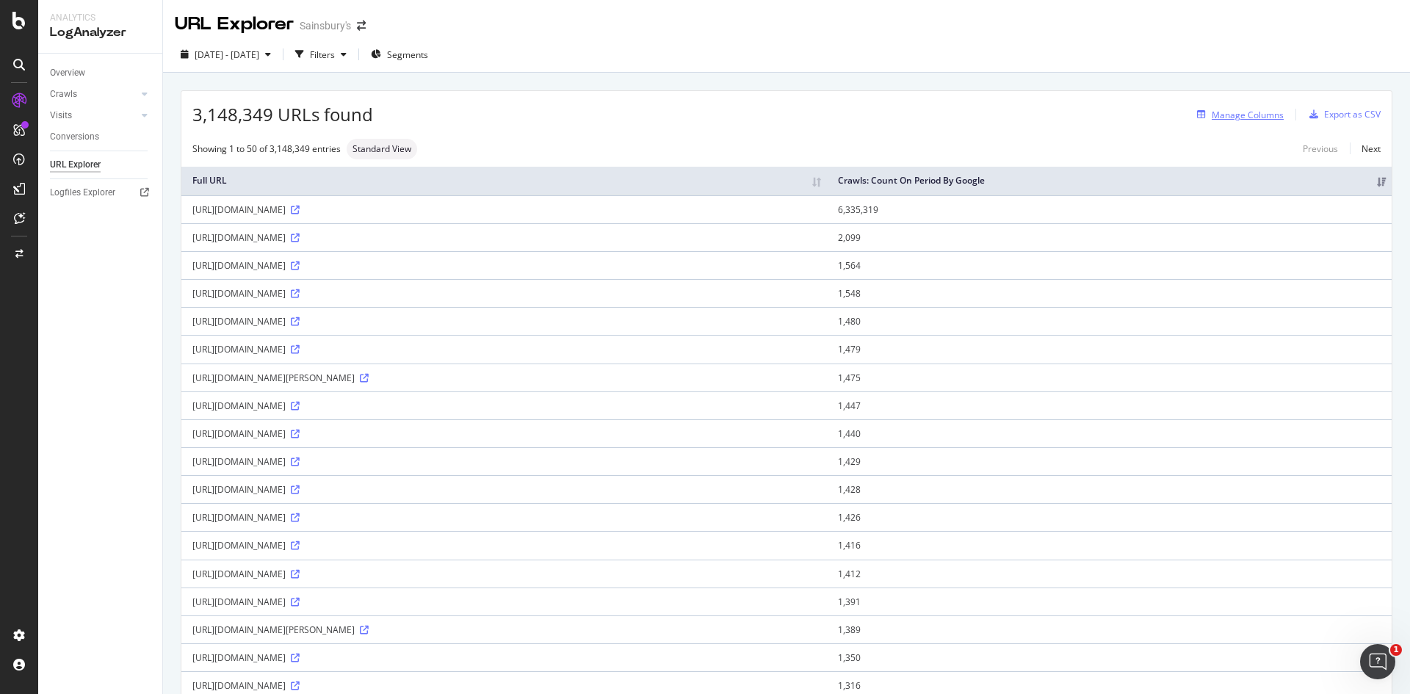
click at [1248, 120] on div "Manage Columns" at bounding box center [1247, 115] width 72 height 12
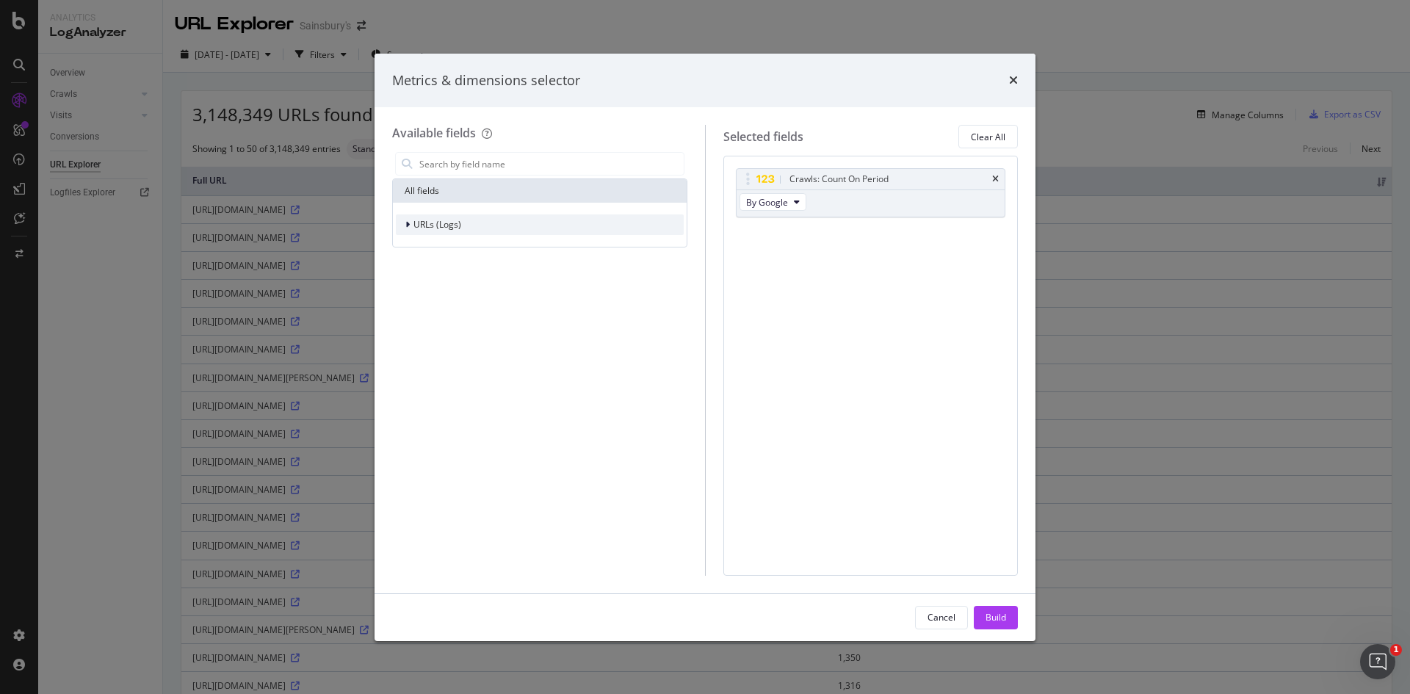
click at [409, 226] on icon "modal" at bounding box center [407, 224] width 4 height 9
click at [421, 267] on div "modal" at bounding box center [417, 268] width 9 height 15
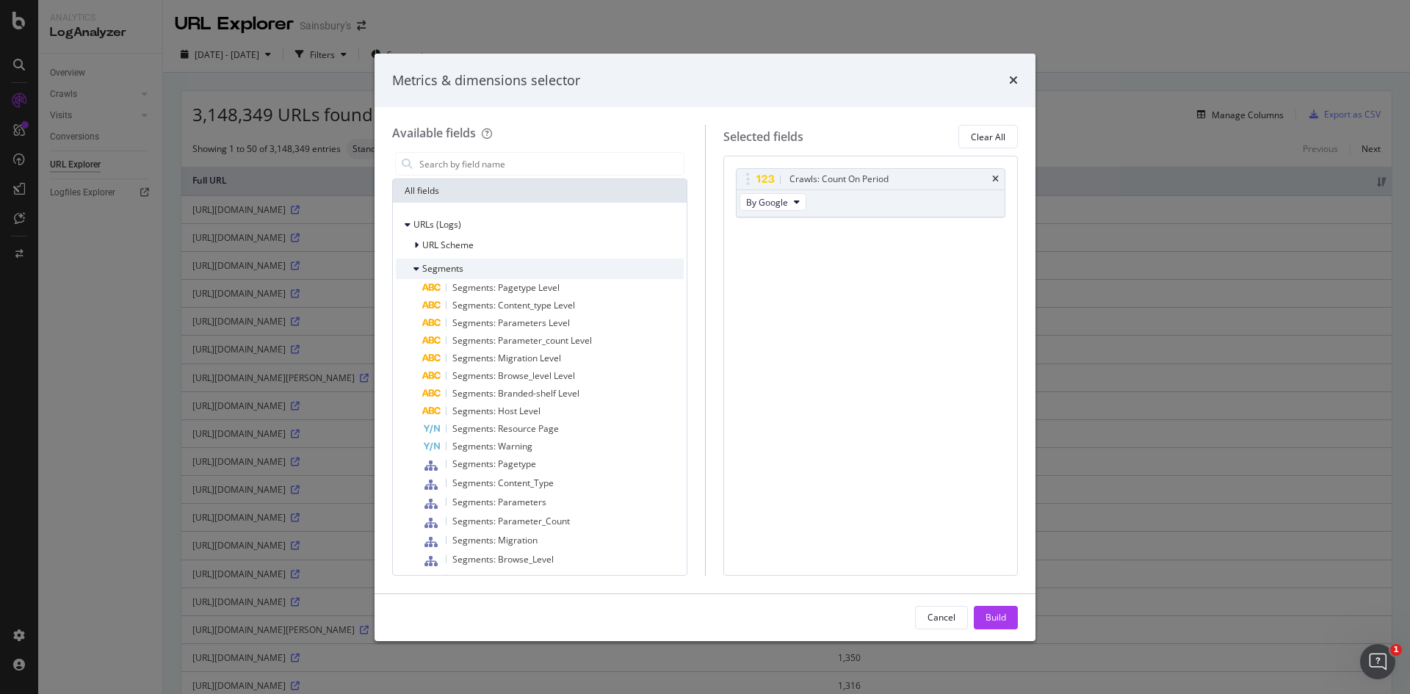
click at [420, 266] on div "modal" at bounding box center [417, 268] width 9 height 15
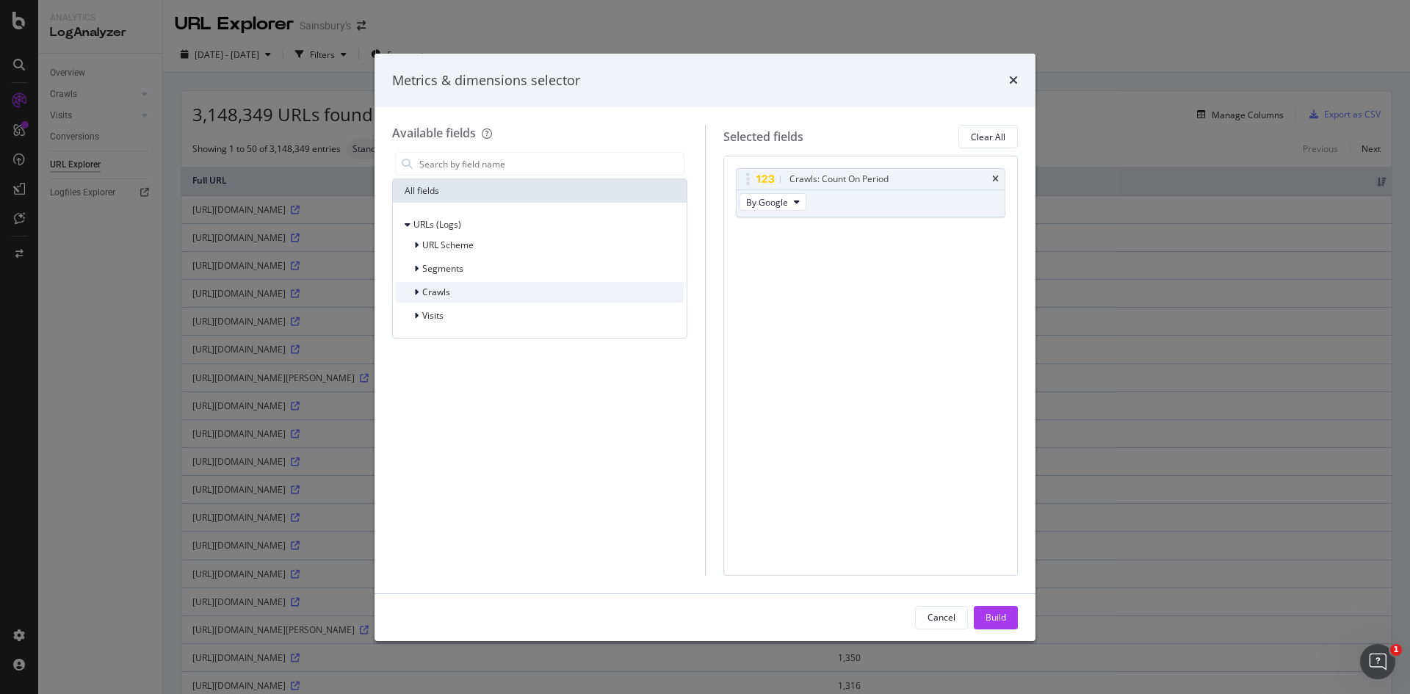
click at [413, 292] on div "Crawls" at bounding box center [423, 292] width 54 height 15
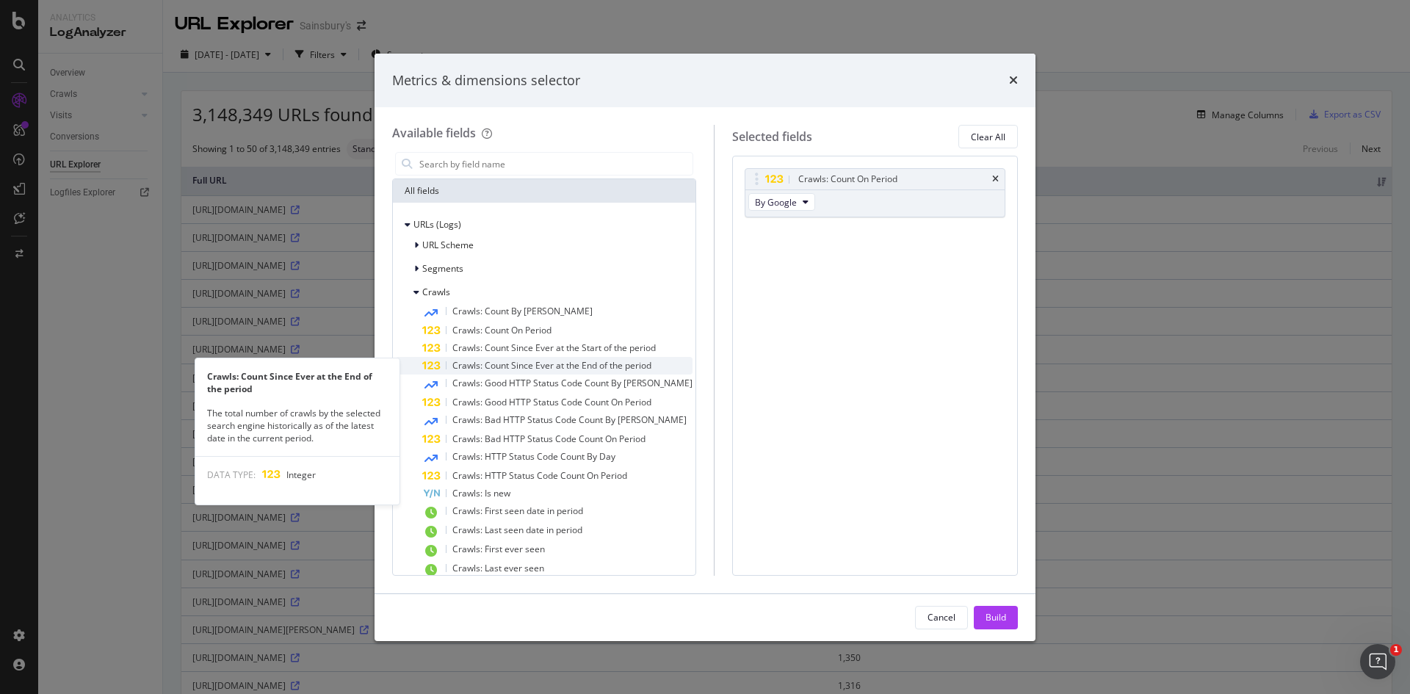
scroll to position [39, 0]
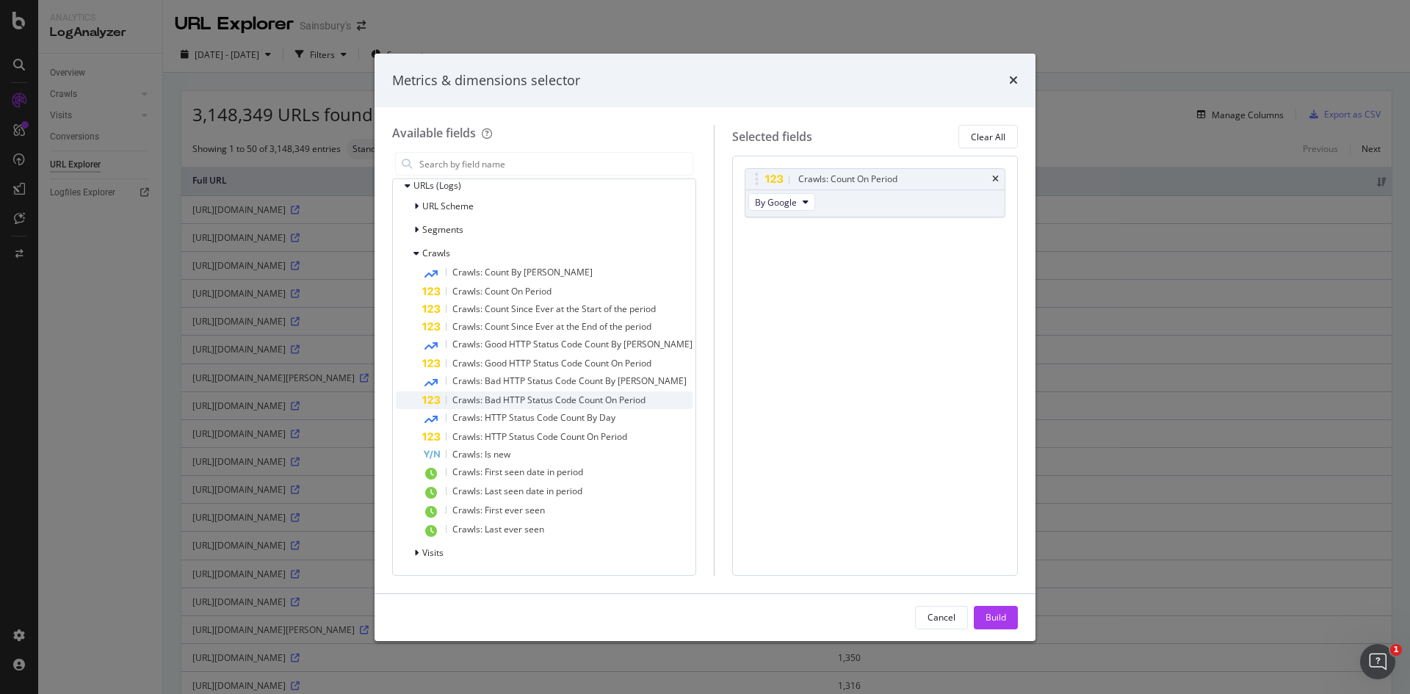
click at [505, 398] on span "Crawls: Bad HTTP Status Code Count On Period" at bounding box center [548, 400] width 193 height 12
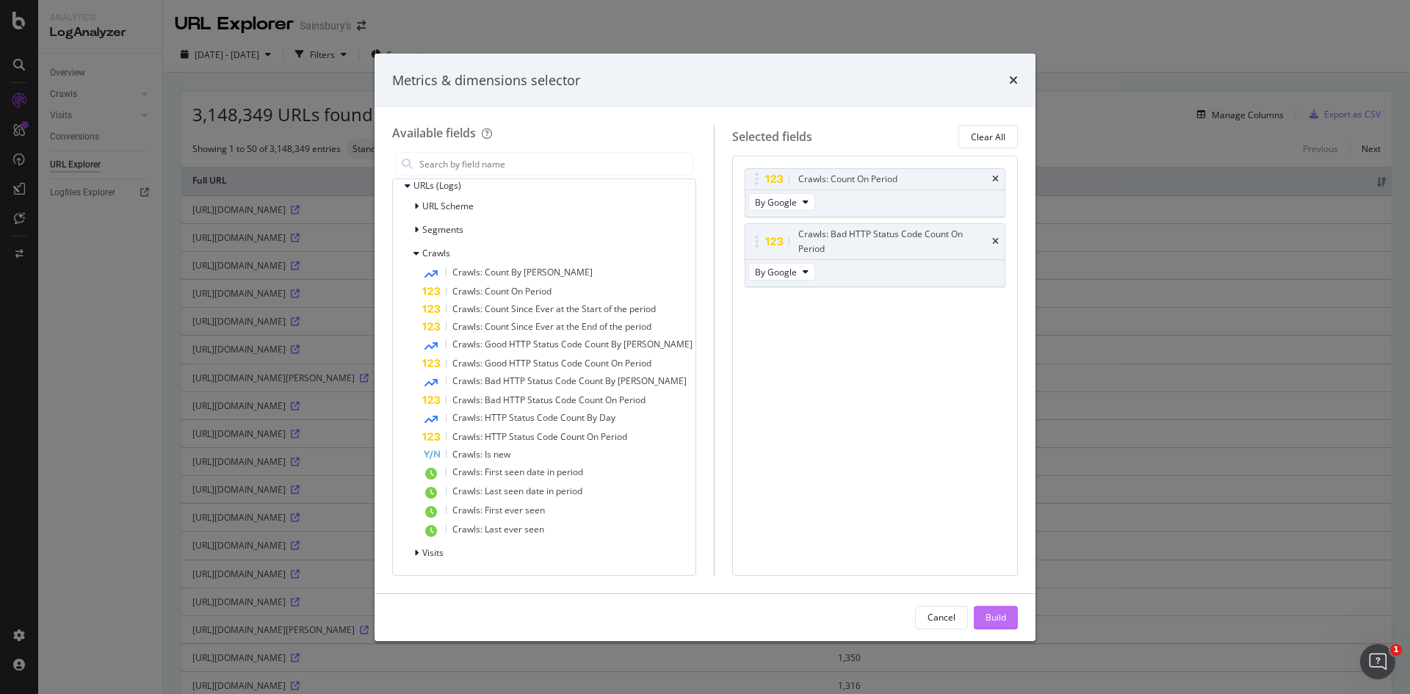
click at [1004, 626] on div "Build" at bounding box center [995, 617] width 21 height 22
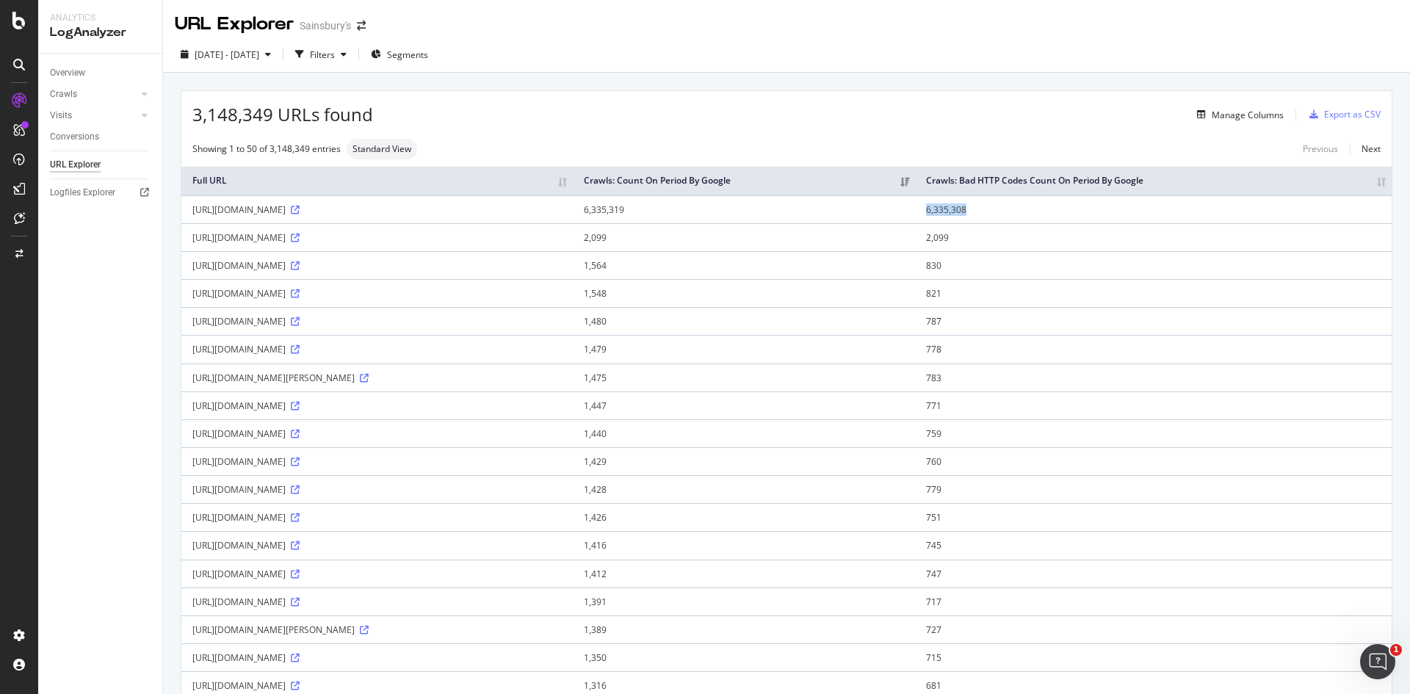
drag, startPoint x: 1219, startPoint y: 221, endPoint x: 1291, endPoint y: 224, distance: 72.0
click at [1291, 223] on td "6,335,308" at bounding box center [1153, 209] width 476 height 28
click at [277, 53] on div "button" at bounding box center [268, 54] width 18 height 9
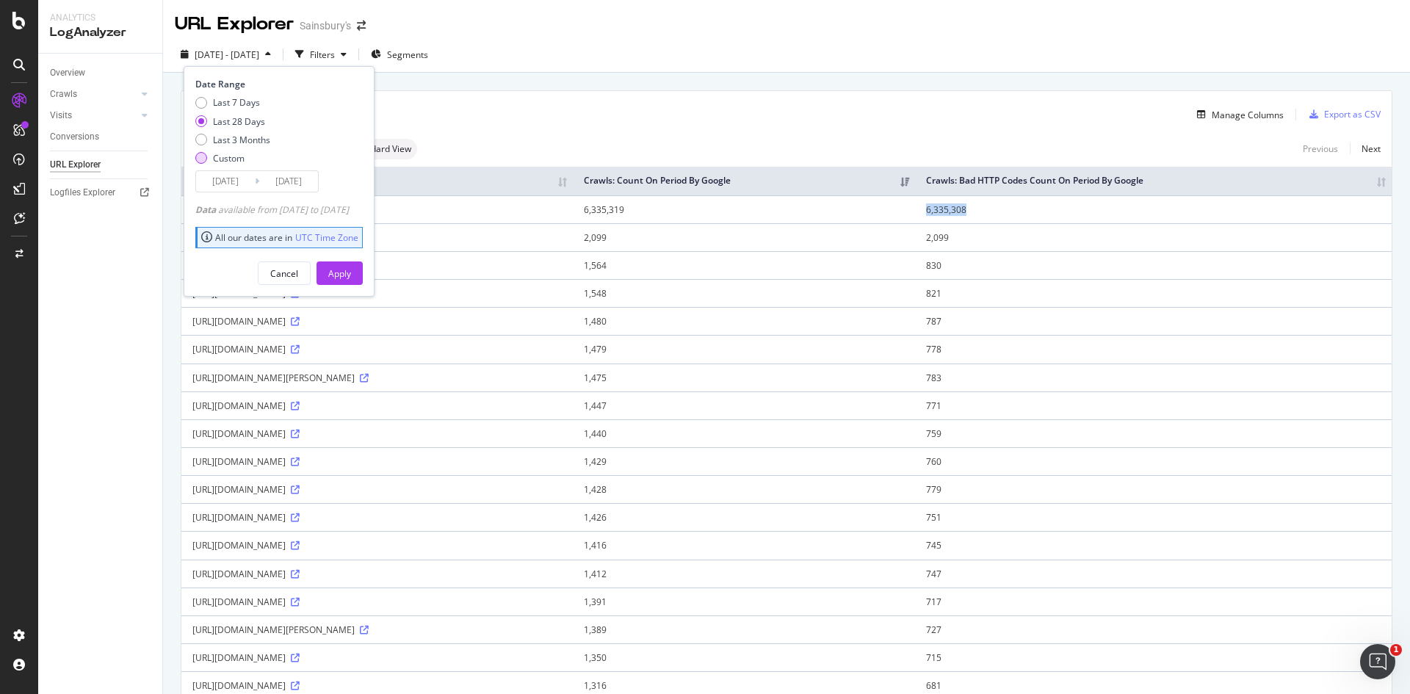
click at [218, 162] on div "Custom" at bounding box center [229, 158] width 32 height 12
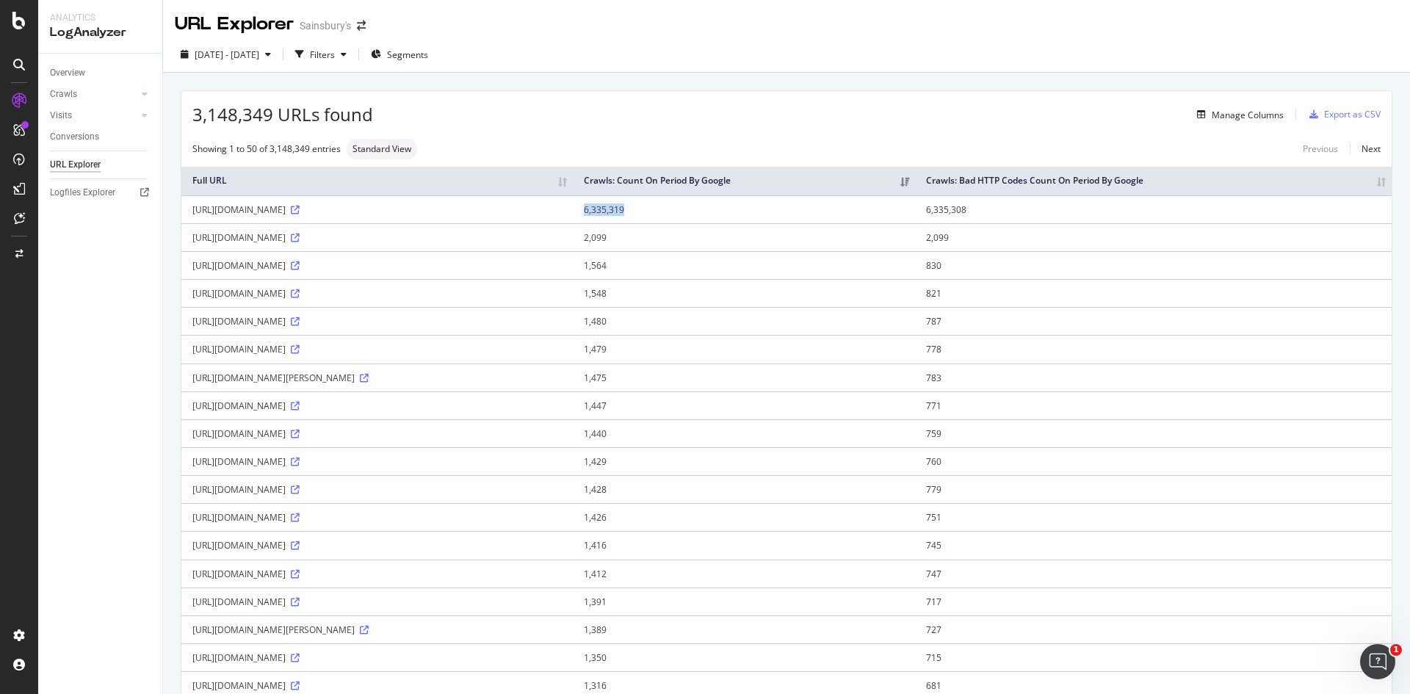
drag, startPoint x: 1092, startPoint y: 222, endPoint x: 1152, endPoint y: 222, distance: 59.5
click at [915, 222] on td "6,335,319" at bounding box center [744, 209] width 342 height 28
click at [915, 223] on td "6,335,319" at bounding box center [744, 209] width 342 height 28
drag, startPoint x: 1088, startPoint y: 225, endPoint x: 1136, endPoint y: 227, distance: 47.8
click at [915, 223] on td "6,335,319" at bounding box center [744, 209] width 342 height 28
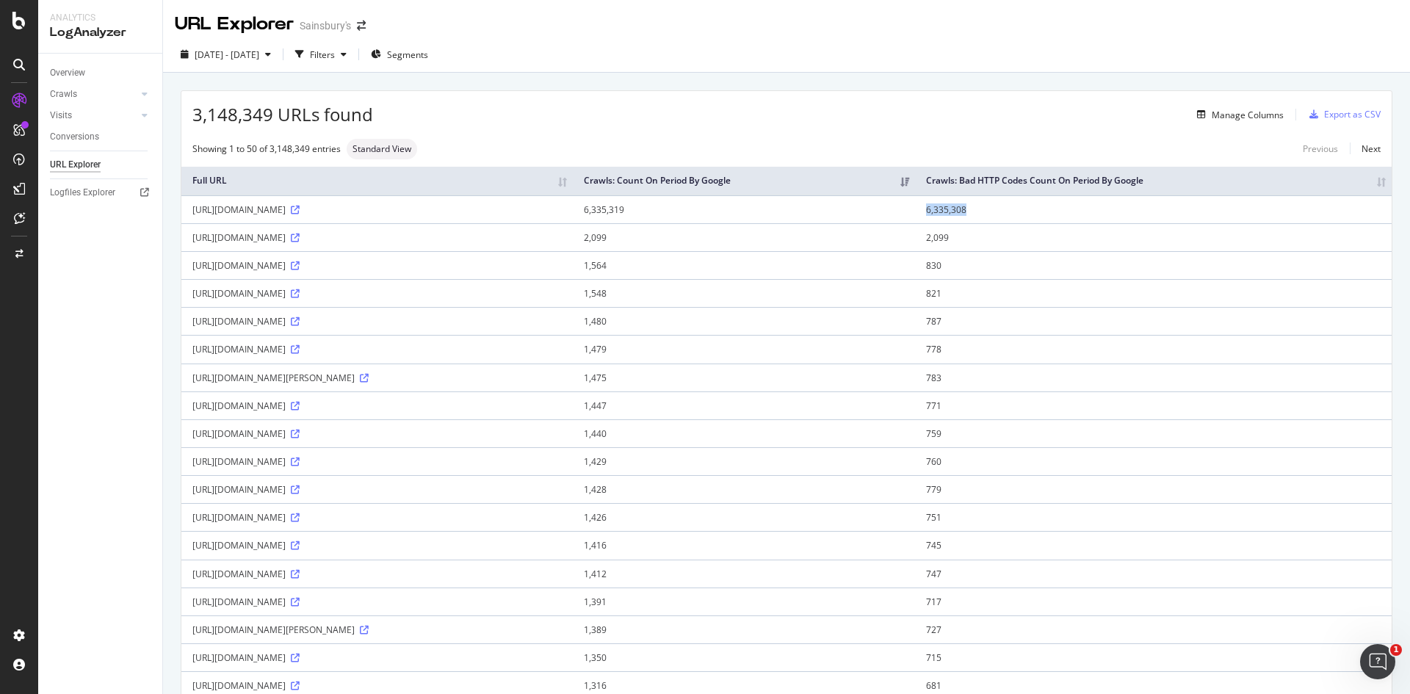
drag, startPoint x: 1222, startPoint y: 222, endPoint x: 1281, endPoint y: 222, distance: 58.7
click at [1281, 222] on td "6,335,308" at bounding box center [1153, 209] width 476 height 28
click at [335, 50] on div "Filters" at bounding box center [322, 54] width 25 height 12
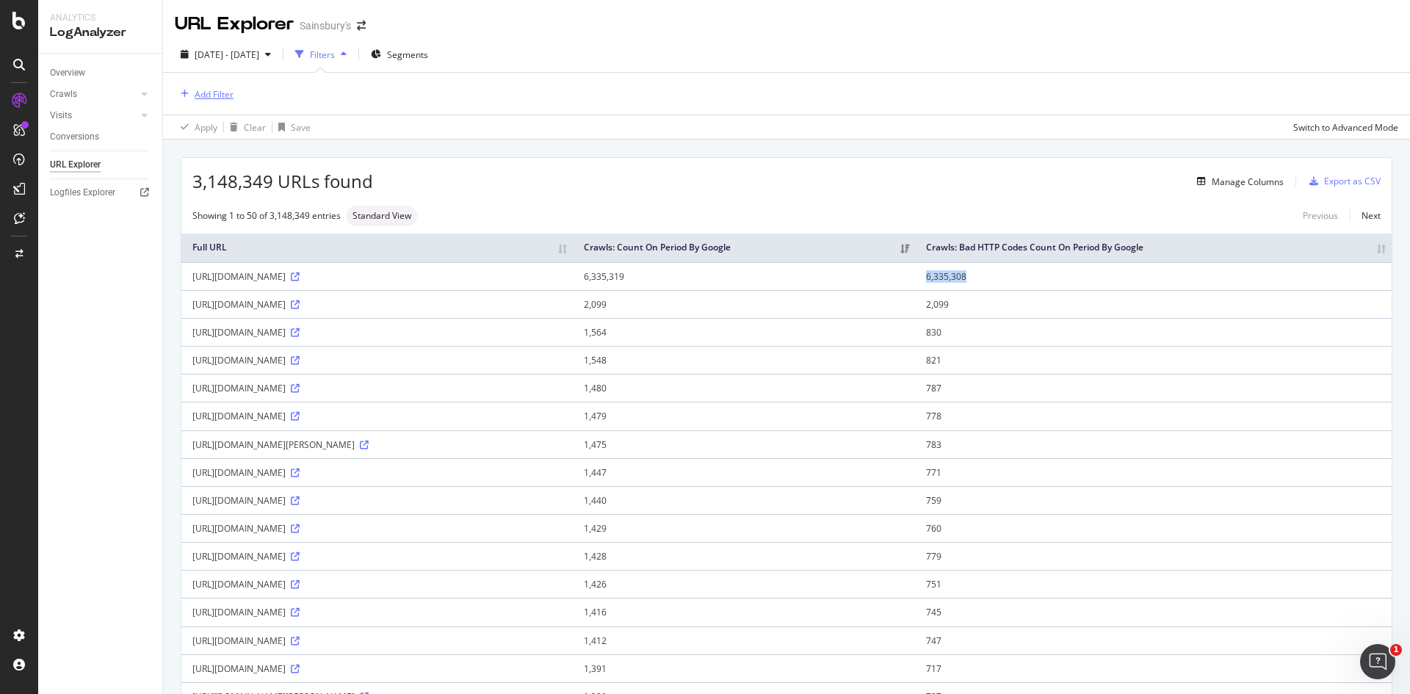
click at [214, 88] on div "Add Filter" at bounding box center [214, 94] width 39 height 12
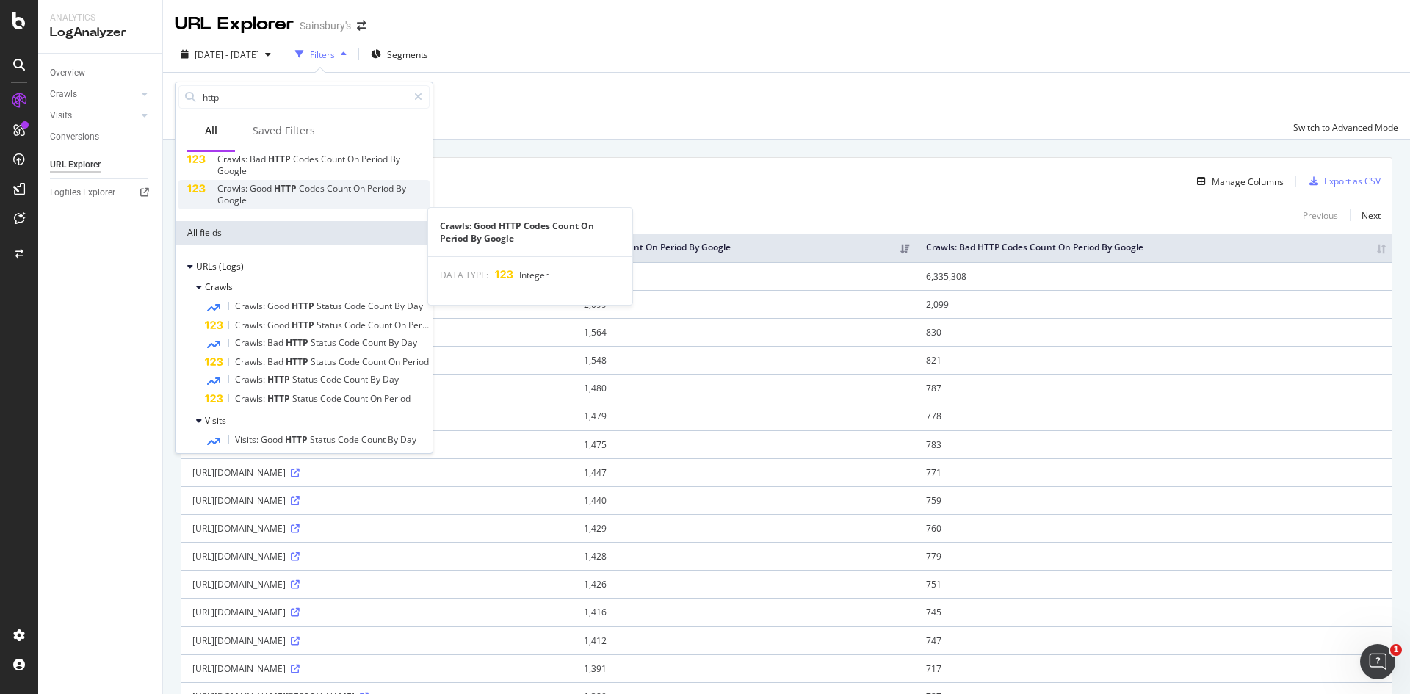
scroll to position [73, 0]
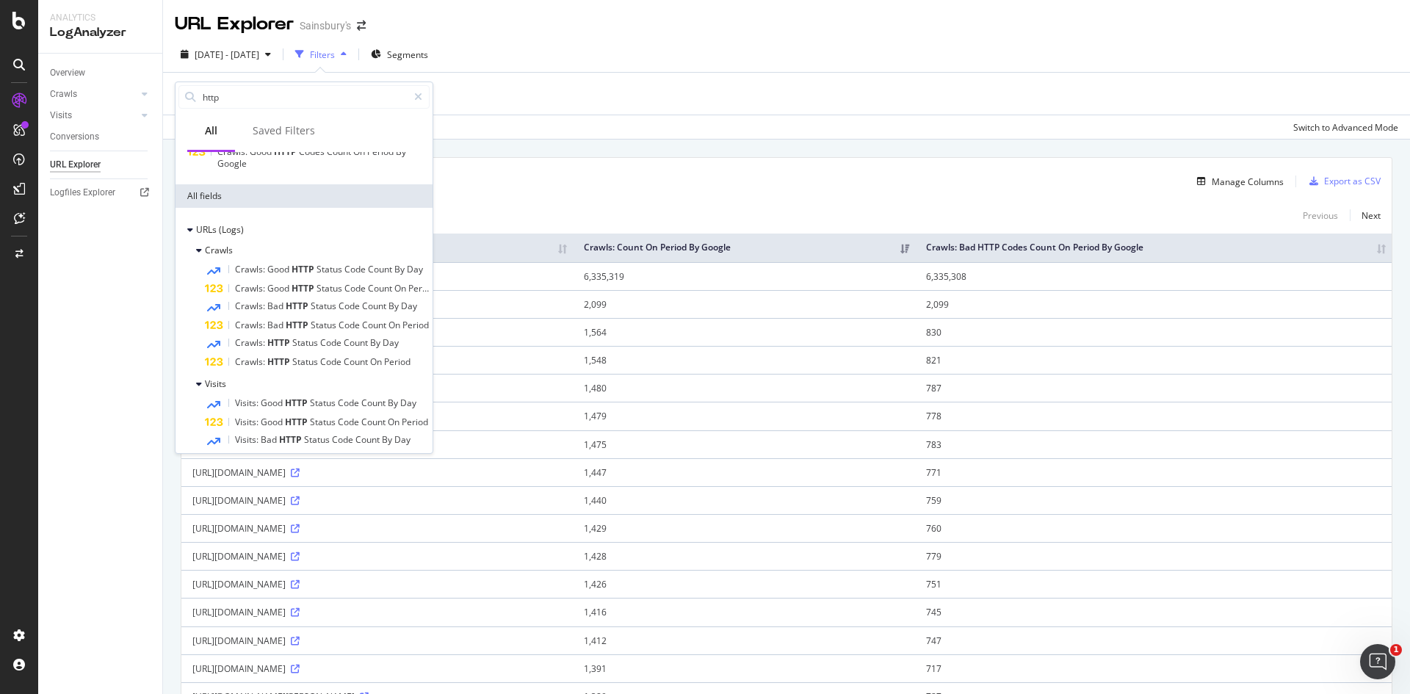
type input "http"
click at [1211, 283] on td "6,335,308" at bounding box center [1153, 276] width 476 height 28
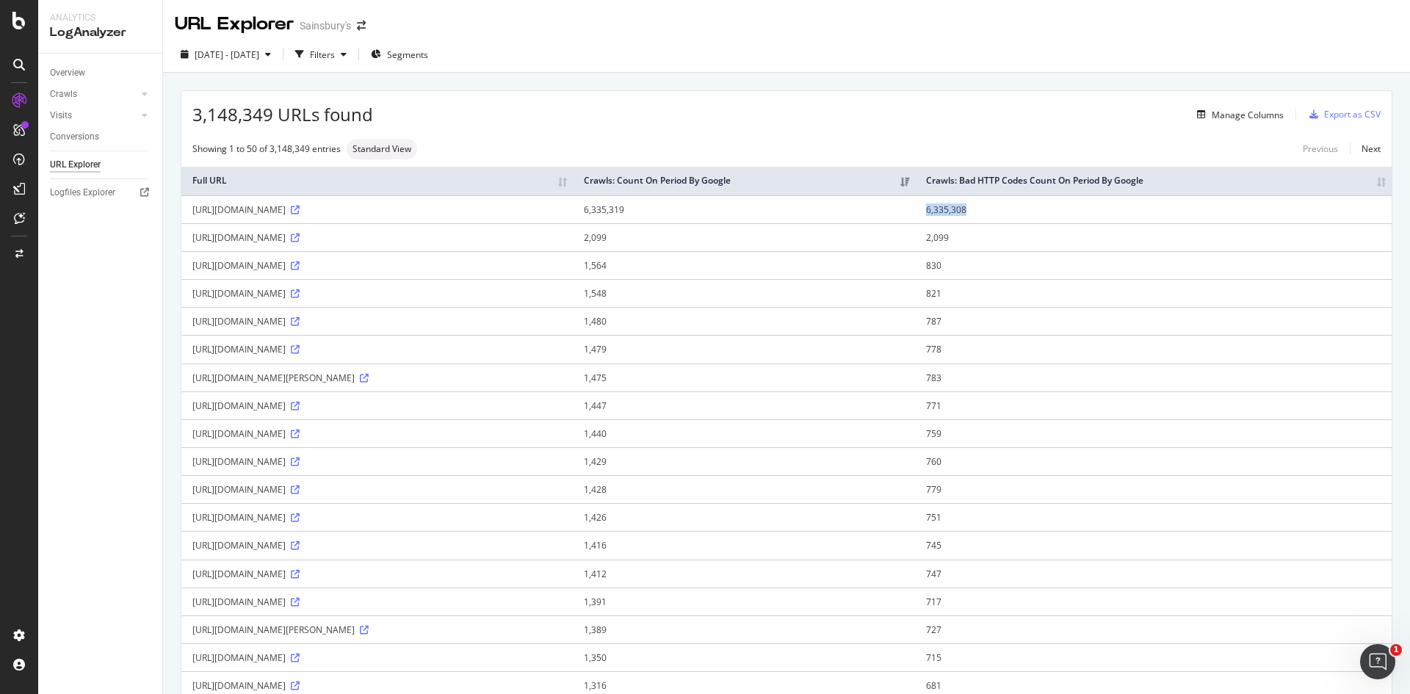
drag, startPoint x: 1219, startPoint y: 220, endPoint x: 1297, endPoint y: 220, distance: 77.1
click at [1297, 220] on td "6,335,308" at bounding box center [1153, 209] width 476 height 28
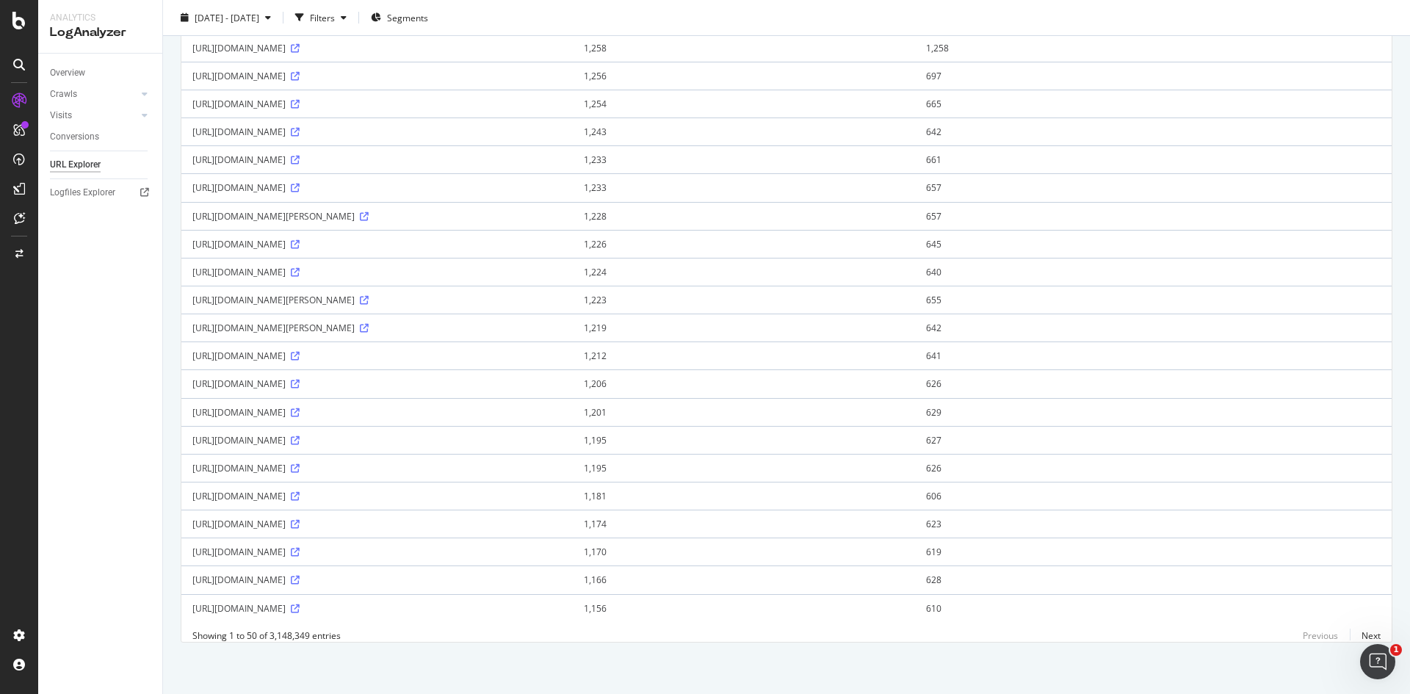
scroll to position [1601, 0]
click at [1360, 634] on link "Next" at bounding box center [1364, 635] width 31 height 21
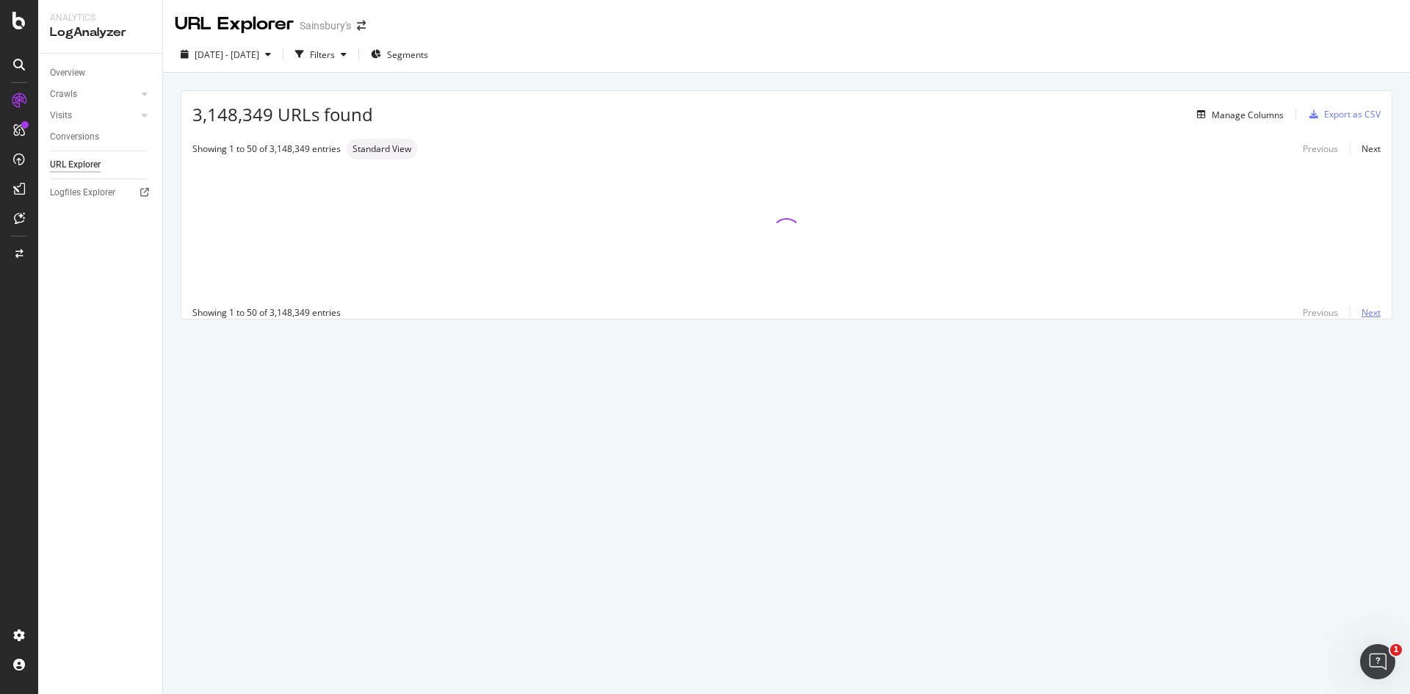
scroll to position [0, 0]
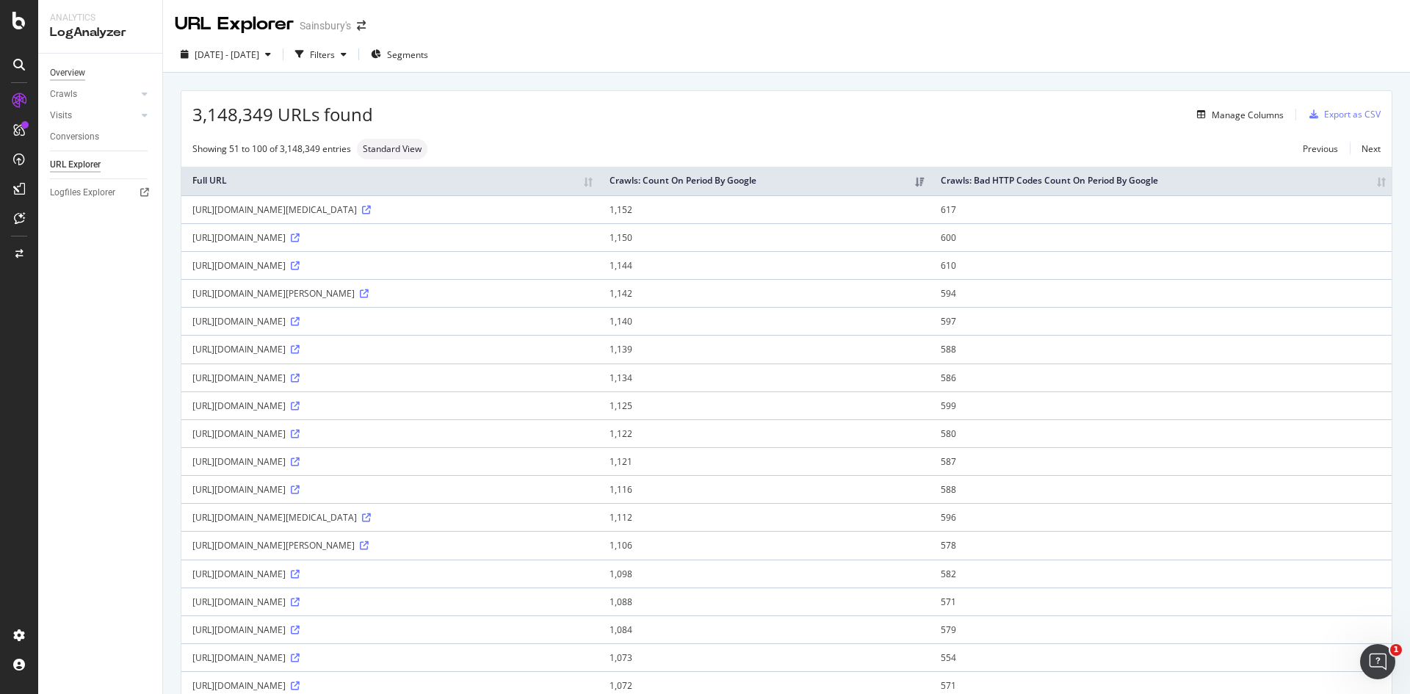
click at [69, 73] on div "Overview" at bounding box center [67, 72] width 35 height 15
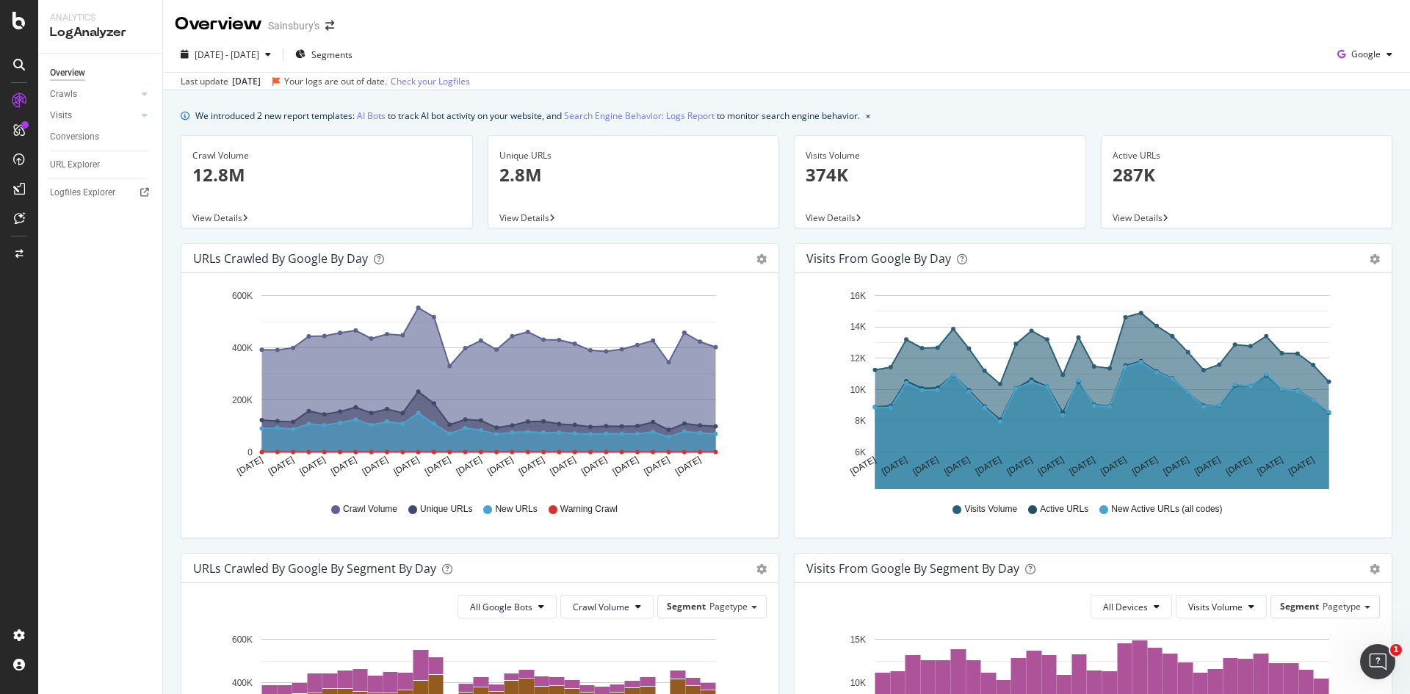
click at [694, 233] on div "Unique URLs 2.8M View Details" at bounding box center [633, 189] width 307 height 108
click at [121, 112] on link "Visits" at bounding box center [93, 115] width 87 height 15
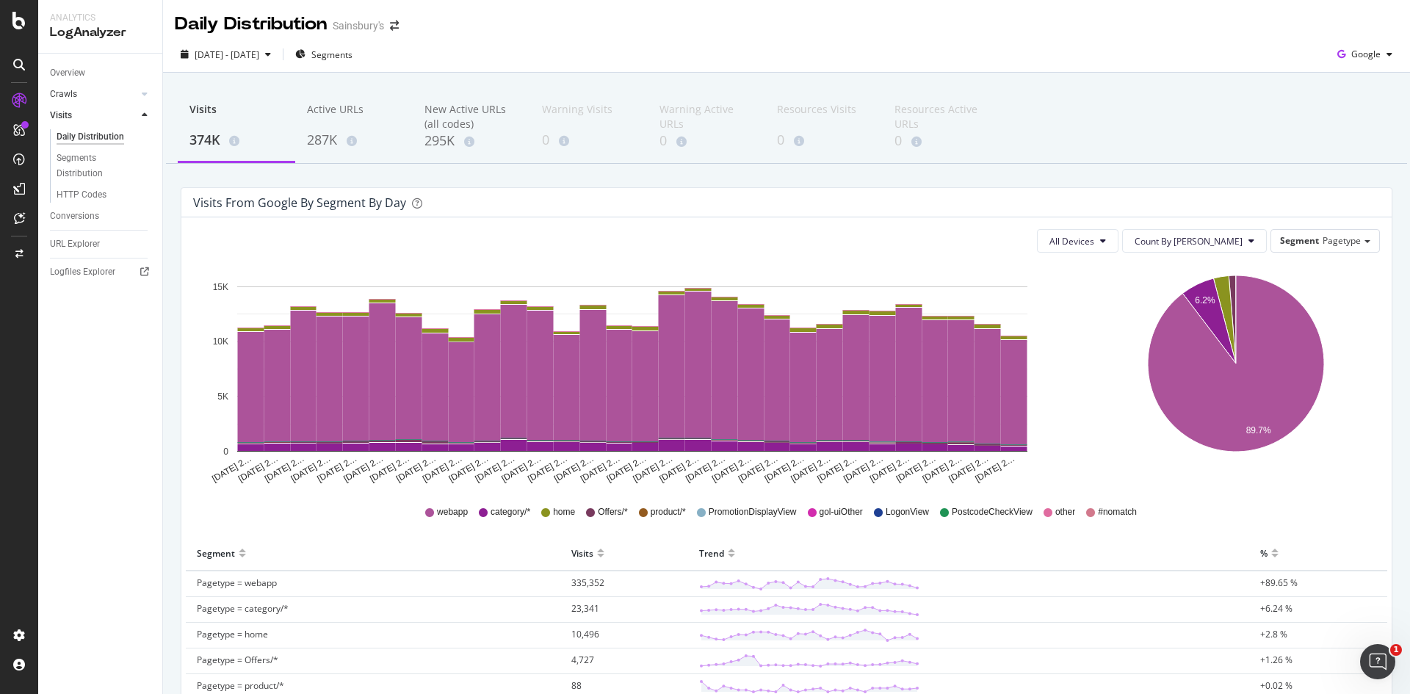
click at [127, 93] on div at bounding box center [130, 94] width 15 height 15
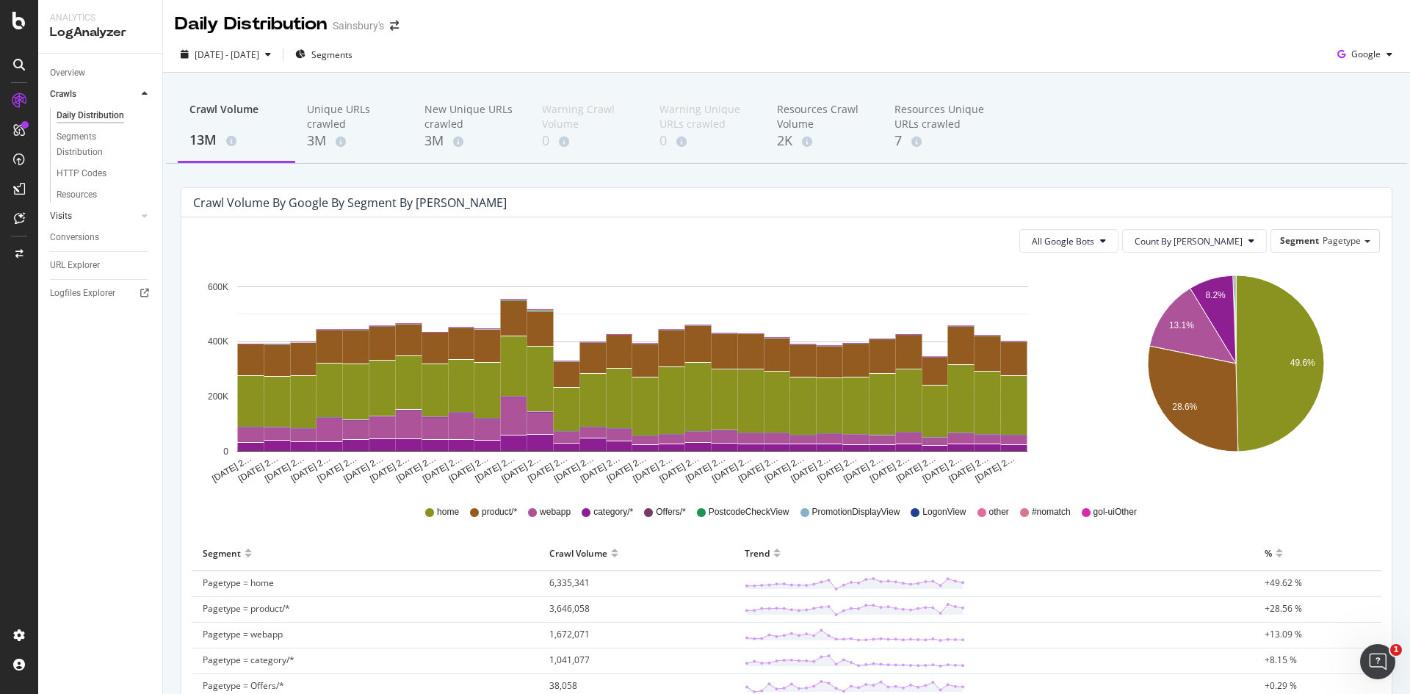
click at [128, 214] on div at bounding box center [130, 216] width 15 height 15
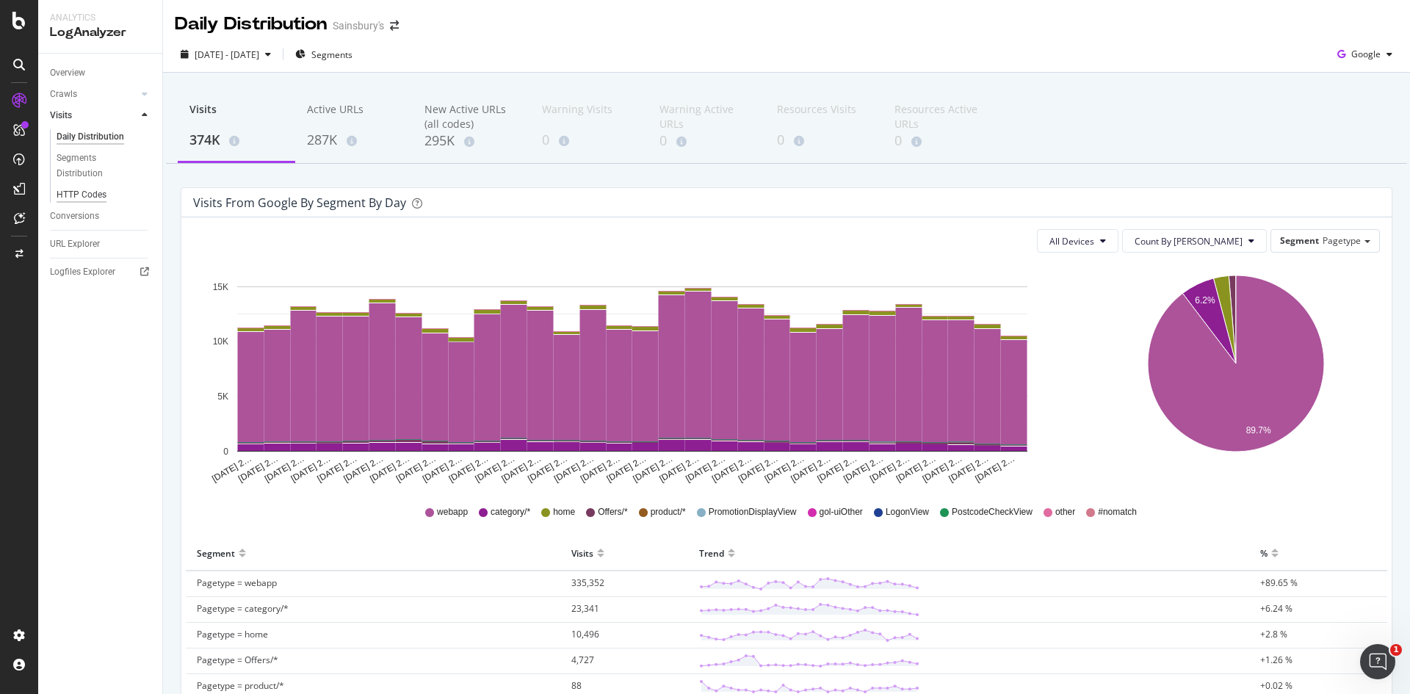
click at [80, 195] on div "HTTP Codes" at bounding box center [82, 194] width 50 height 15
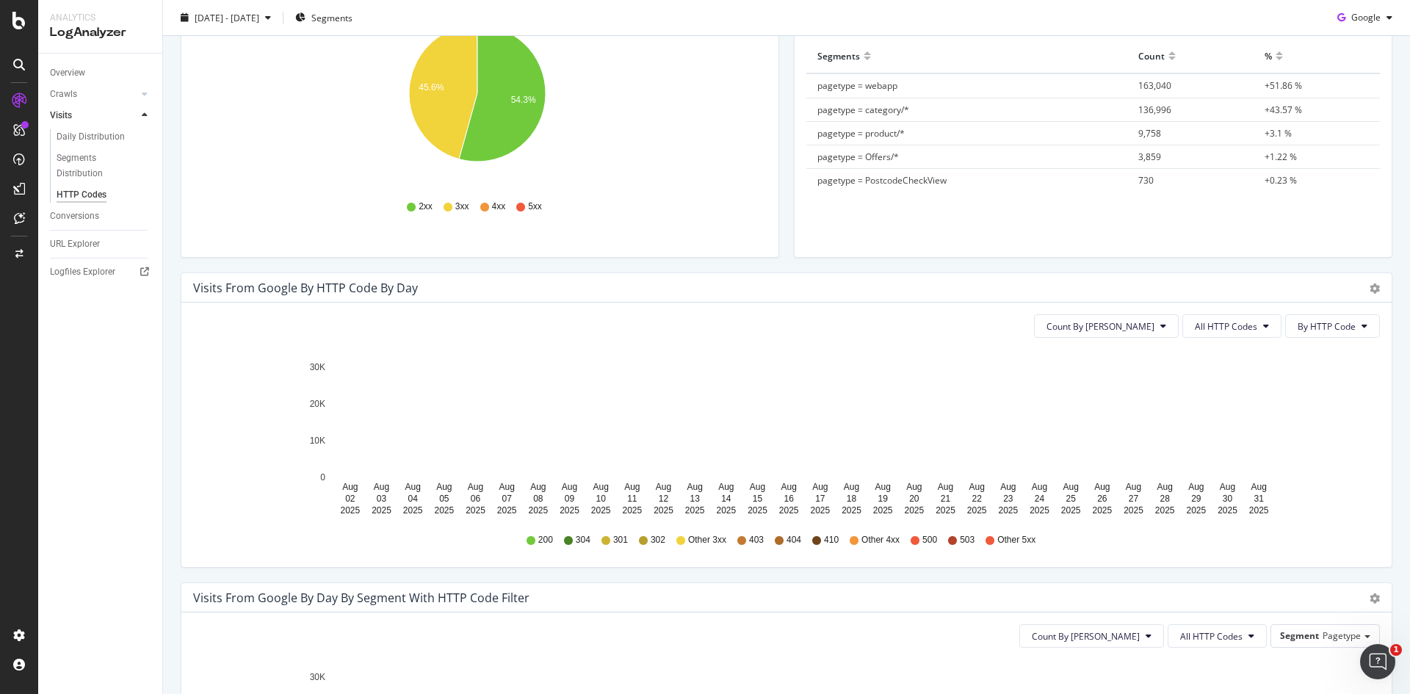
scroll to position [367, 0]
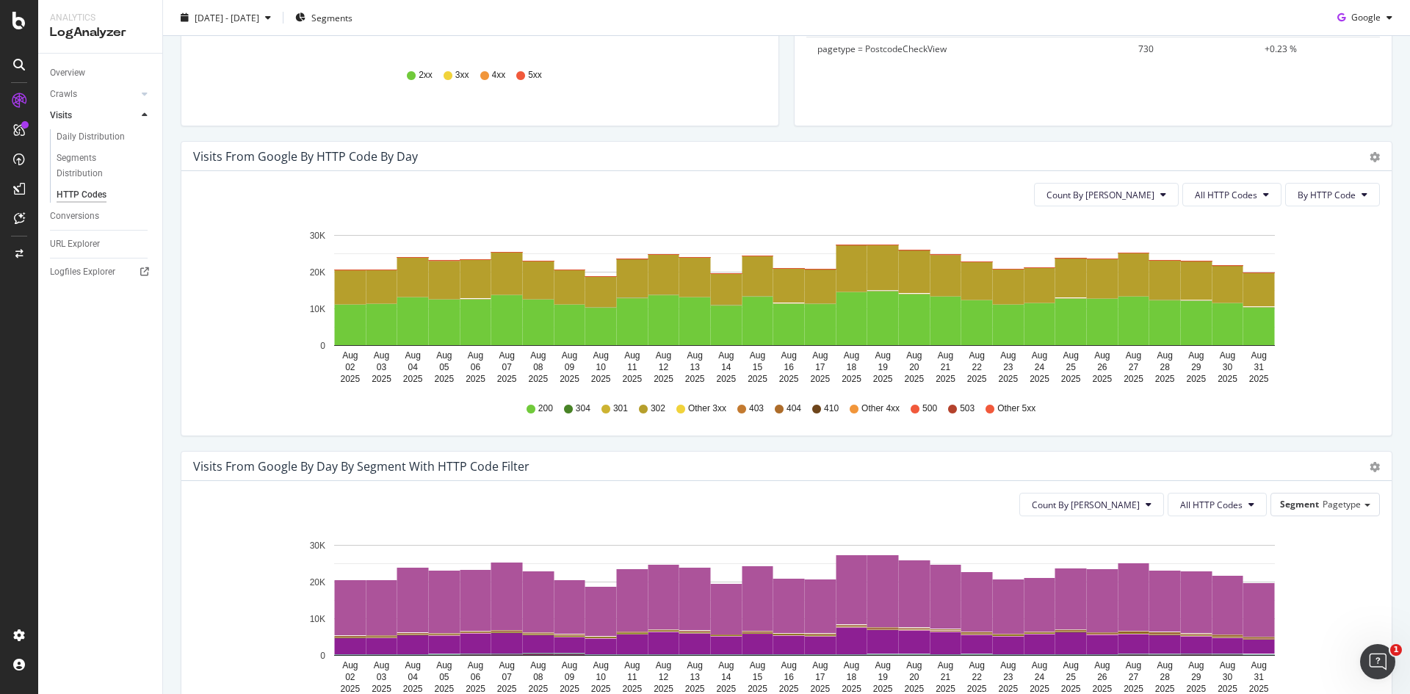
click at [786, 406] on span "404" at bounding box center [793, 408] width 15 height 12
